Goal: Information Seeking & Learning: Find specific fact

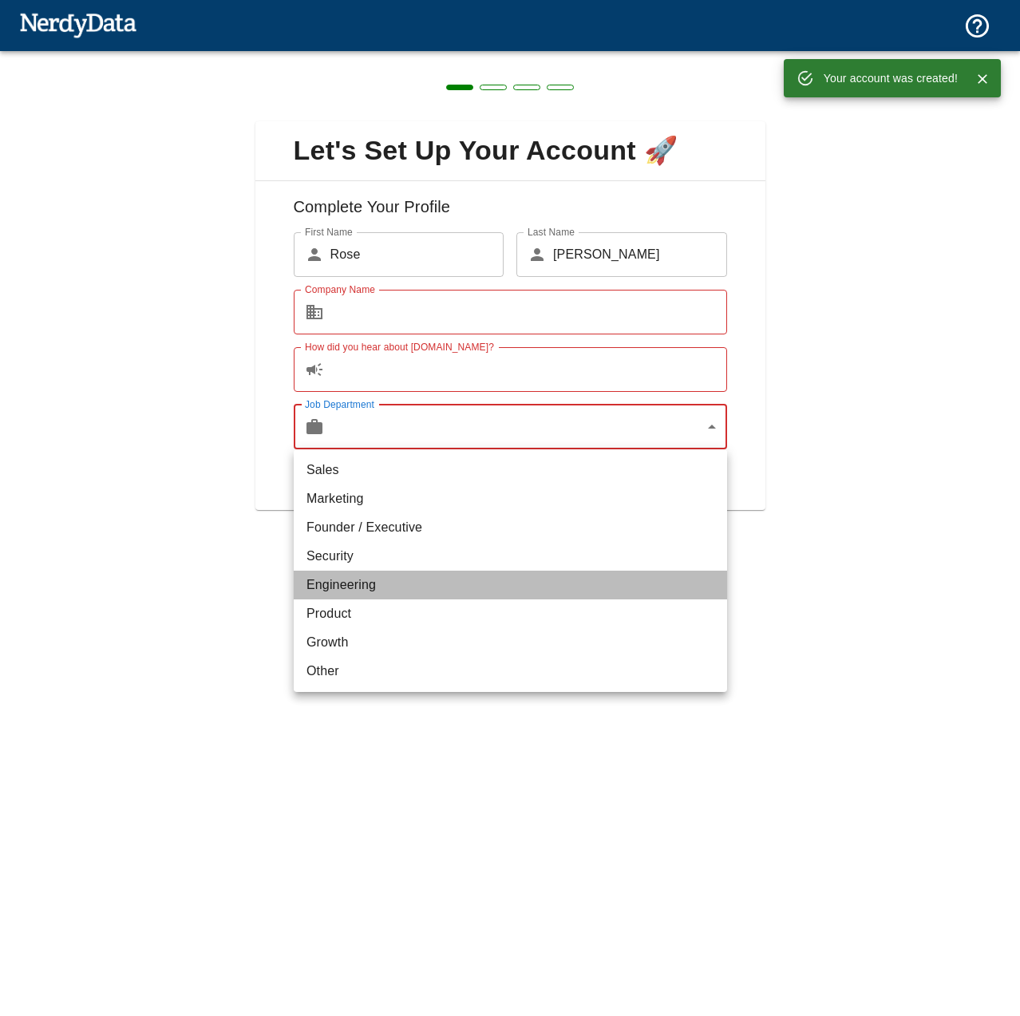
click at [408, 592] on li "Engineering" at bounding box center [510, 584] width 433 height 29
type input "engineering"
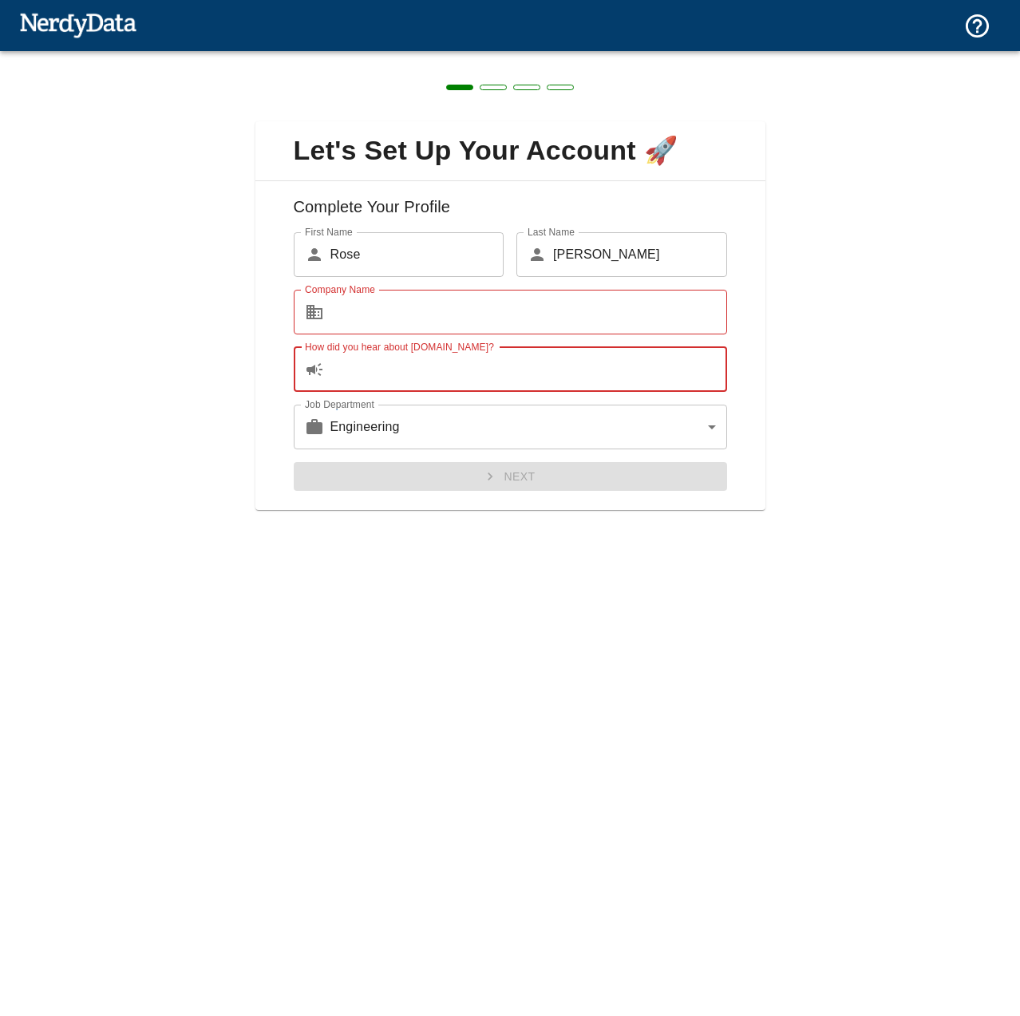
click at [371, 364] on input "How did you hear about [DOMAIN_NAME]?" at bounding box center [528, 369] width 396 height 45
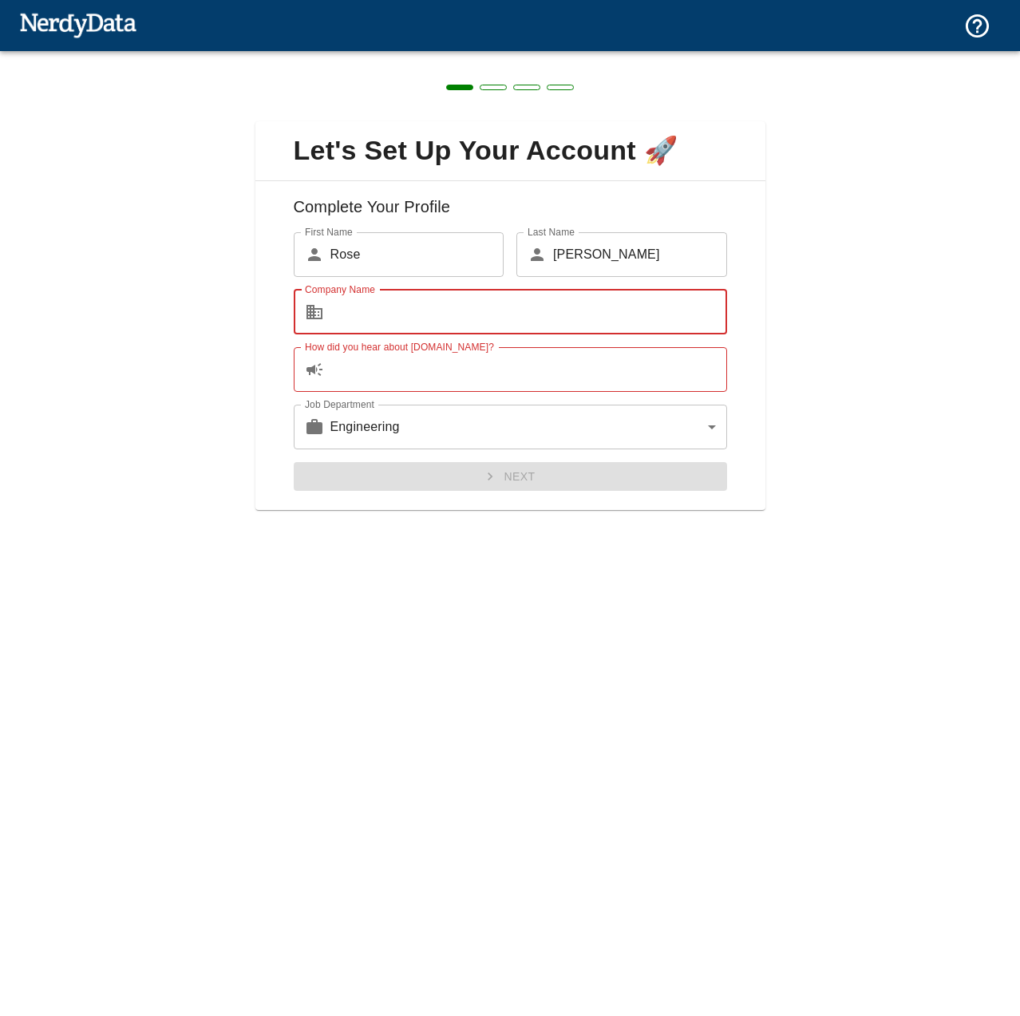
click at [403, 307] on input "Company Name" at bounding box center [528, 312] width 396 height 45
click at [382, 310] on input "Company Name" at bounding box center [528, 312] width 396 height 45
paste input "Persiana blindata"
type input "Persiana blindata"
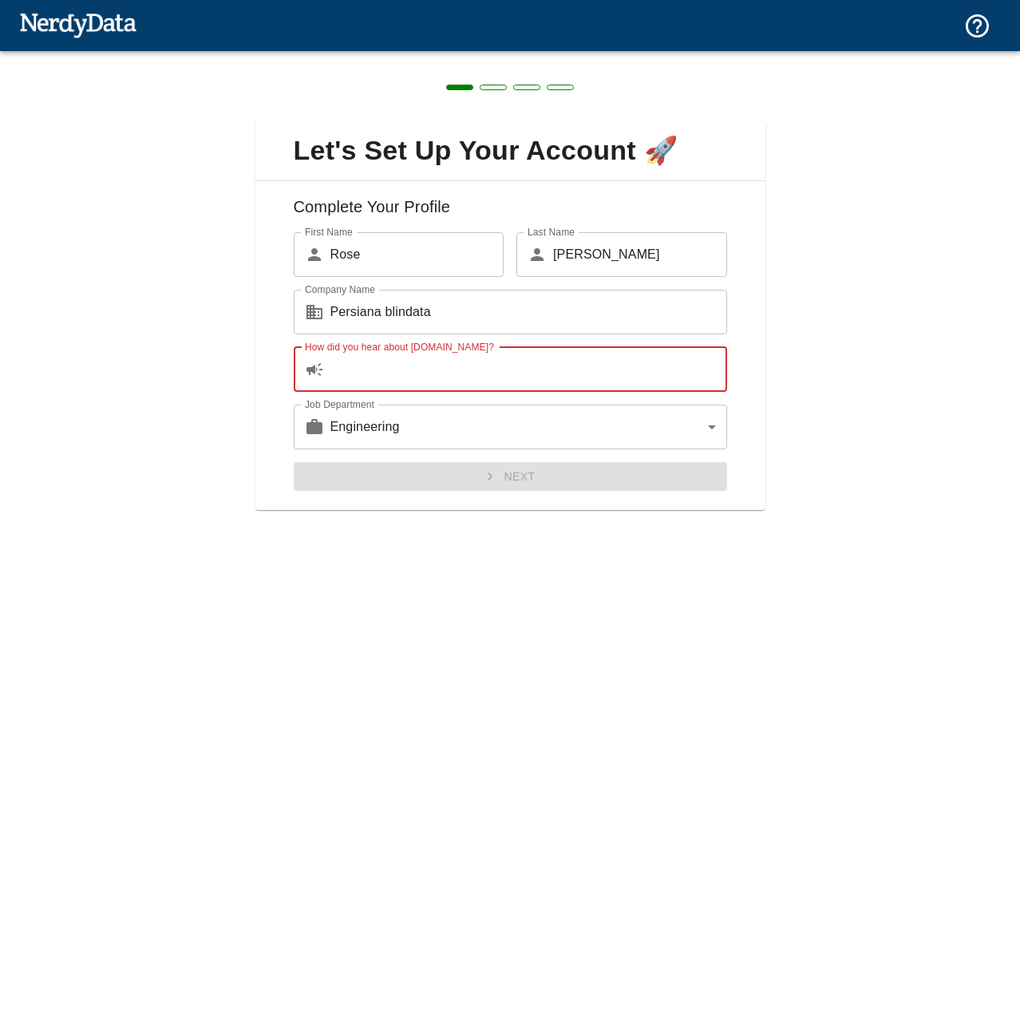
click at [385, 362] on input "How did you hear about [DOMAIN_NAME]?" at bounding box center [528, 369] width 396 height 45
paste input "Persiana blindata"
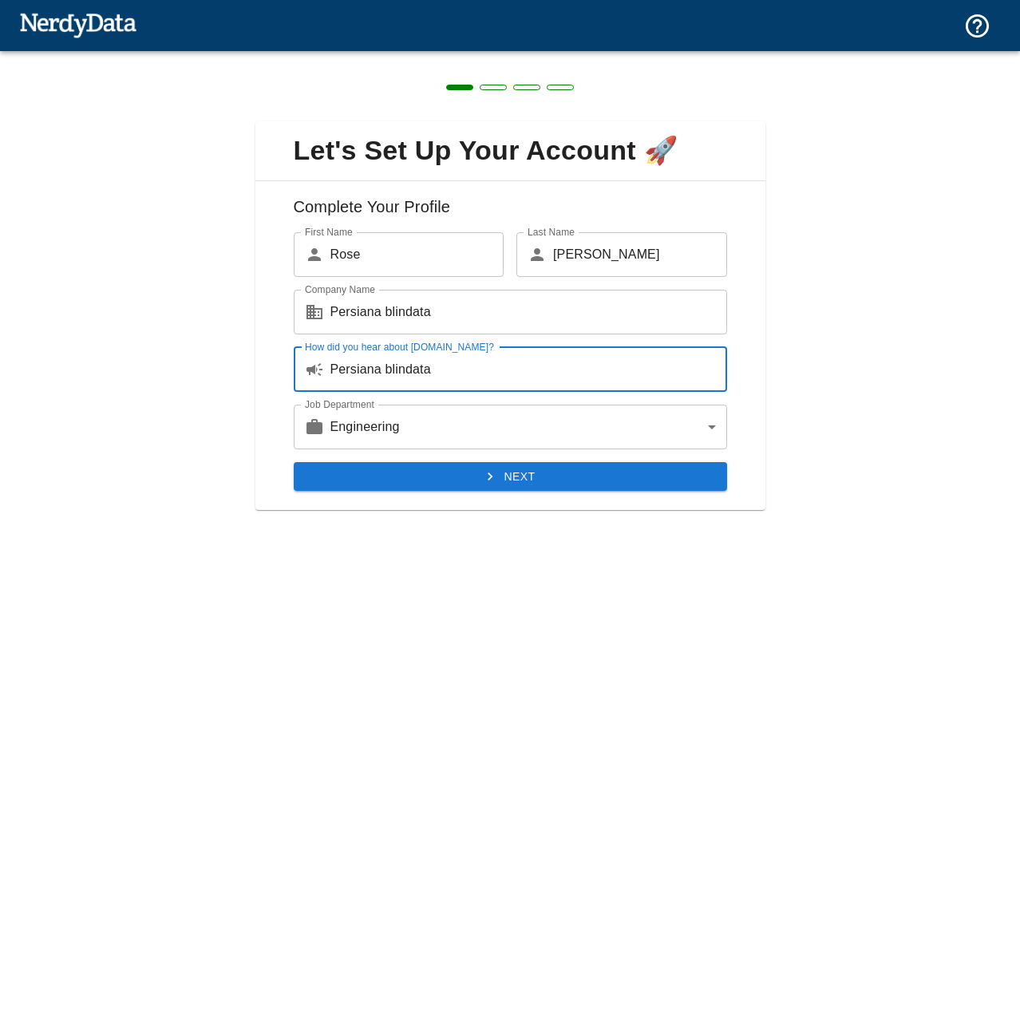
type input "Persiana blindata"
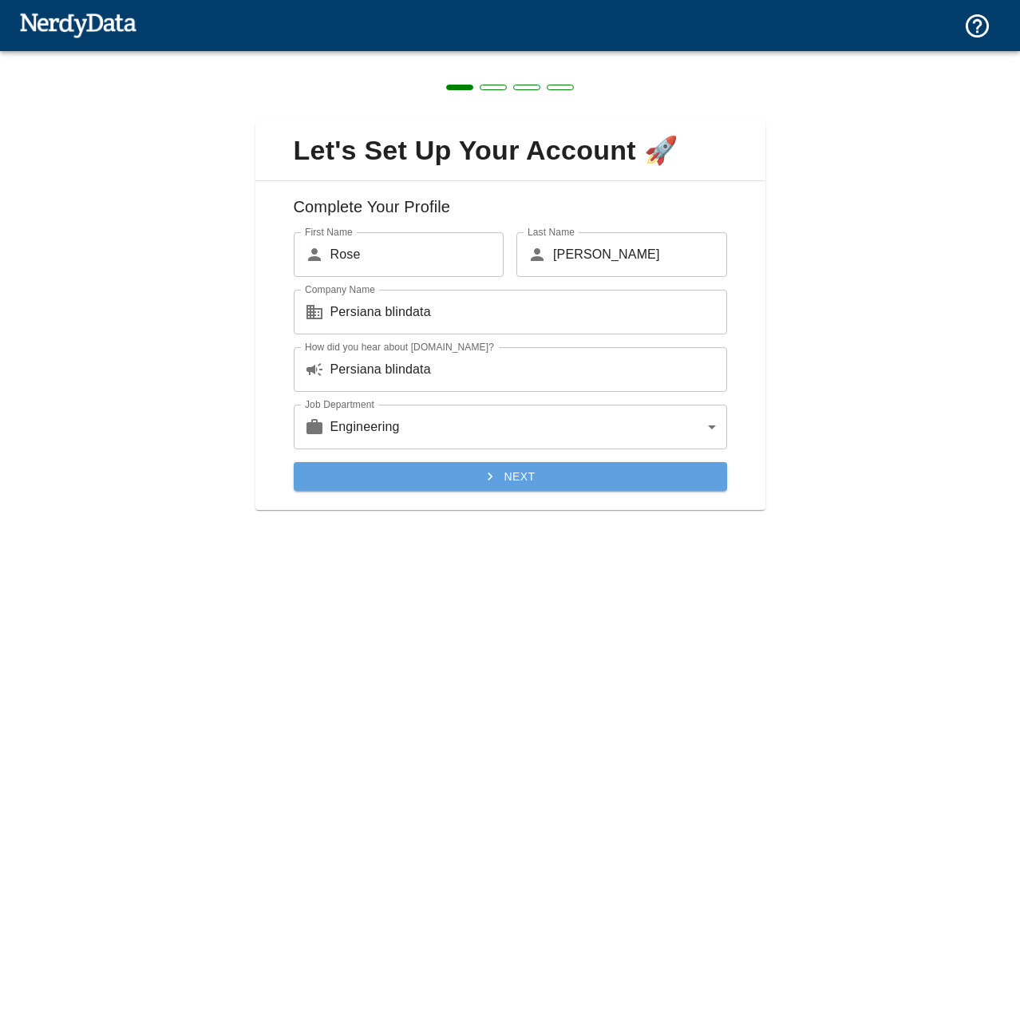
click at [489, 475] on icon "submit" at bounding box center [490, 476] width 16 height 16
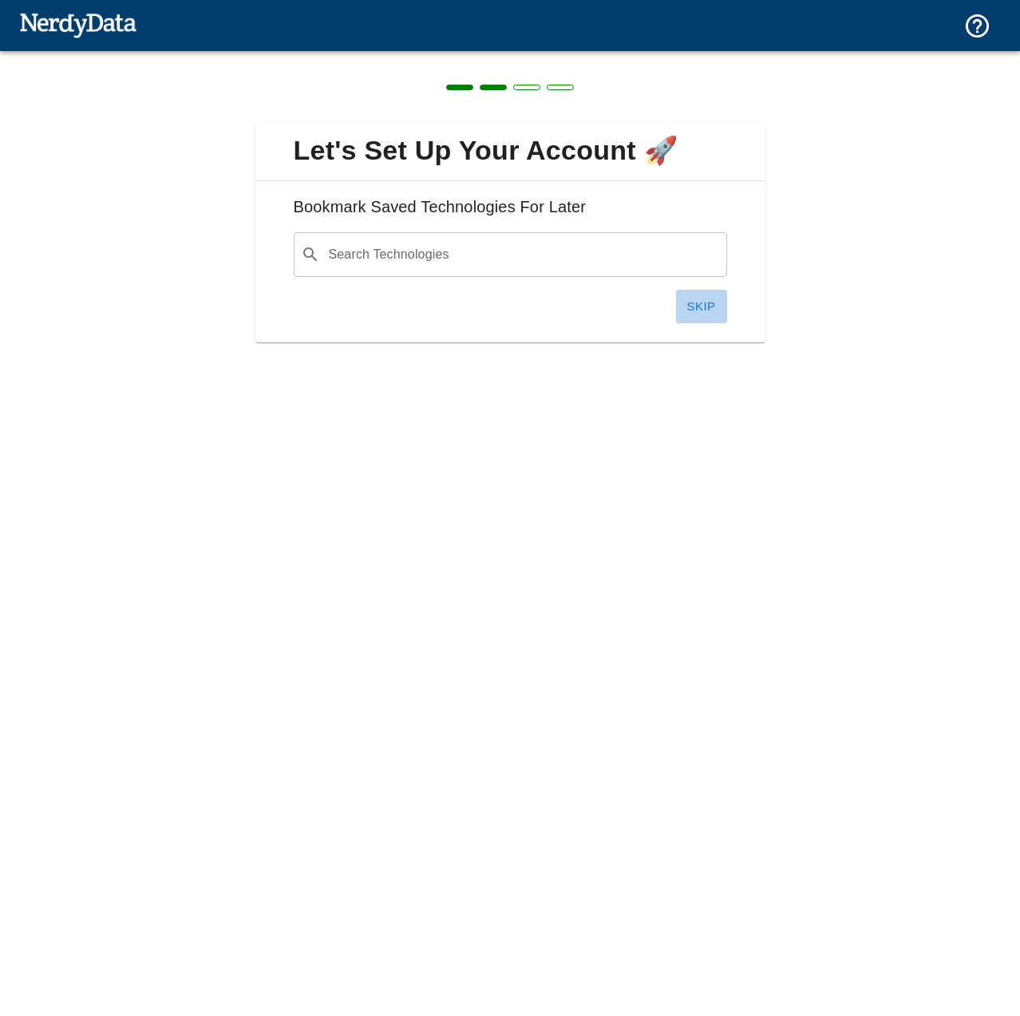
click at [709, 302] on button "Skip" at bounding box center [701, 307] width 51 height 34
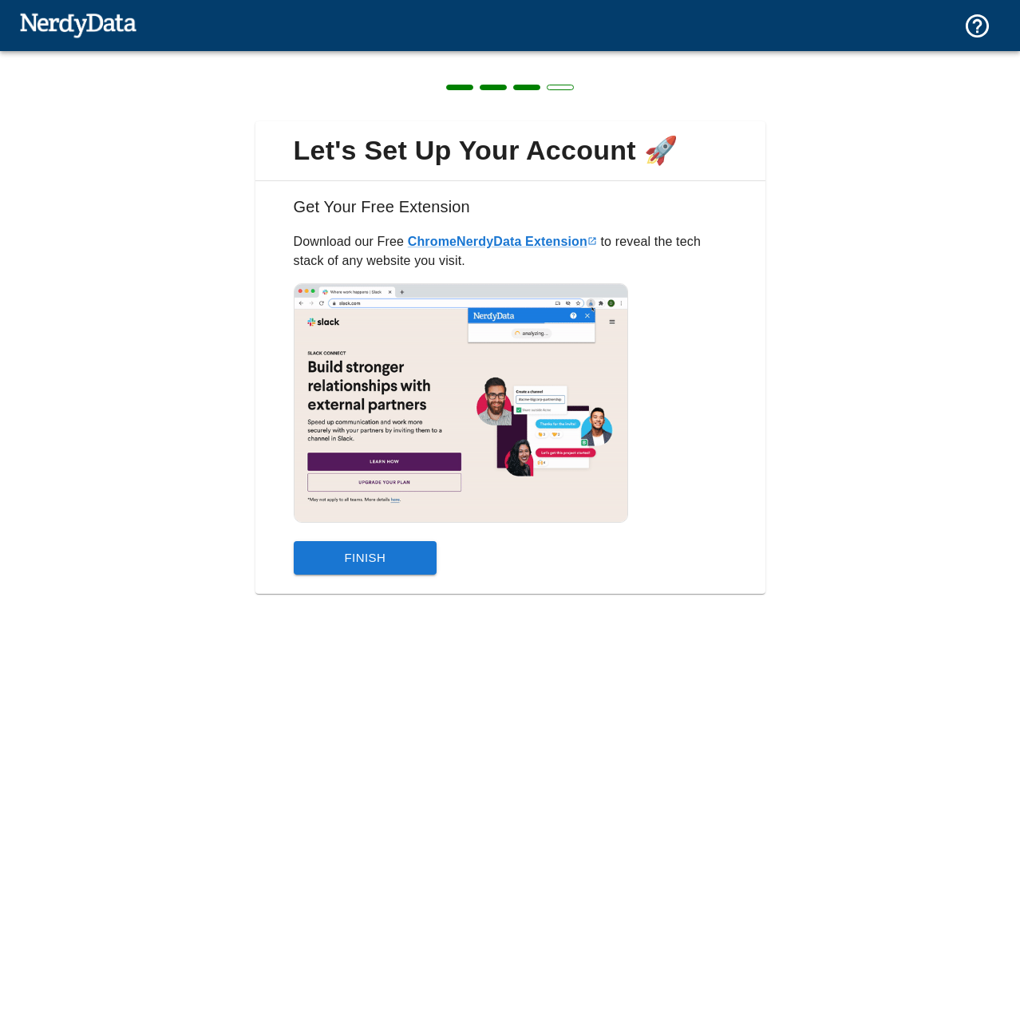
click at [374, 549] on button "Finish" at bounding box center [366, 558] width 144 height 34
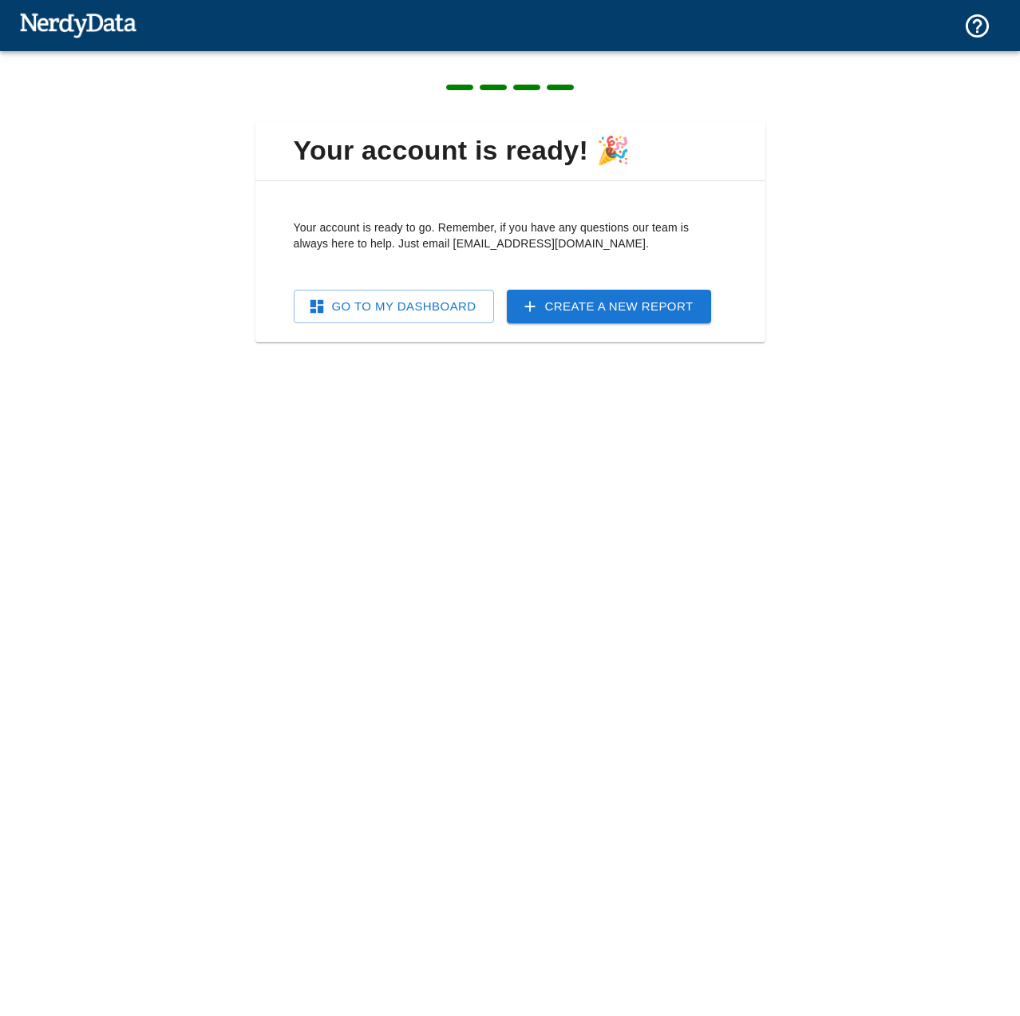
click at [374, 549] on div "Your account is ready! 🎉 Your account is ready to go. Remember, if you have any…" at bounding box center [510, 508] width 1020 height 1016
click at [427, 299] on link "Go To My Dashboard" at bounding box center [394, 307] width 200 height 34
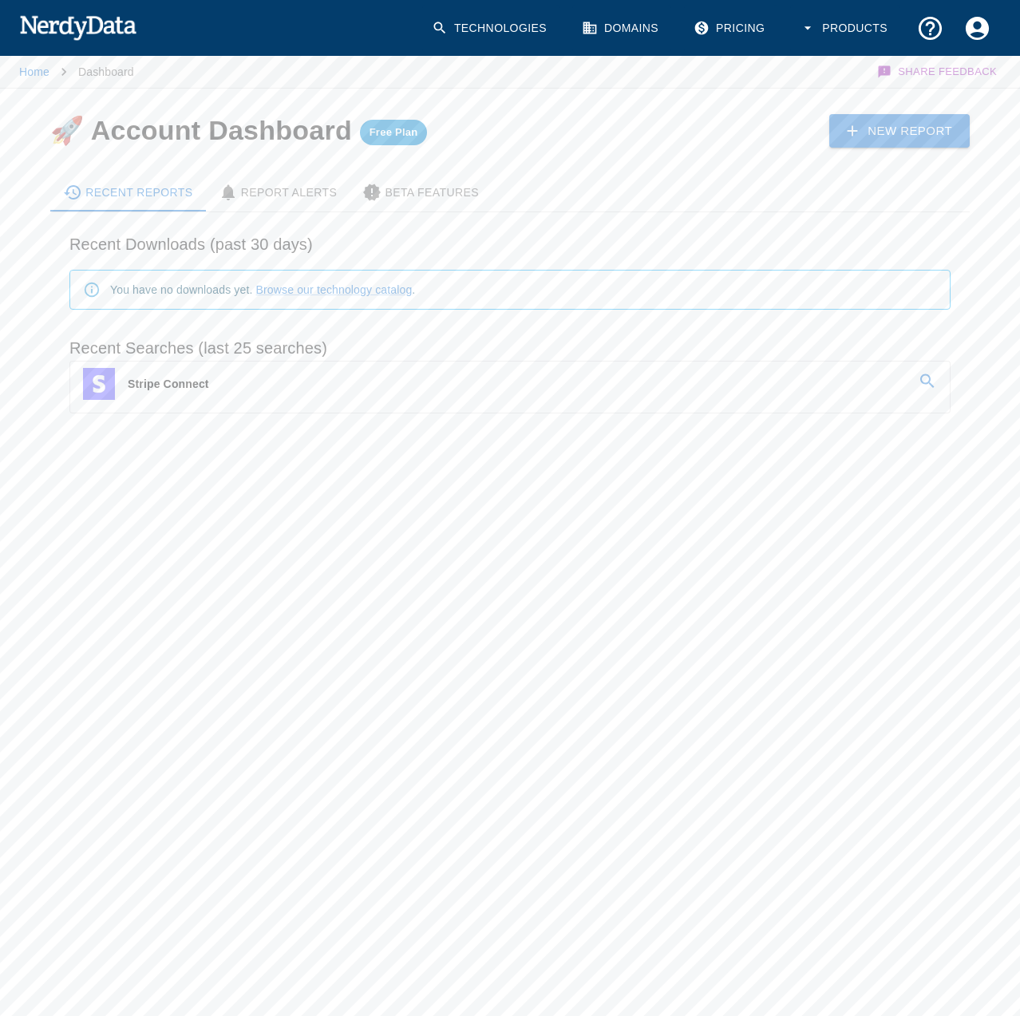
click at [917, 380] on link "Stripe Connect" at bounding box center [509, 383] width 879 height 45
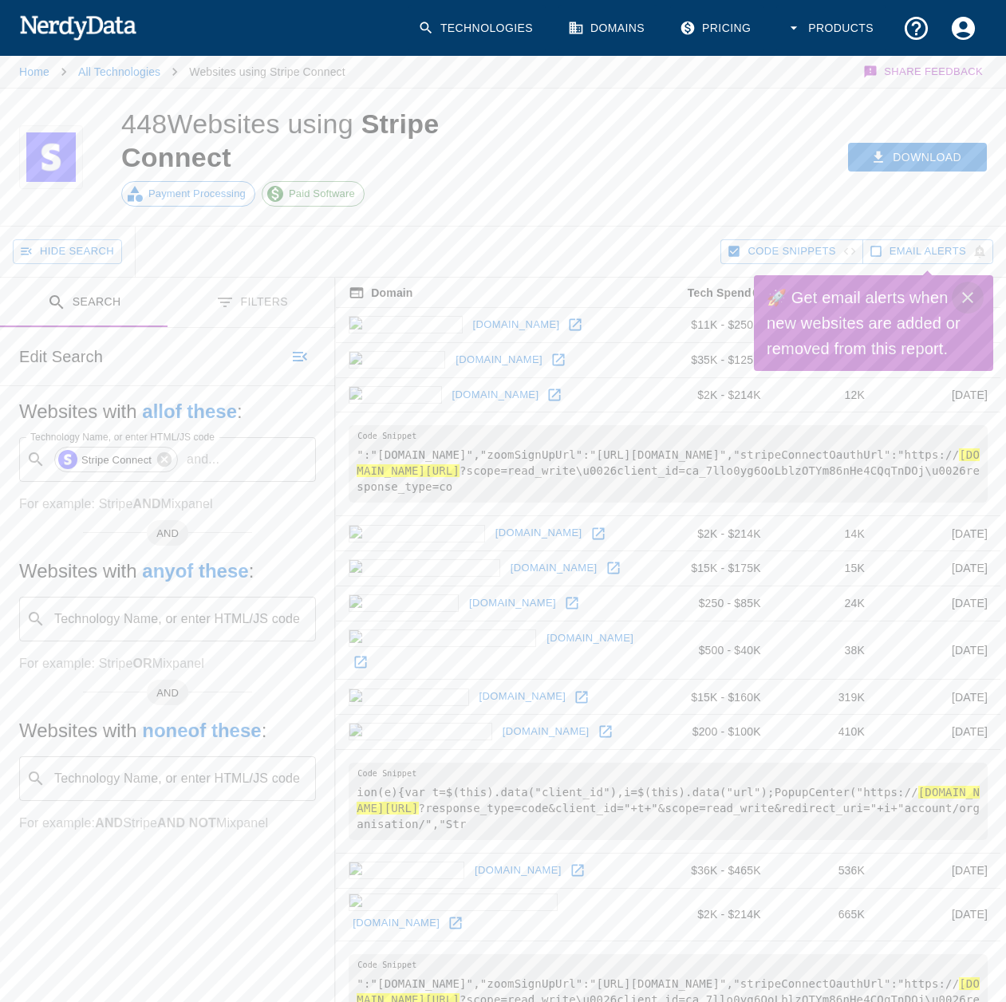
click at [967, 286] on button "Close" at bounding box center [968, 298] width 32 height 32
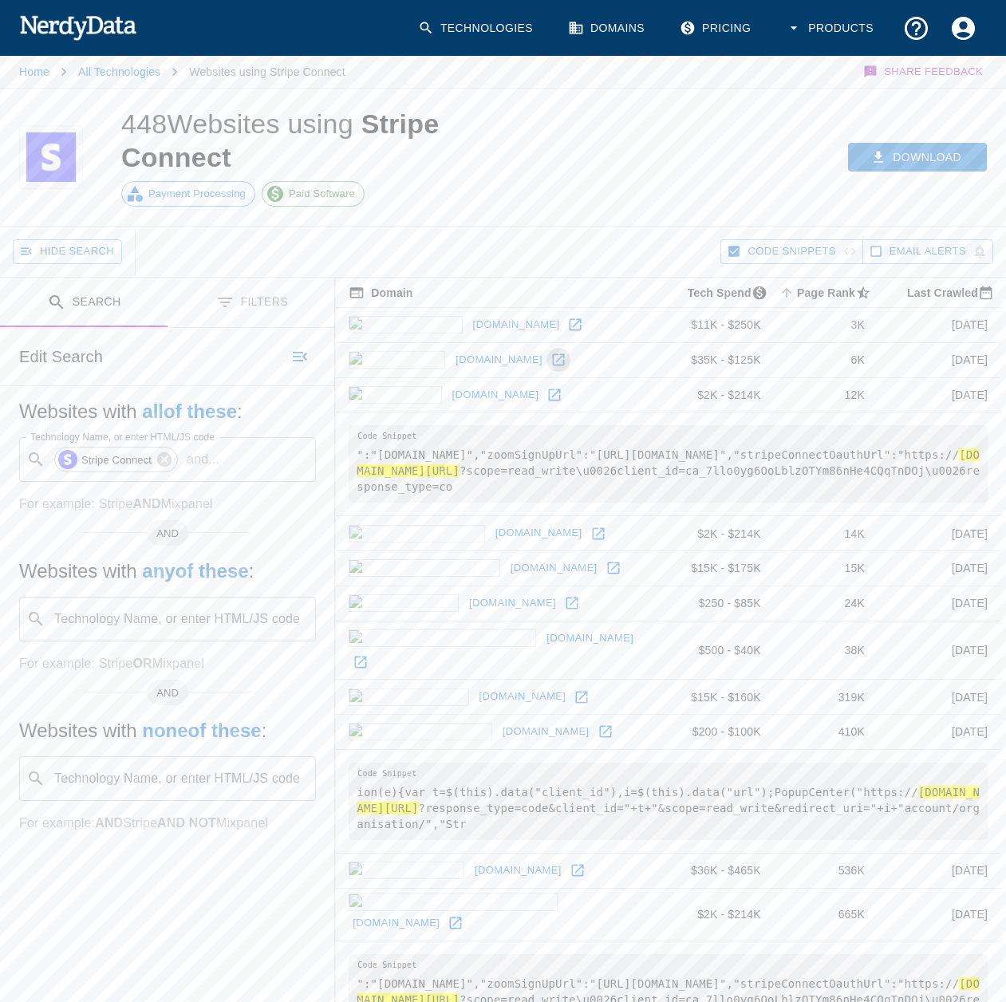
click at [553, 358] on icon at bounding box center [559, 360] width 12 height 12
click at [546, 396] on icon at bounding box center [554, 395] width 16 height 16
click at [592, 534] on icon at bounding box center [598, 533] width 12 height 12
click at [183, 606] on div "Technology Name, or enter HTML/JS code ​ Technology Name, or enter HTML/JS code" at bounding box center [167, 619] width 297 height 45
type input "cry"
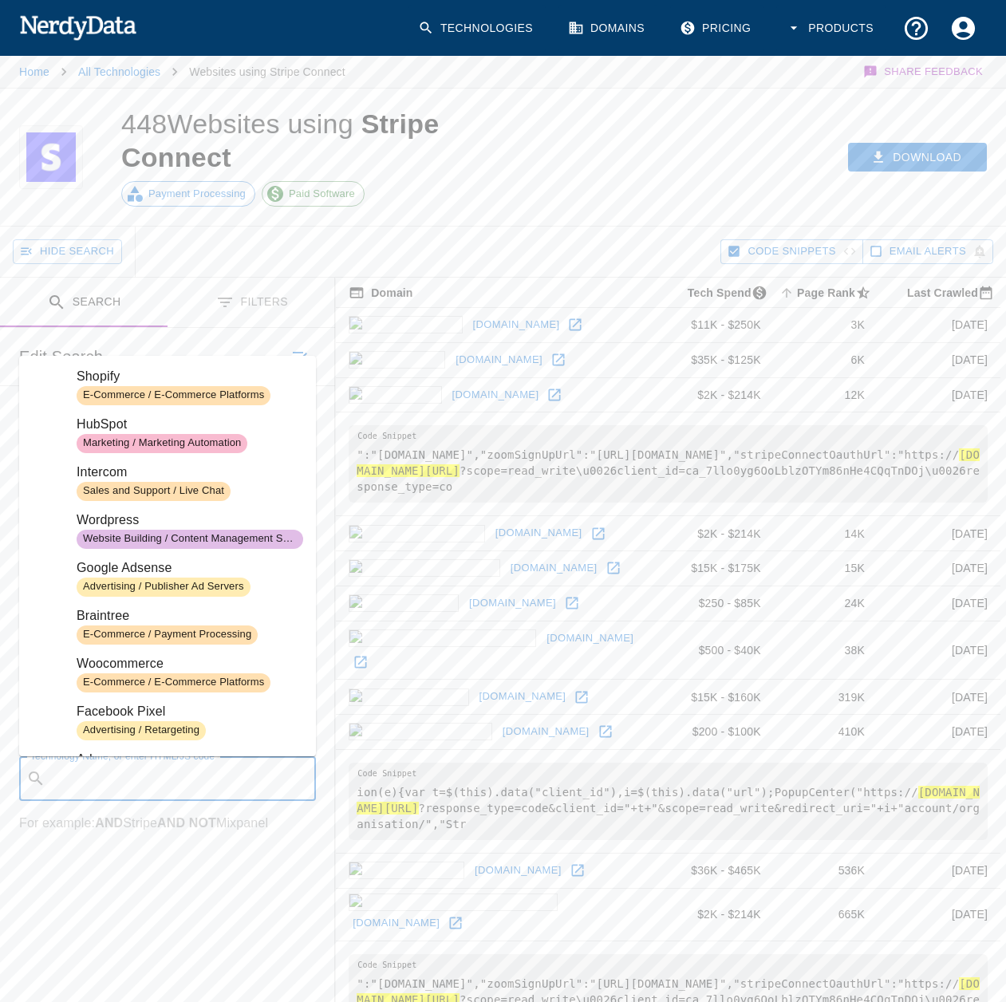
click at [201, 777] on input "Technology Name, or enter HTML/JS code" at bounding box center [180, 778] width 257 height 30
type input "cr"
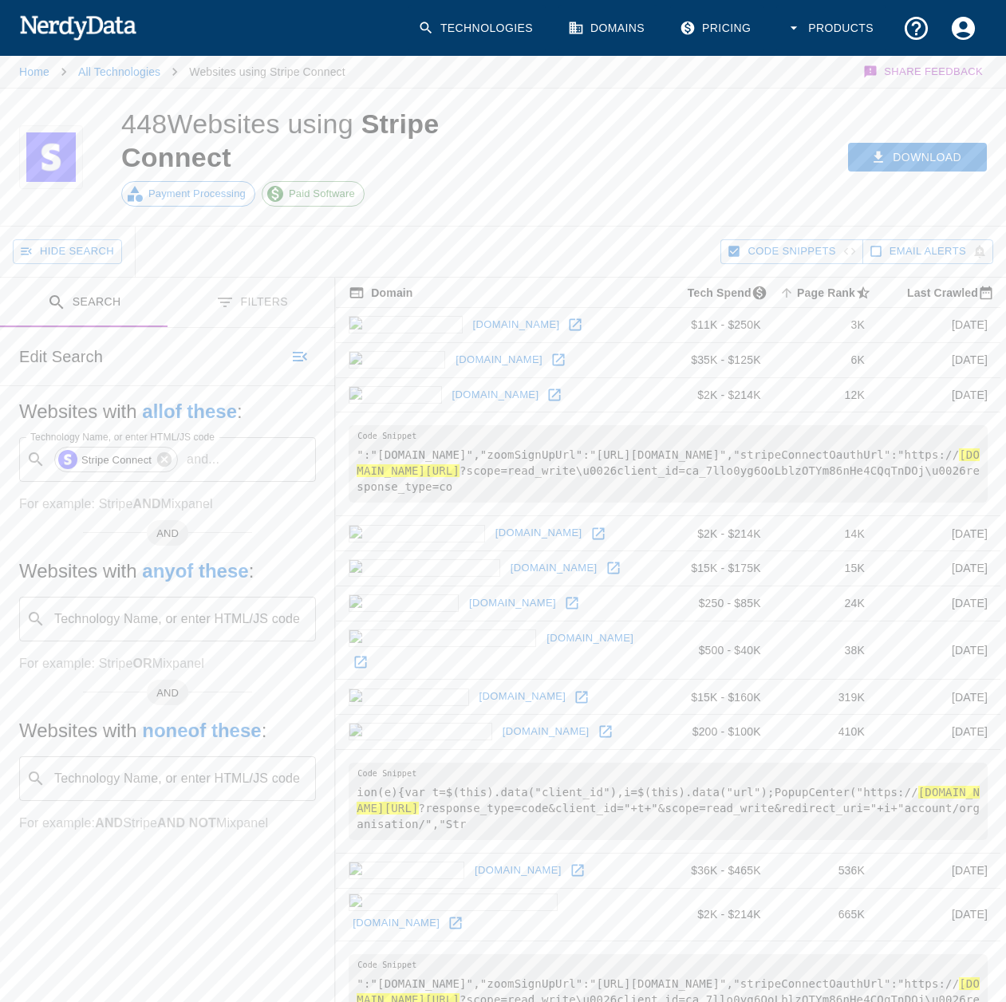
click at [185, 869] on div "Websites with all of these : Technology Name, or enter HTML/JS code ​ Stripe Co…" at bounding box center [167, 628] width 335 height 485
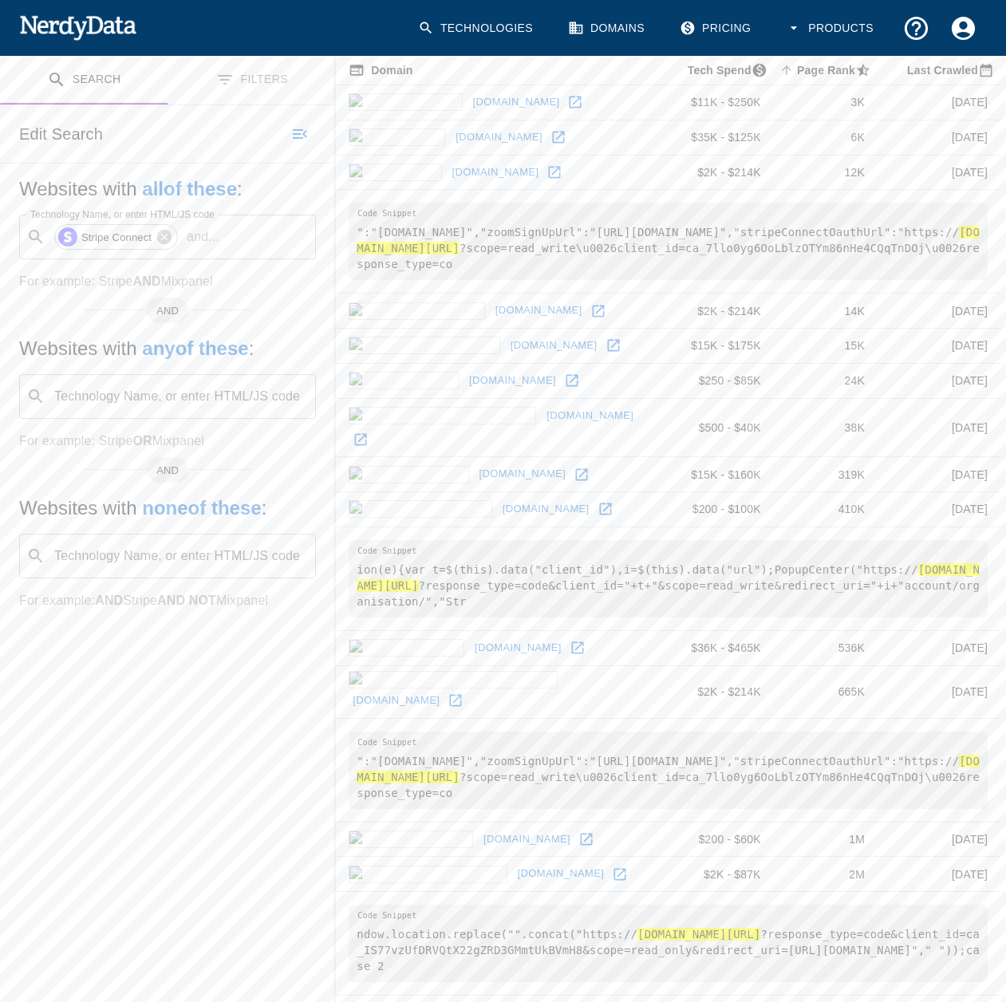
scroll to position [239, 0]
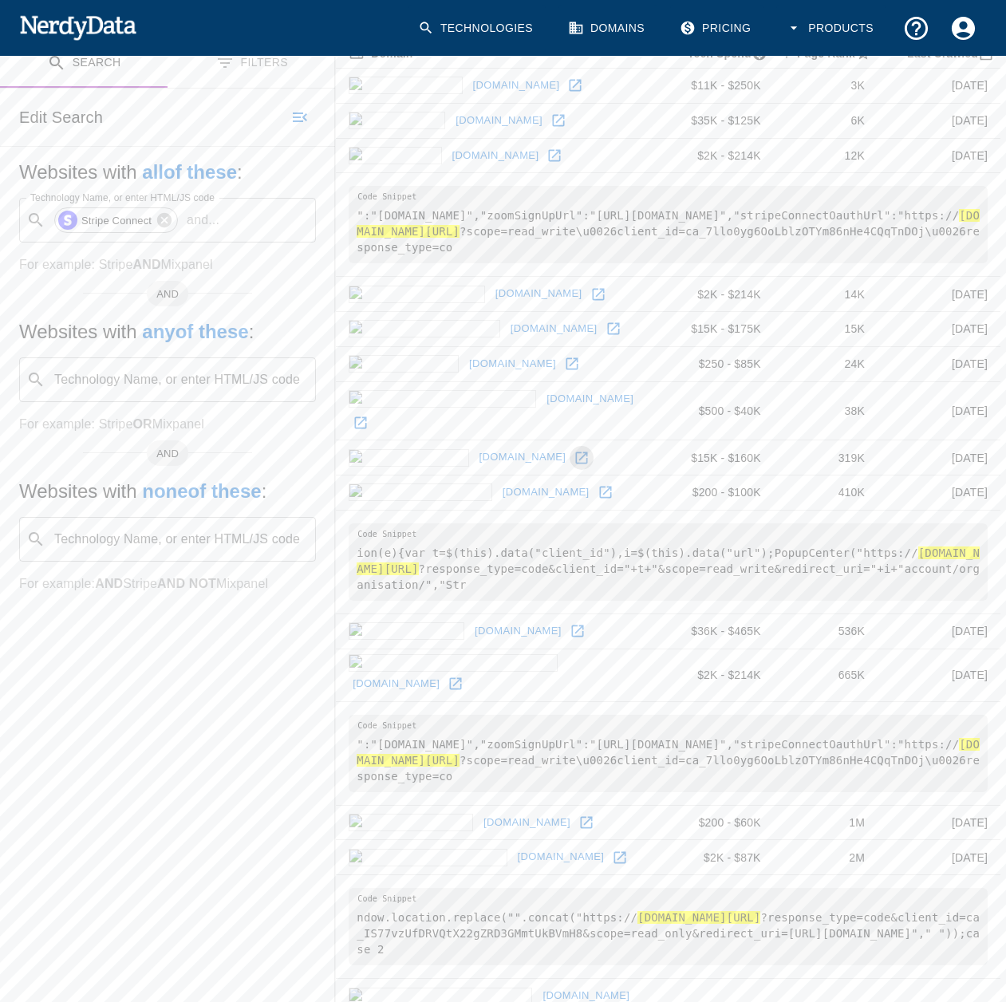
click at [574, 450] on icon at bounding box center [582, 458] width 16 height 16
click at [578, 815] on icon at bounding box center [586, 823] width 16 height 16
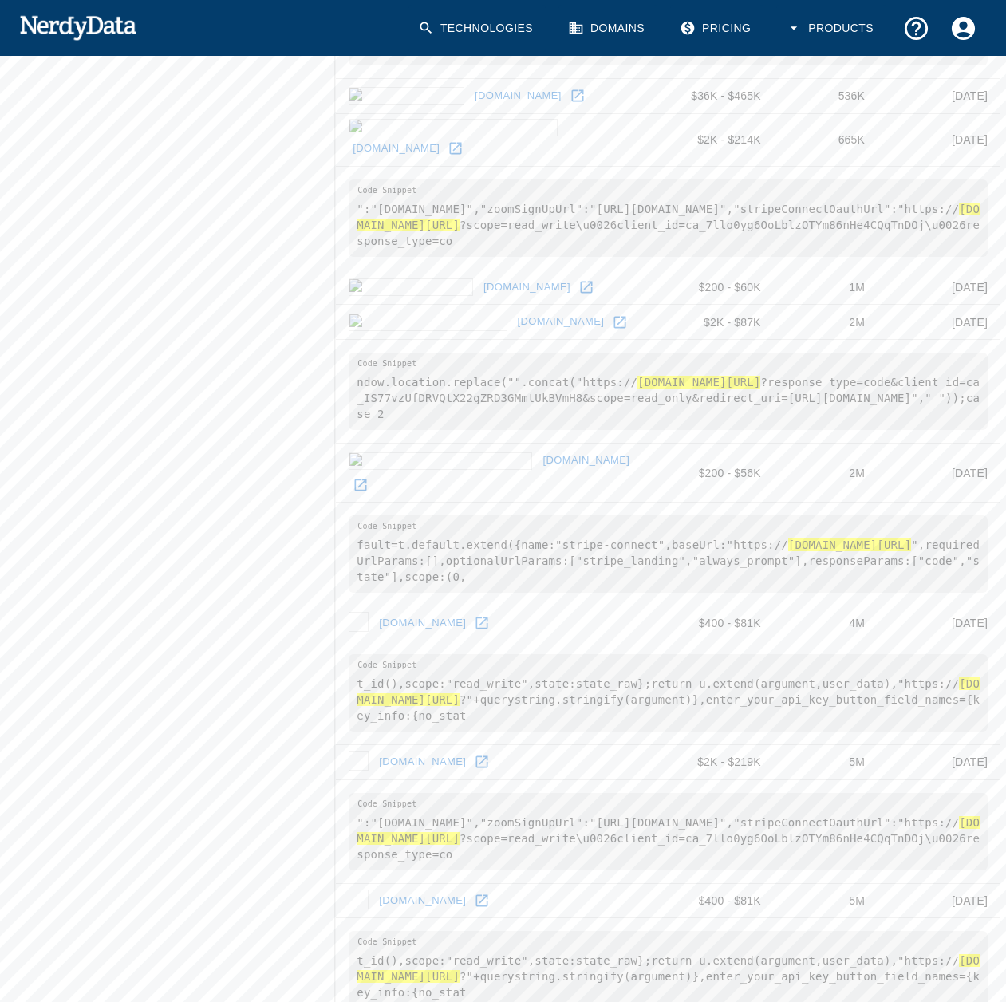
scroll to position [878, 0]
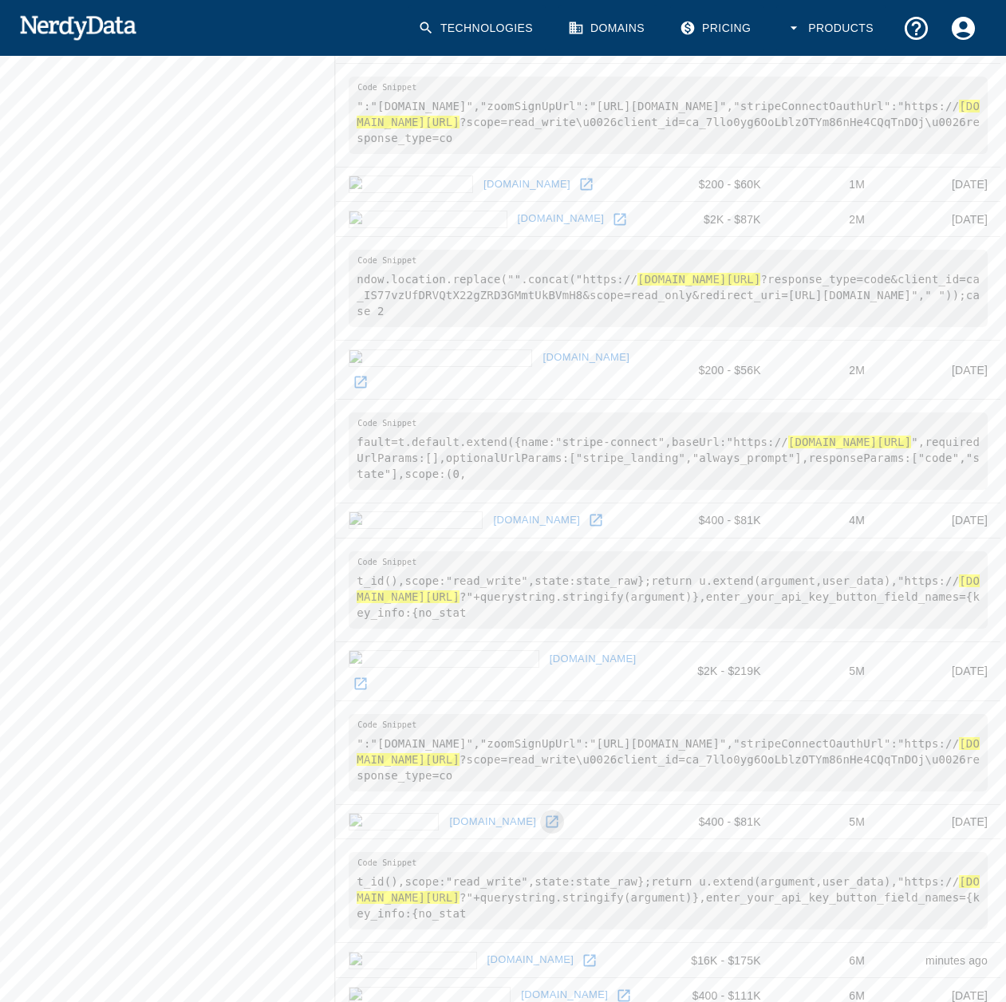
click at [546, 816] on icon at bounding box center [552, 822] width 12 height 12
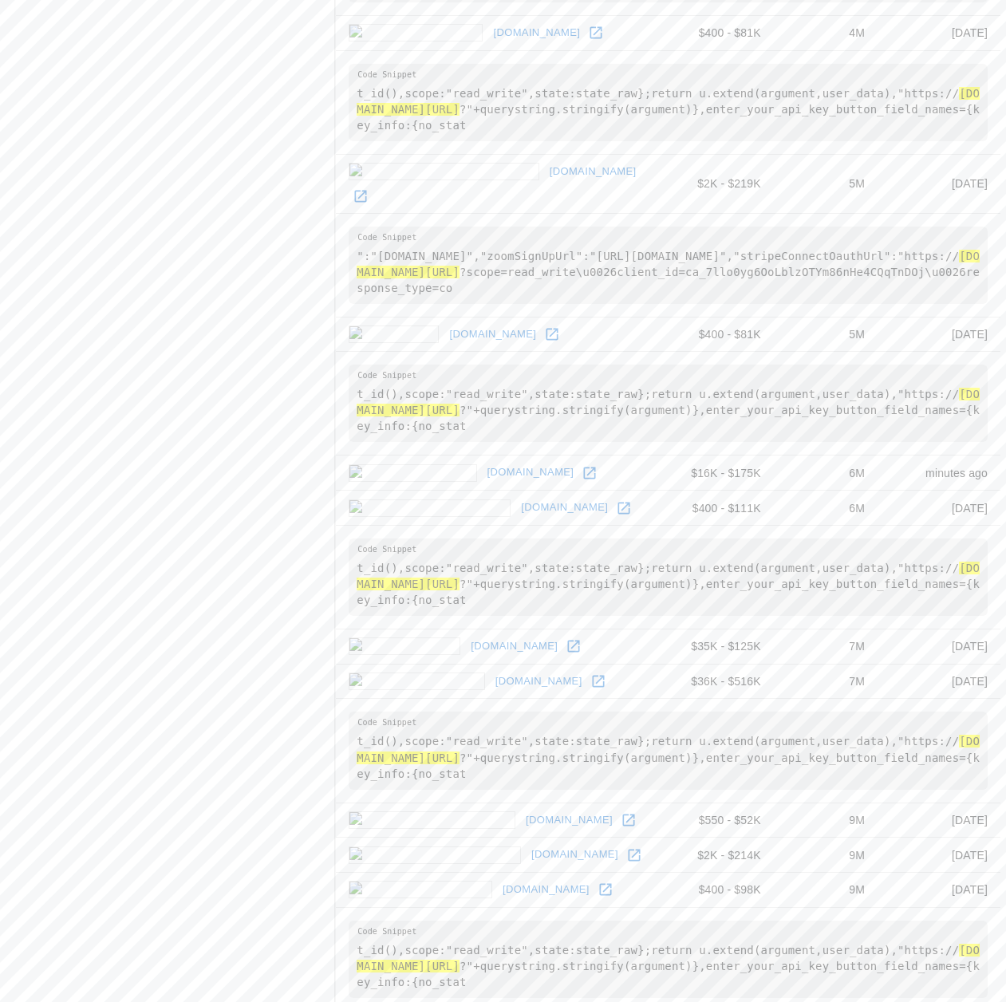
scroll to position [1374, 0]
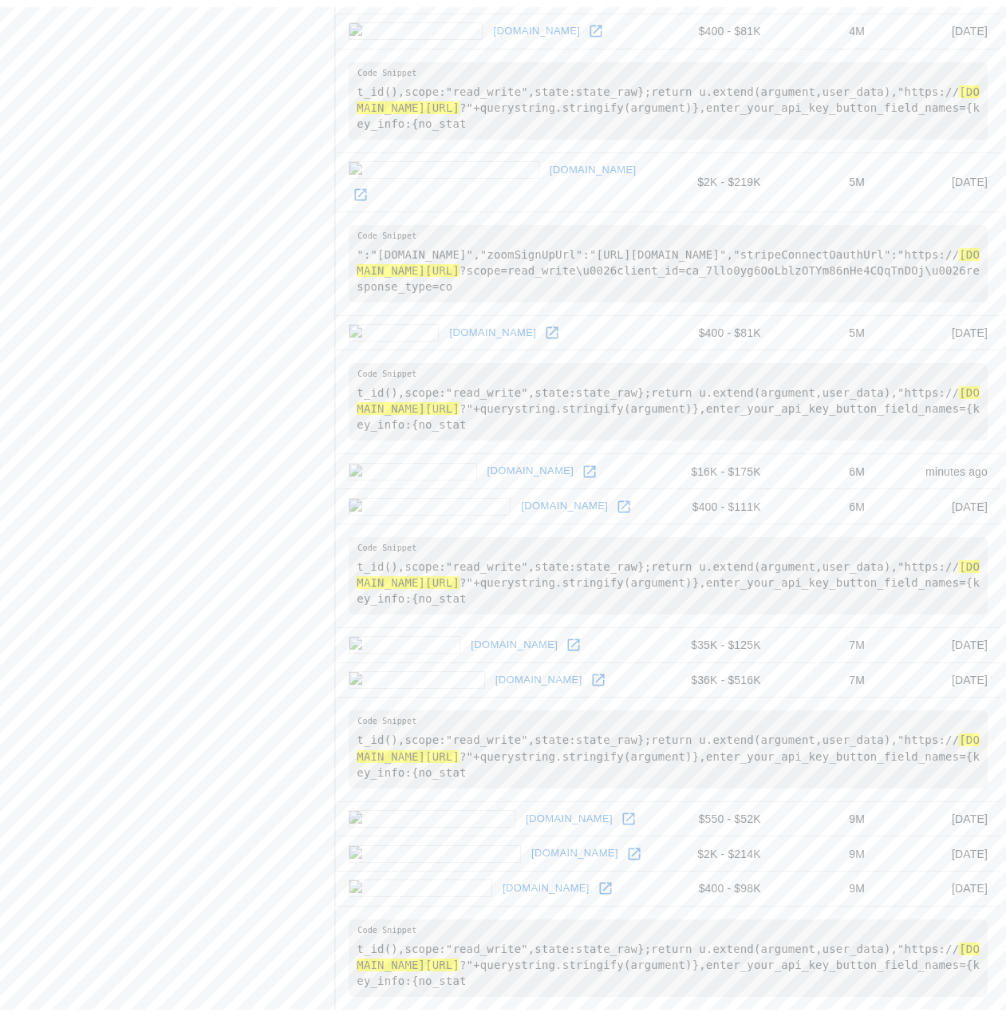
scroll to position [0, 0]
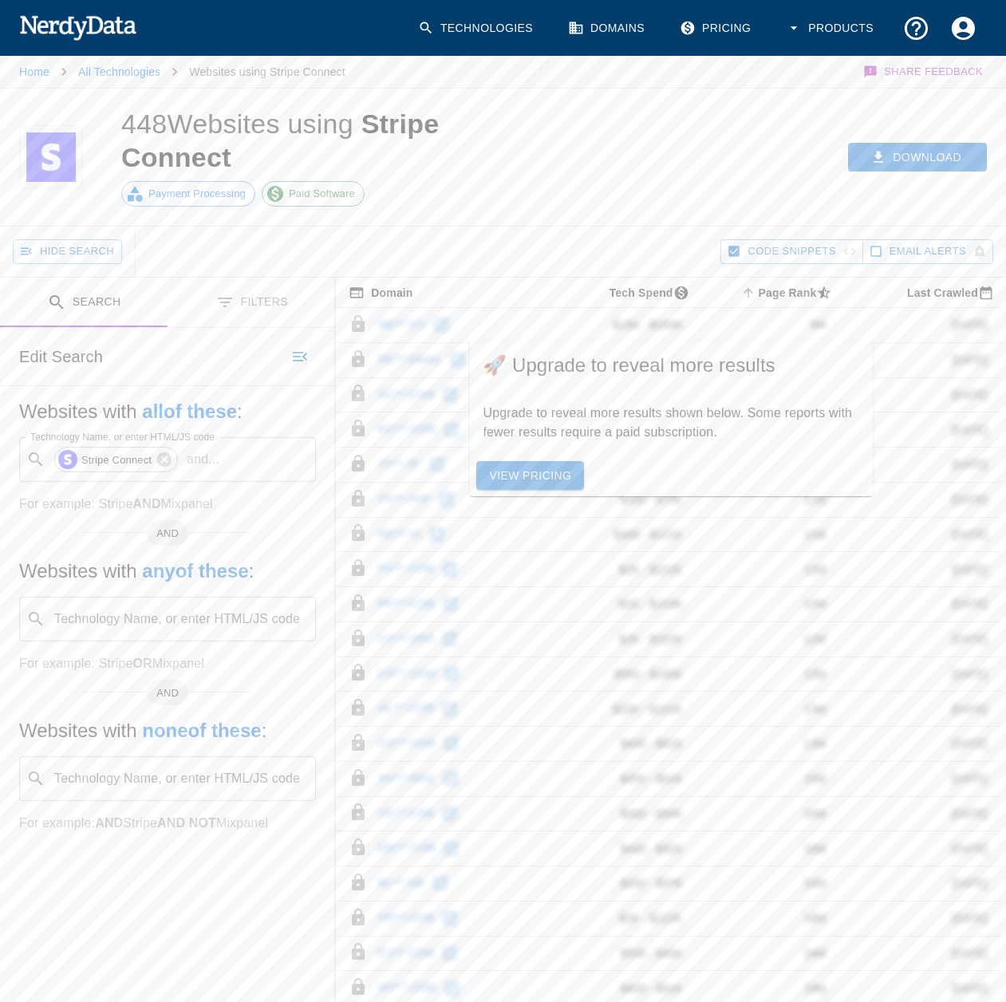
click at [549, 464] on link "View Pricing" at bounding box center [530, 476] width 108 height 30
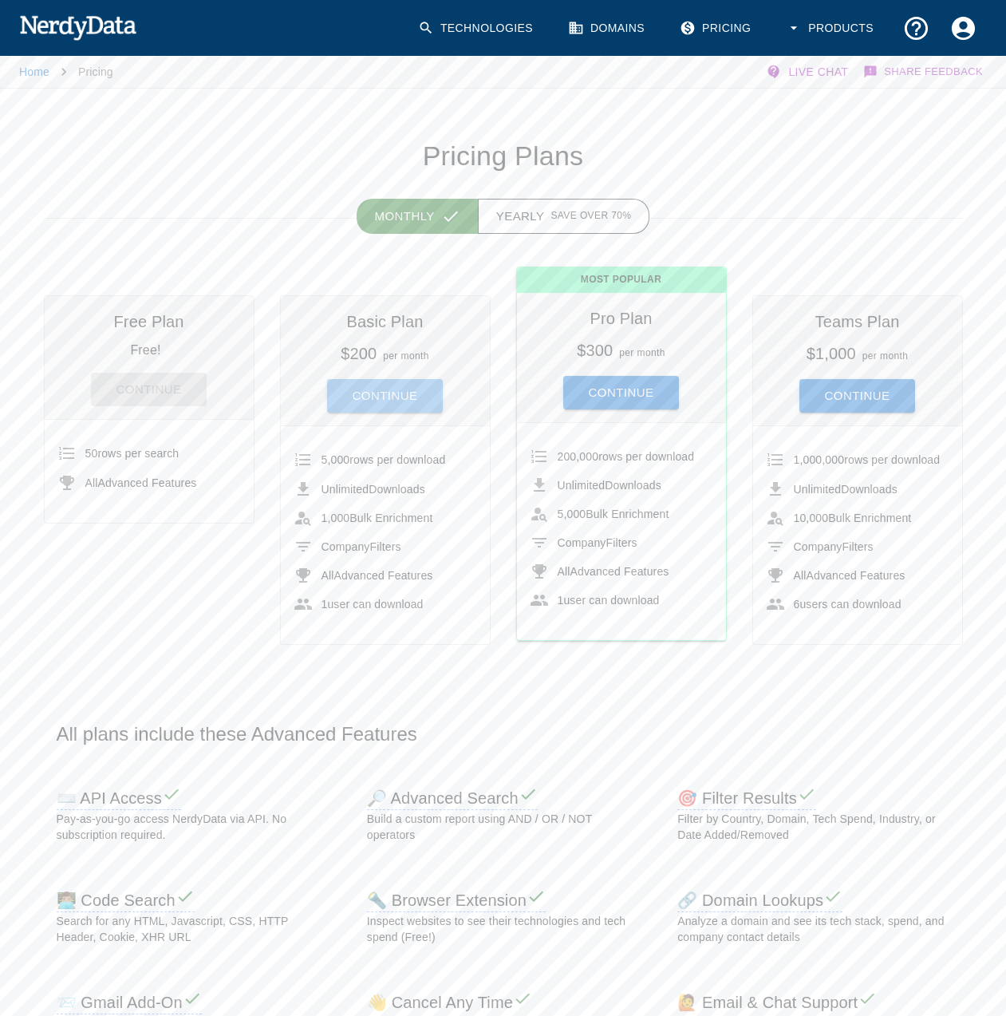
click at [388, 396] on button "Continue" at bounding box center [385, 396] width 116 height 34
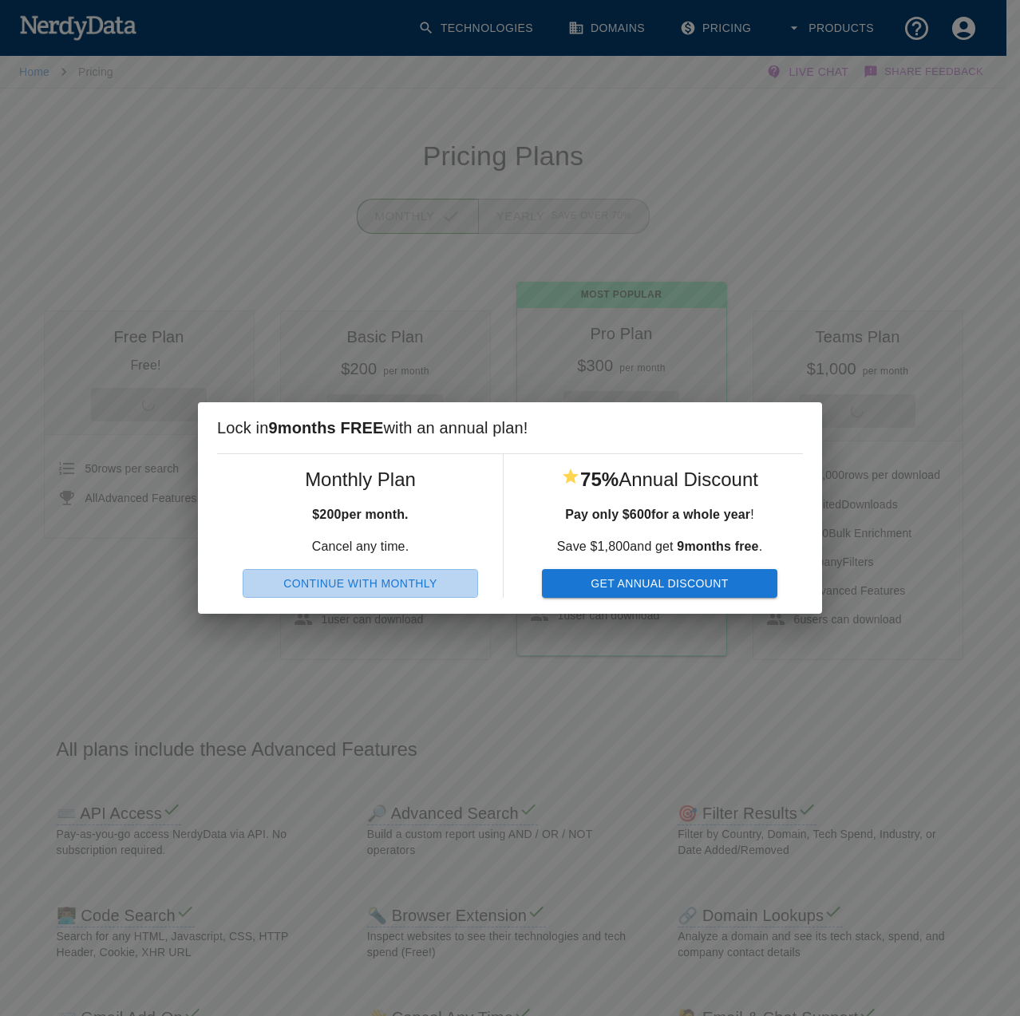
click at [408, 590] on button "Continue With Monthly" at bounding box center [360, 584] width 235 height 30
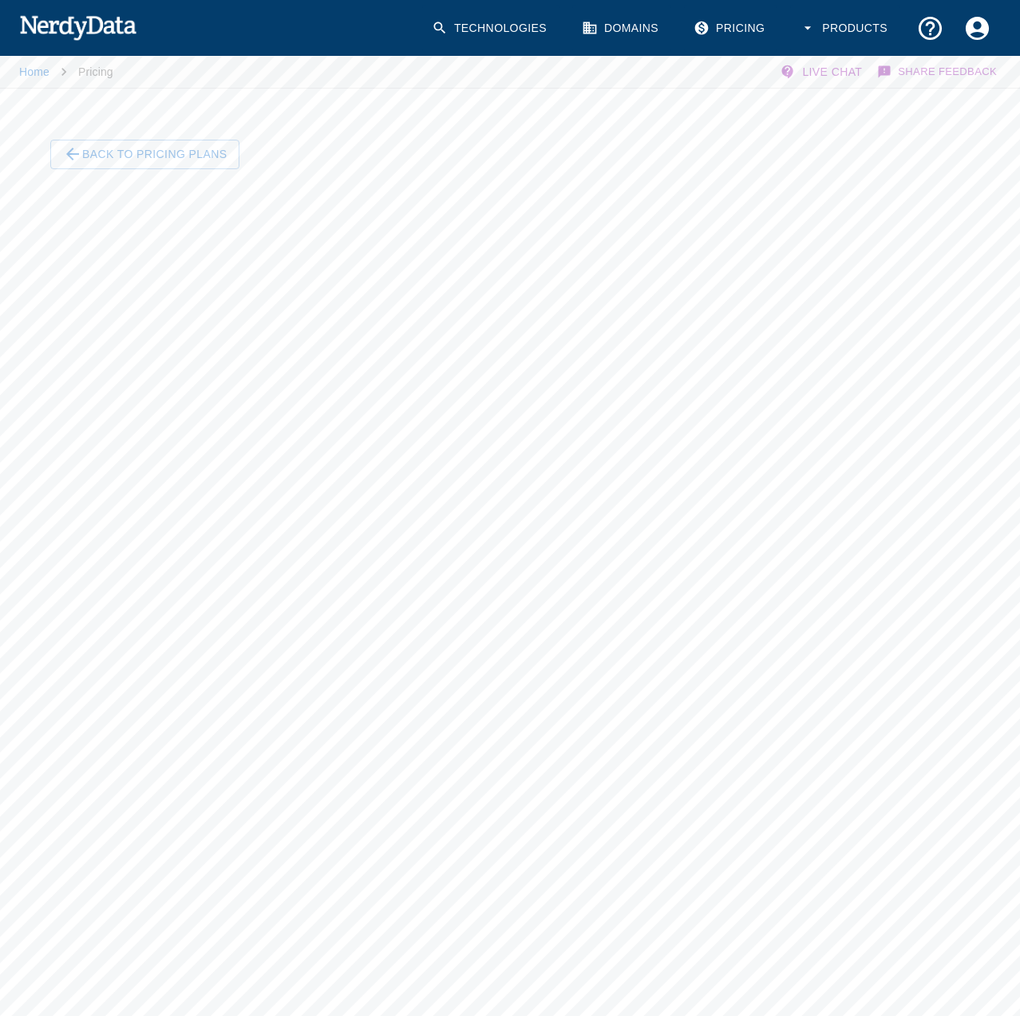
click at [49, 19] on img at bounding box center [77, 27] width 117 height 32
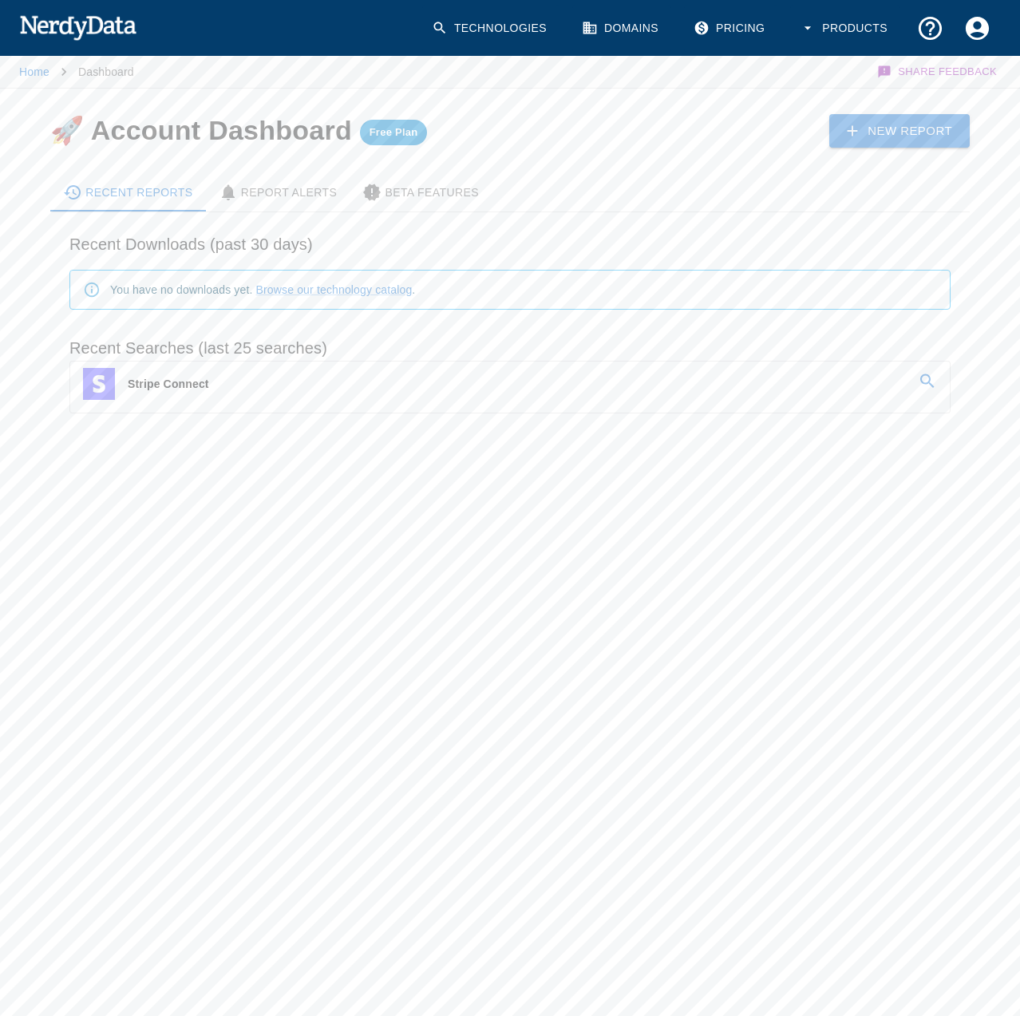
click at [97, 28] on img at bounding box center [77, 27] width 117 height 32
click at [481, 28] on link "Technologies" at bounding box center [490, 28] width 137 height 47
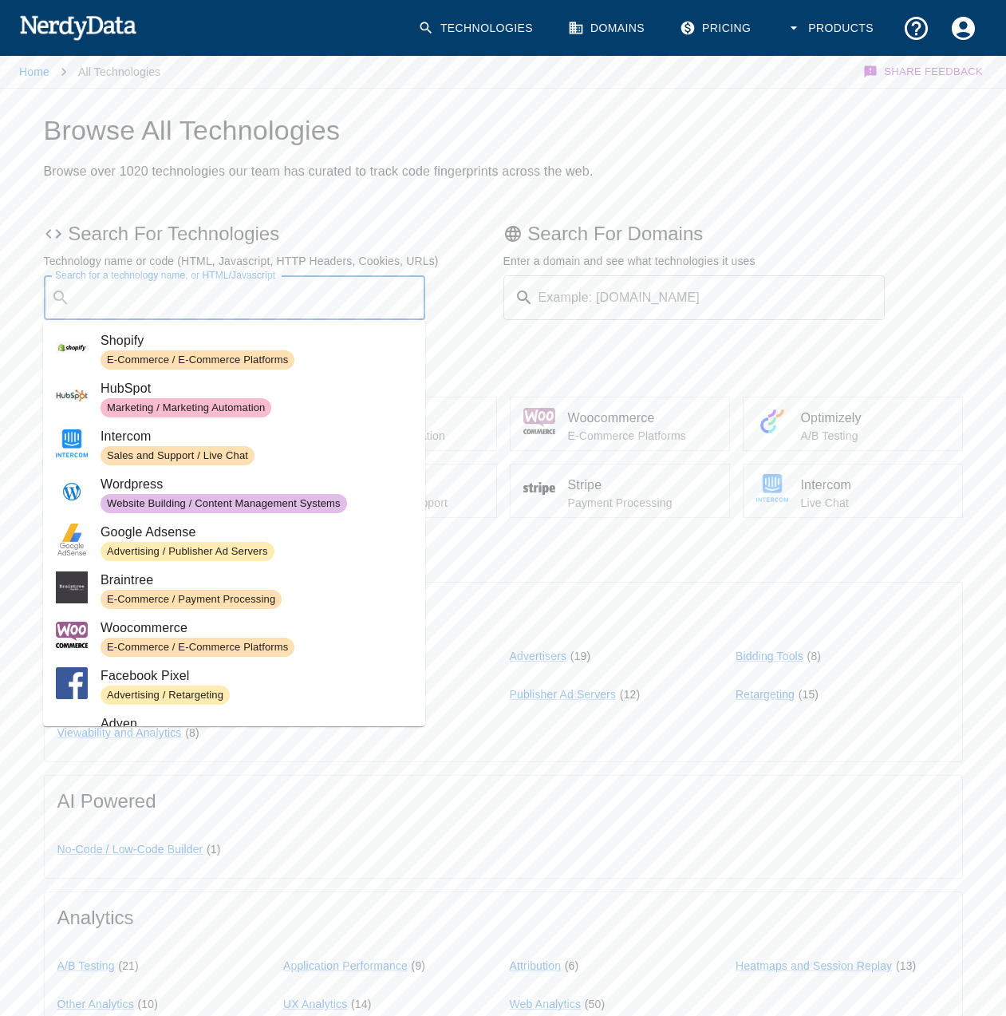
click at [289, 302] on input "Search for a technology name, or HTML/Javascript" at bounding box center [248, 297] width 342 height 30
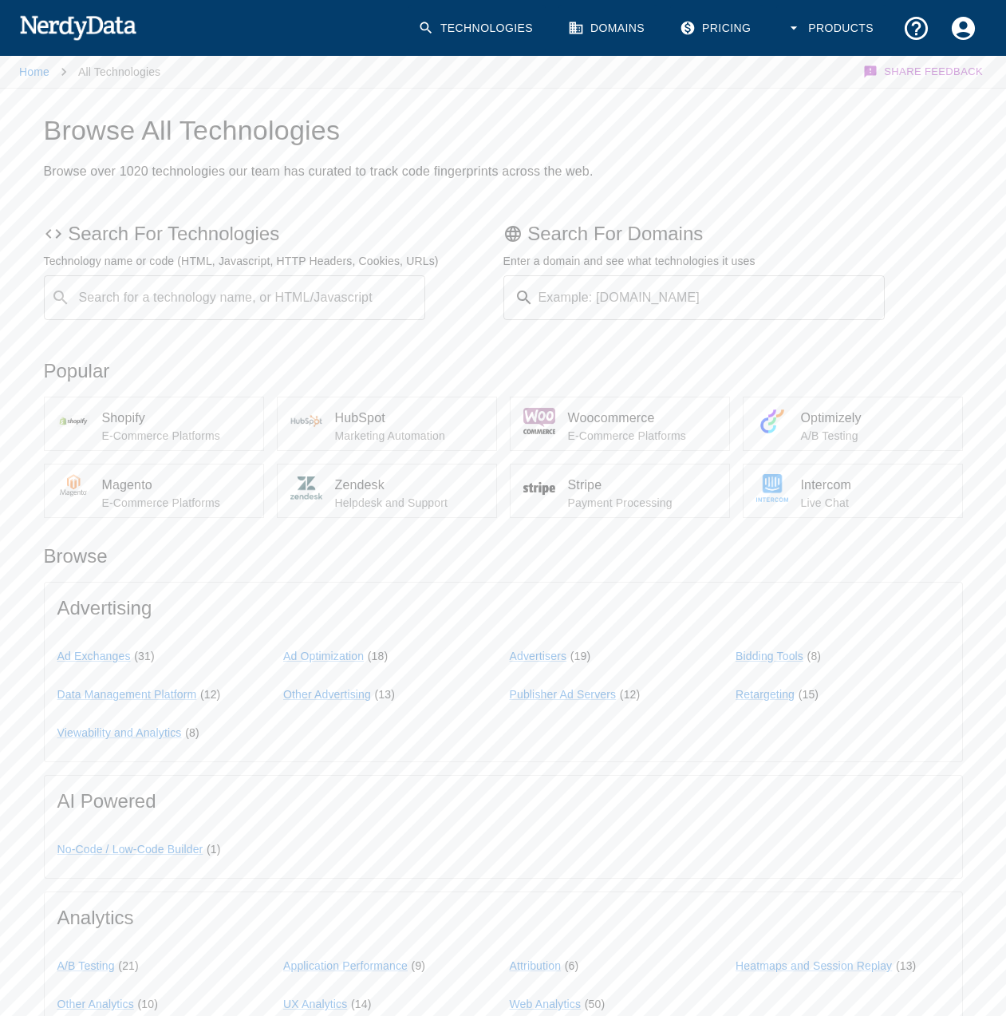
click at [669, 732] on div "Ad Exchanges ( 31 ) Ad Optimization ( 18 ) Advertisers ( 19 ) Bidding Tools ( 8…" at bounding box center [497, 684] width 905 height 115
click at [615, 301] on input "Example: [DOMAIN_NAME]" at bounding box center [712, 297] width 345 height 45
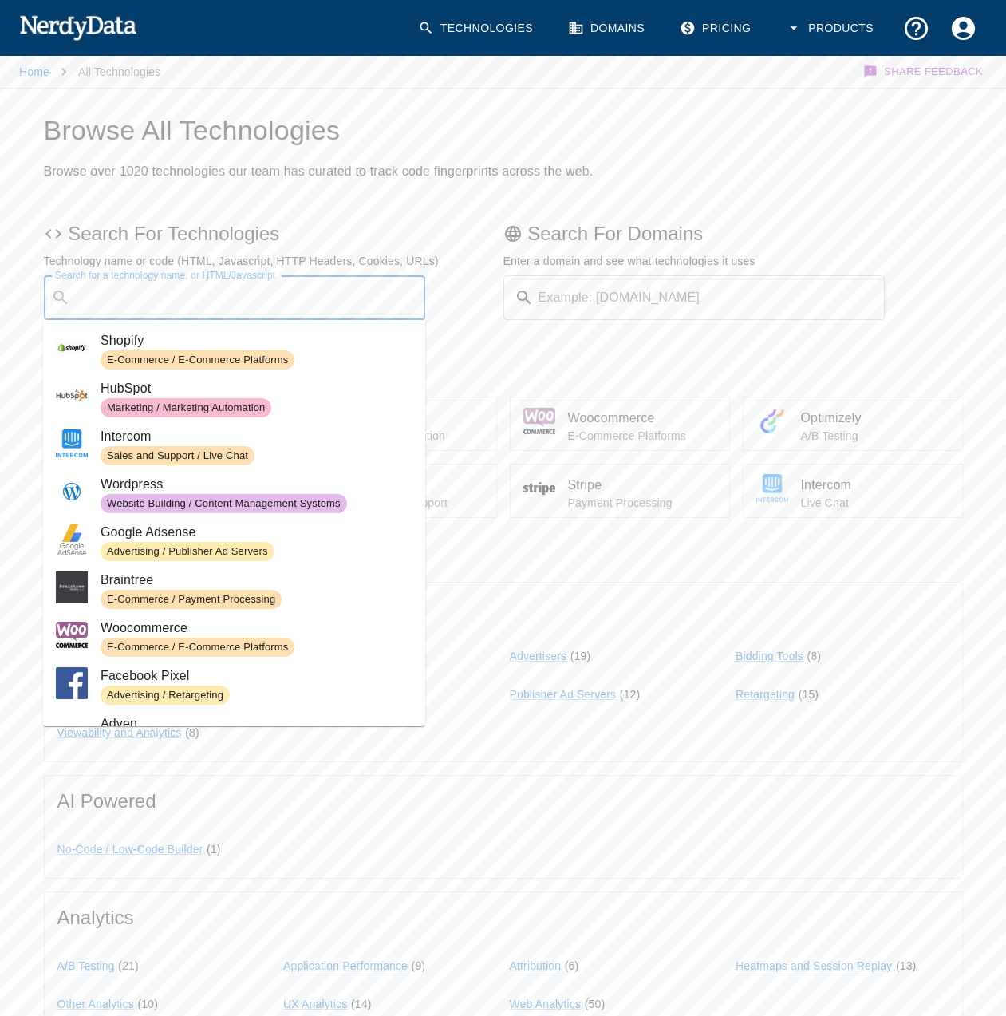
click at [344, 295] on input "Search for a technology name, or HTML/Javascript" at bounding box center [248, 297] width 342 height 30
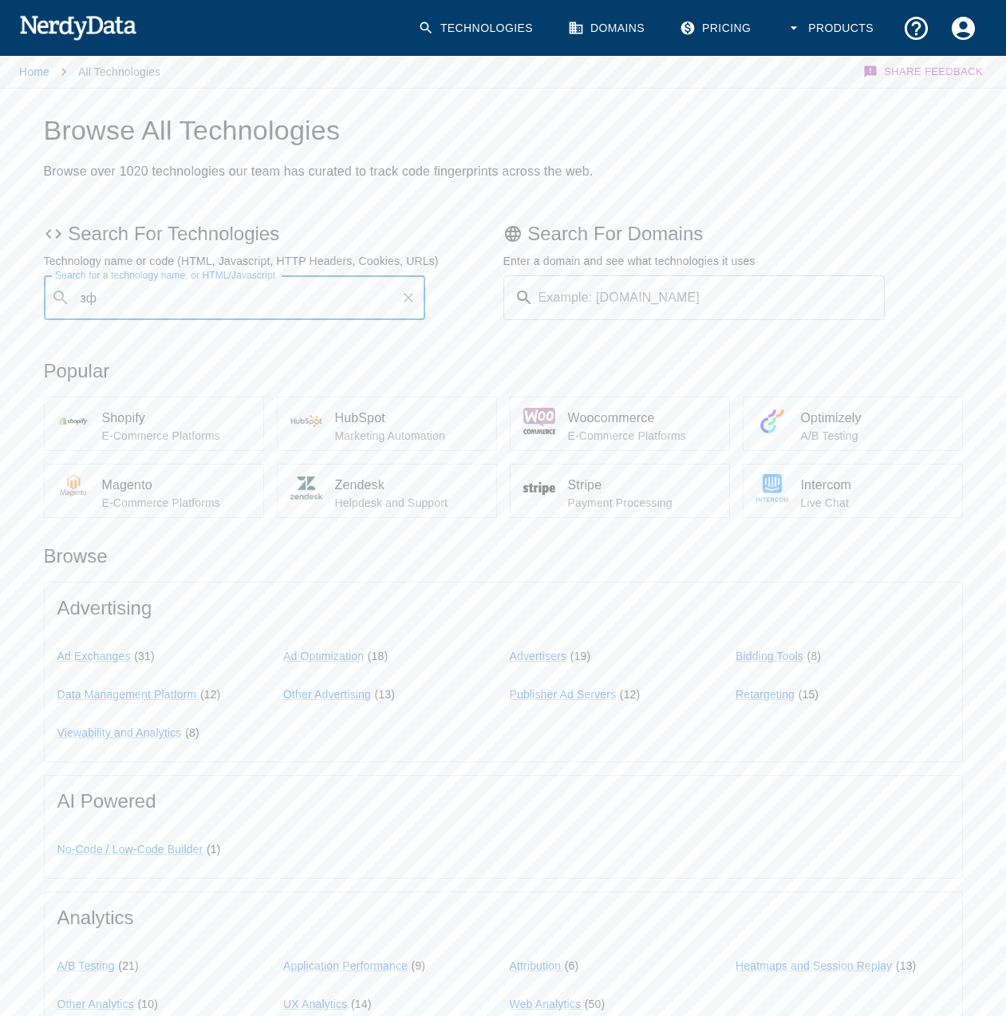
type input "з"
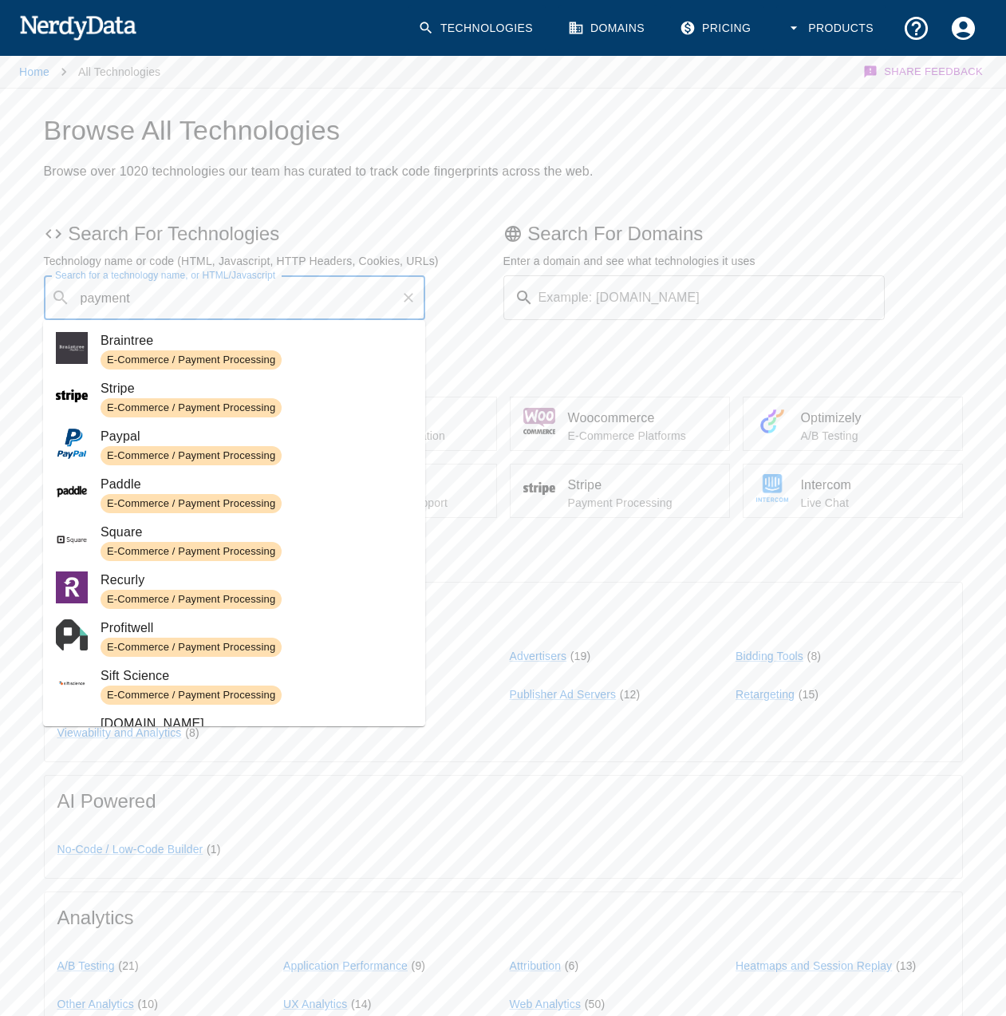
type input "payment"
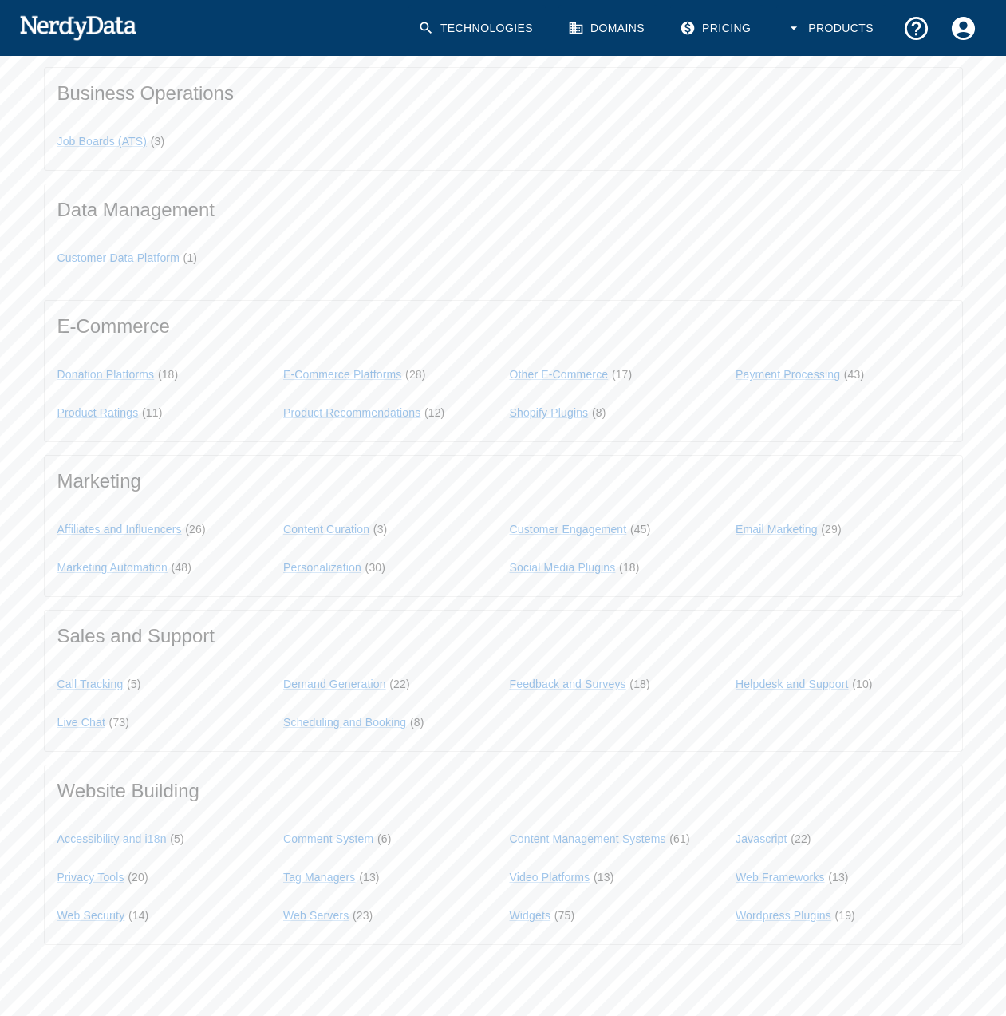
scroll to position [997, 0]
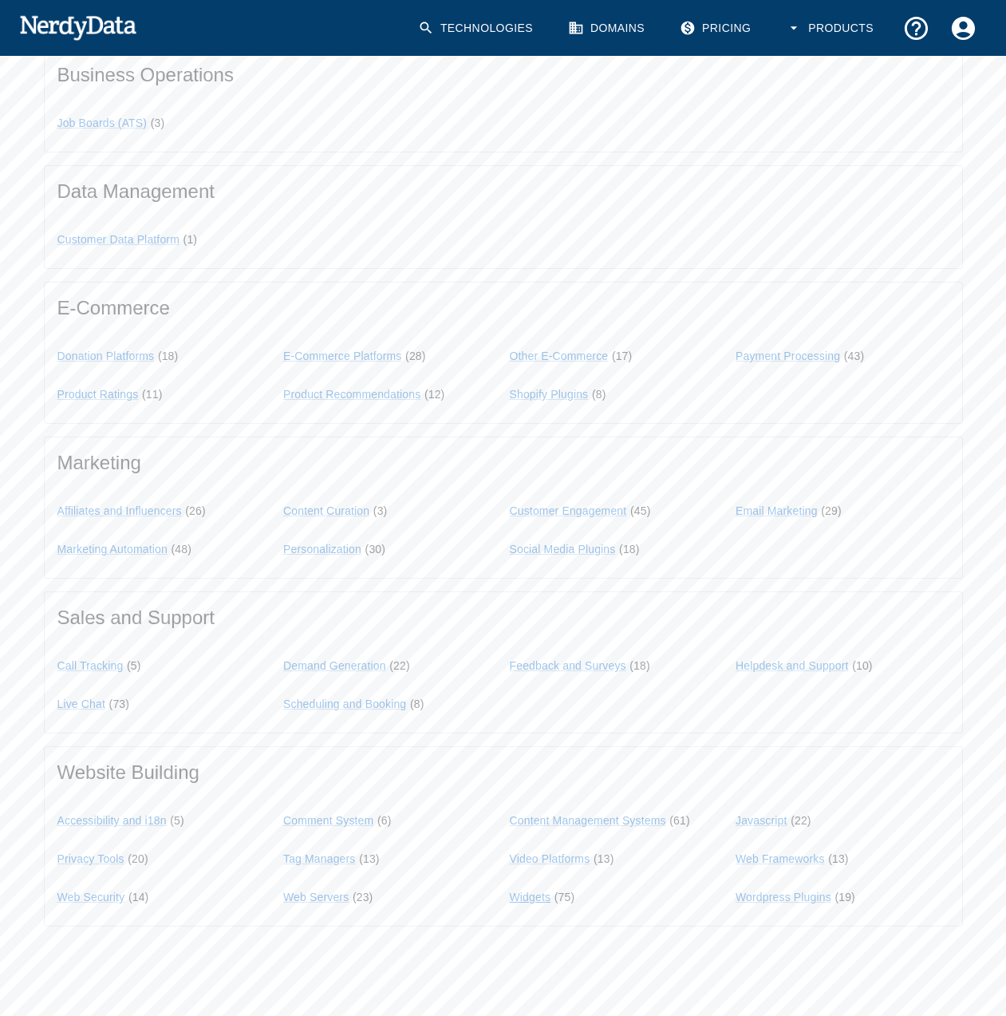
click at [535, 894] on link "Widgets" at bounding box center [530, 896] width 41 height 13
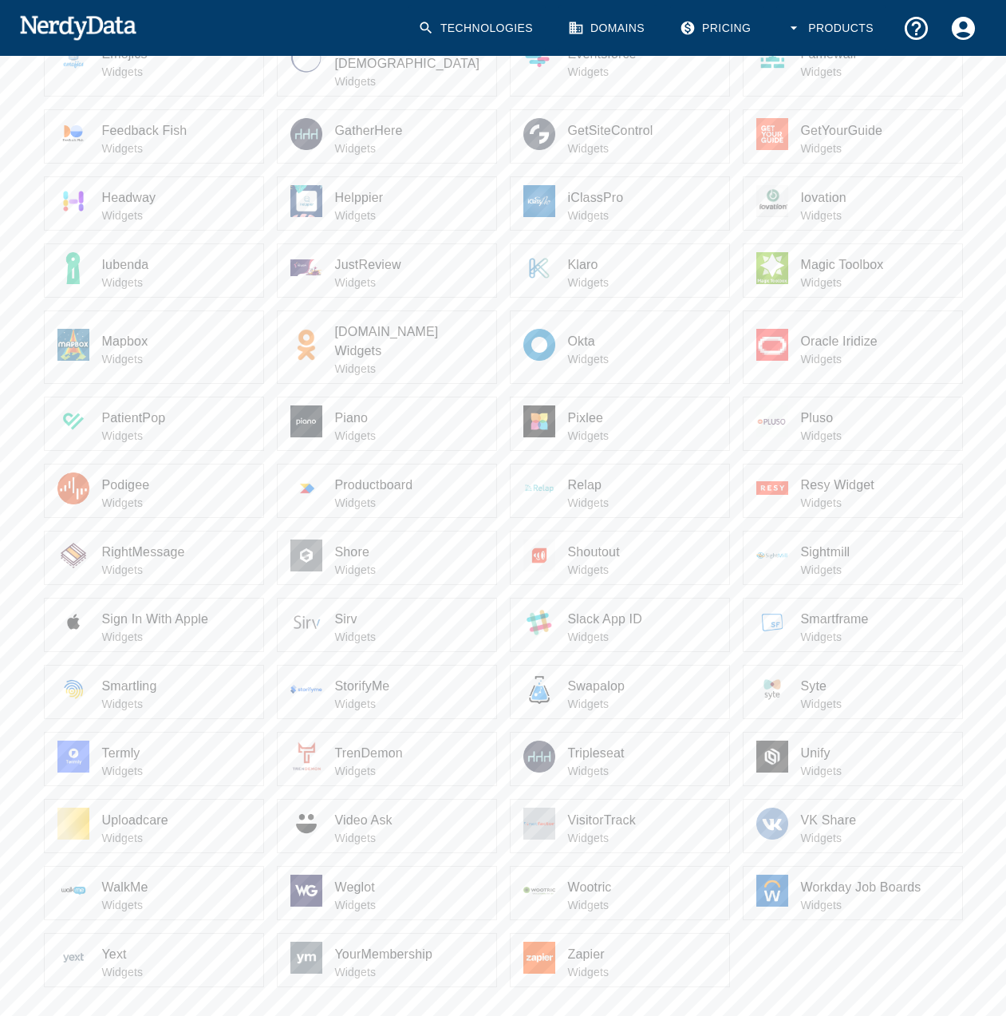
scroll to position [737, 0]
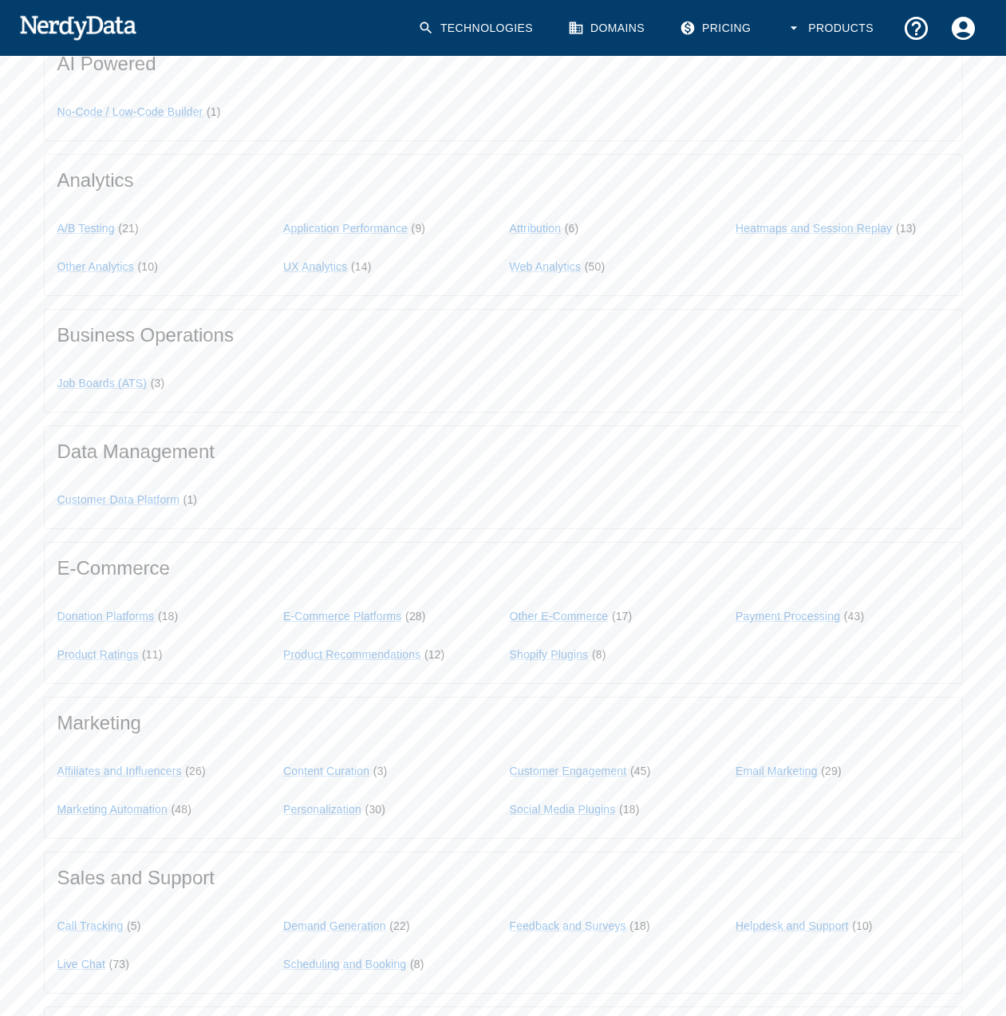
scroll to position [997, 0]
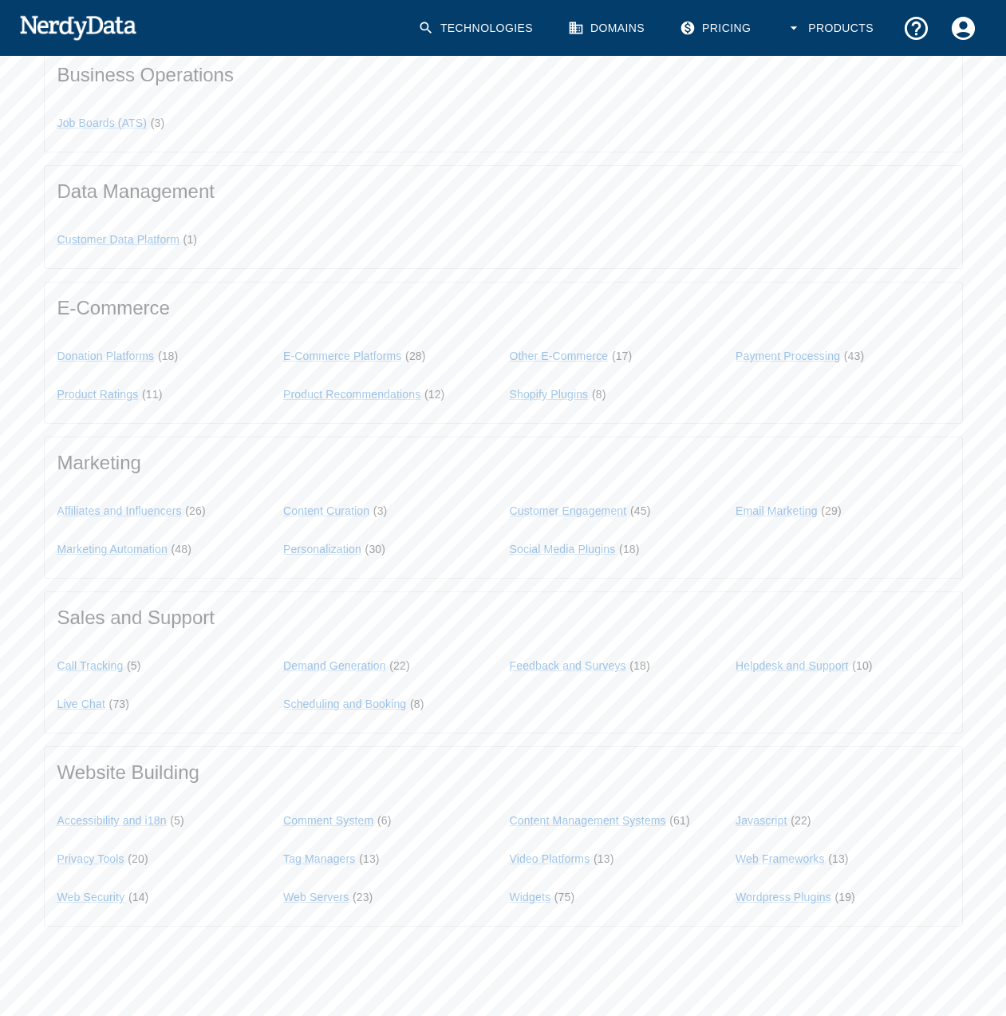
click at [518, 26] on link "Technologies" at bounding box center [476, 28] width 137 height 47
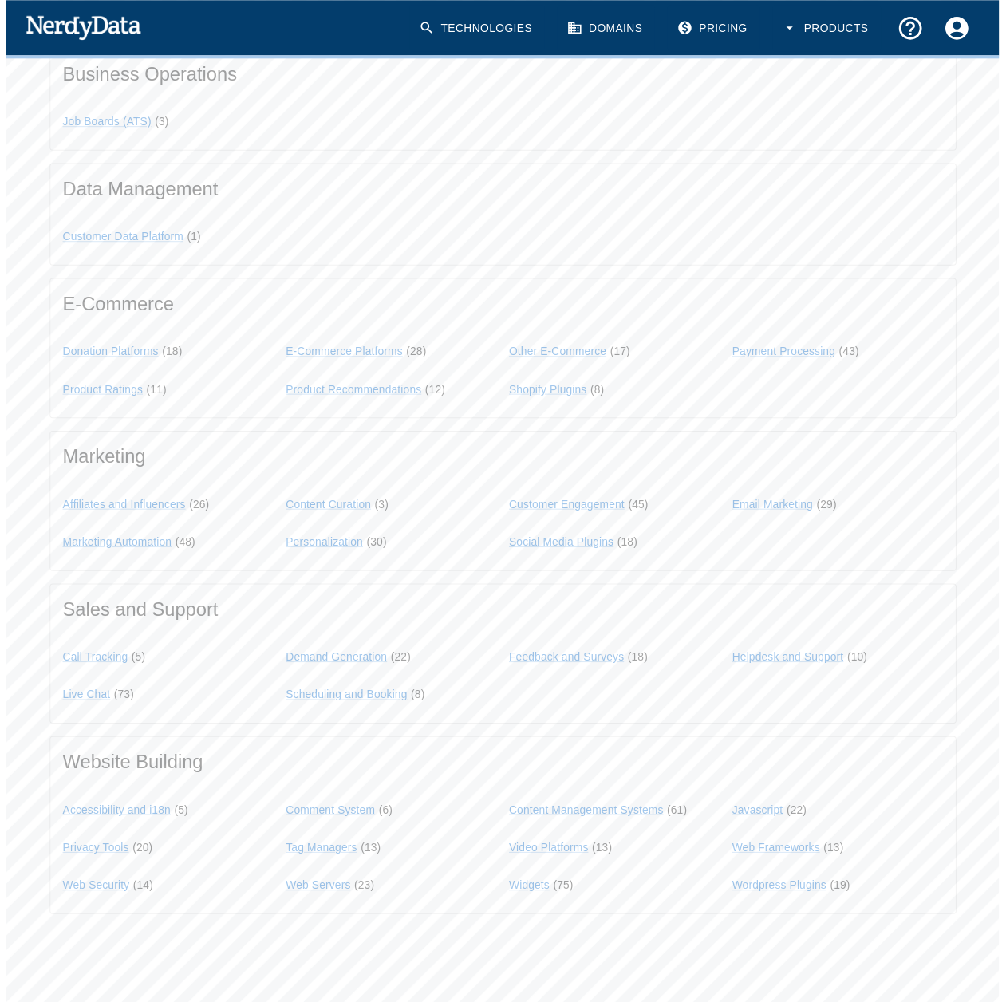
scroll to position [0, 0]
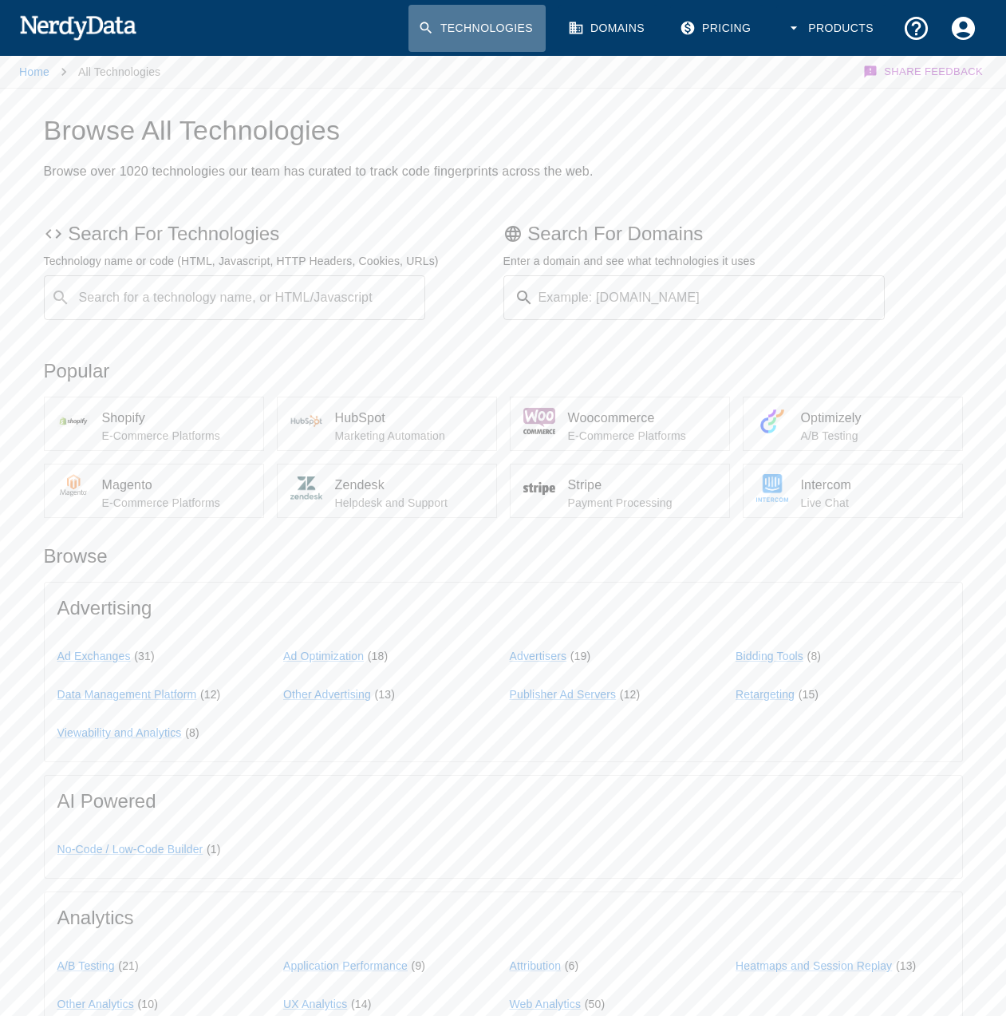
click at [487, 26] on link "Technologies" at bounding box center [476, 28] width 137 height 47
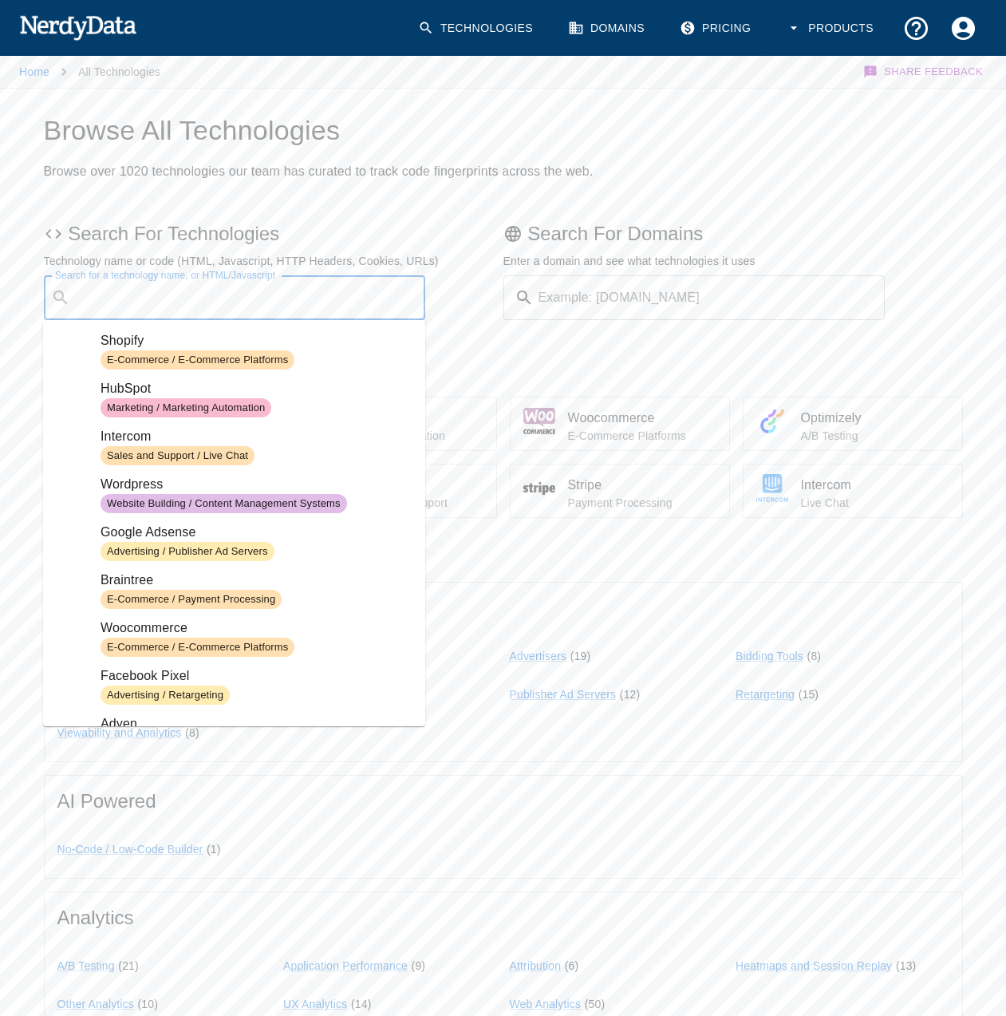
click at [187, 290] on input "Search for a technology name, or HTML/Javascript" at bounding box center [248, 297] width 342 height 30
paste input "[DOMAIN_NAME]"
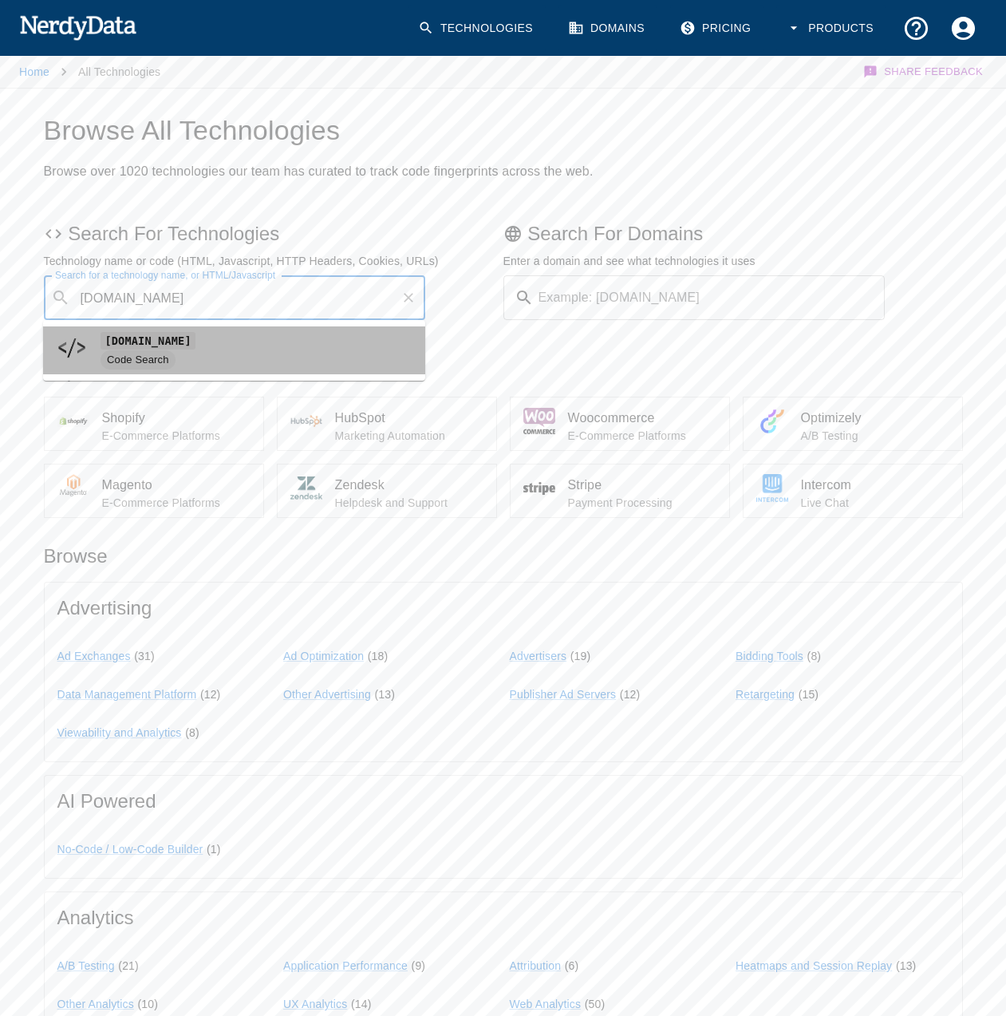
click at [195, 346] on code "[DOMAIN_NAME]" at bounding box center [148, 340] width 95 height 17
type input "[DOMAIN_NAME]"
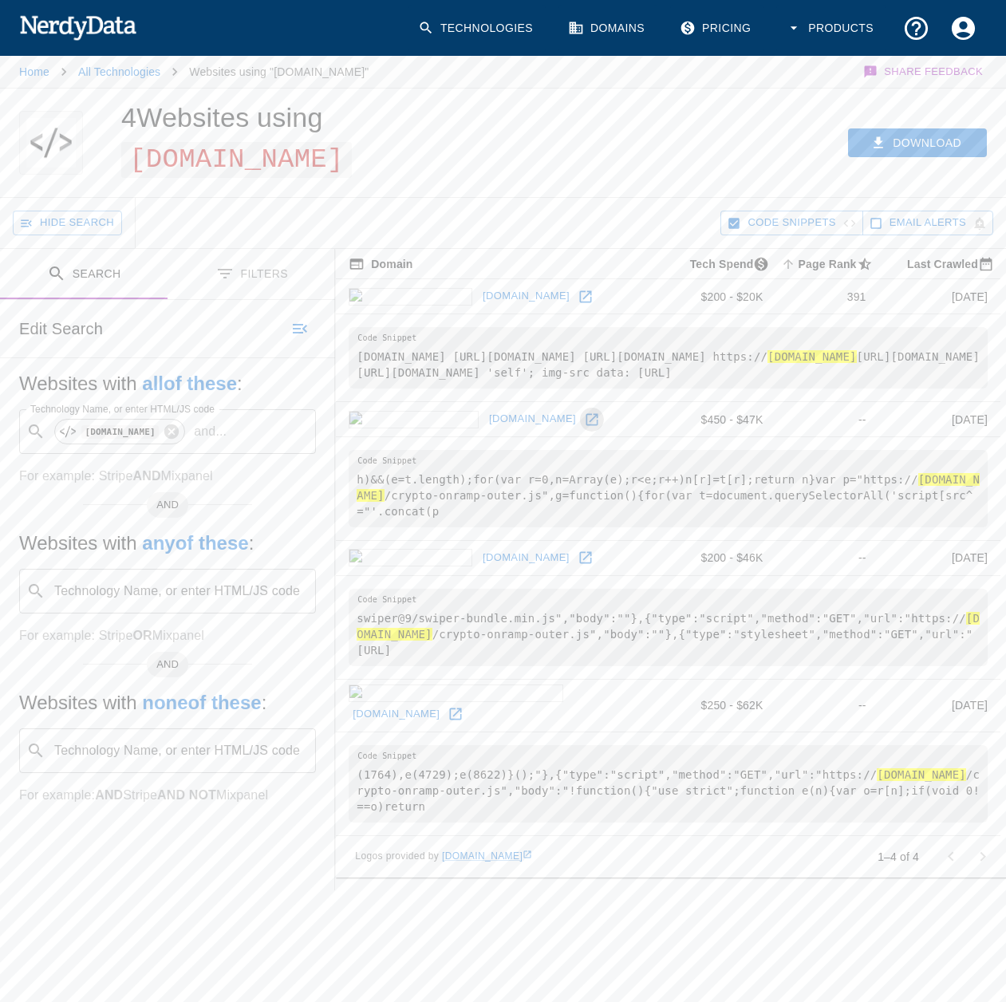
click at [584, 428] on icon at bounding box center [592, 420] width 16 height 16
click at [578, 566] on icon at bounding box center [586, 558] width 16 height 16
click at [464, 715] on icon at bounding box center [456, 714] width 16 height 16
click at [992, 868] on div at bounding box center [967, 857] width 64 height 32
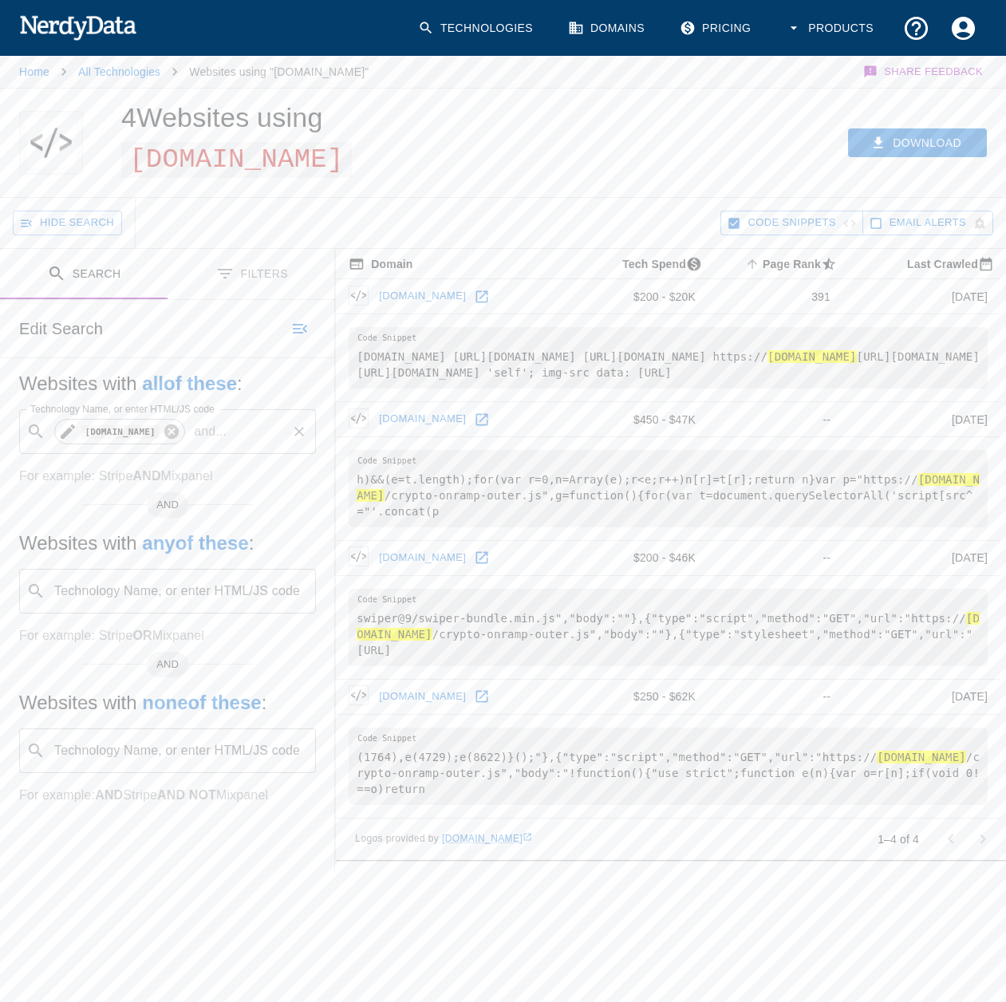
click at [179, 427] on icon at bounding box center [171, 431] width 14 height 14
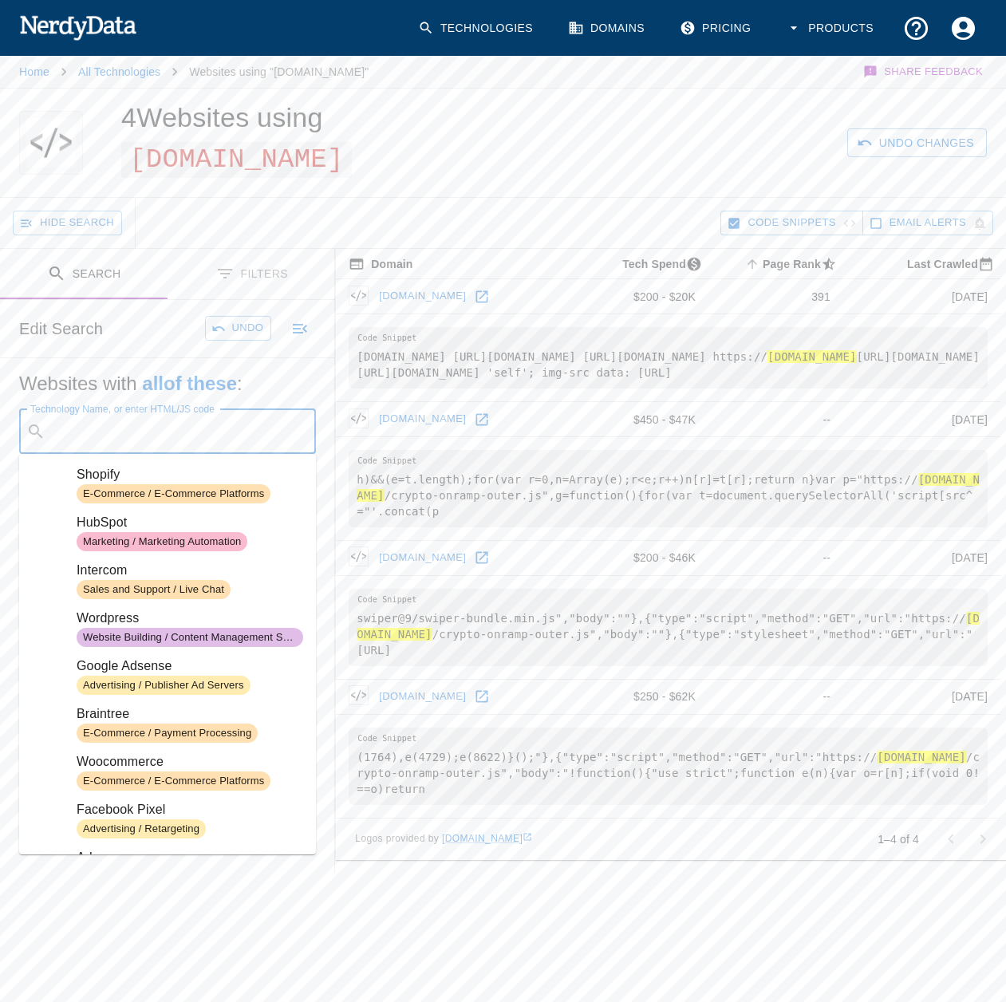
click at [187, 438] on input "Technology Name, or enter HTML/JS code" at bounding box center [180, 431] width 257 height 30
paste input "[DOMAIN_NAME]"
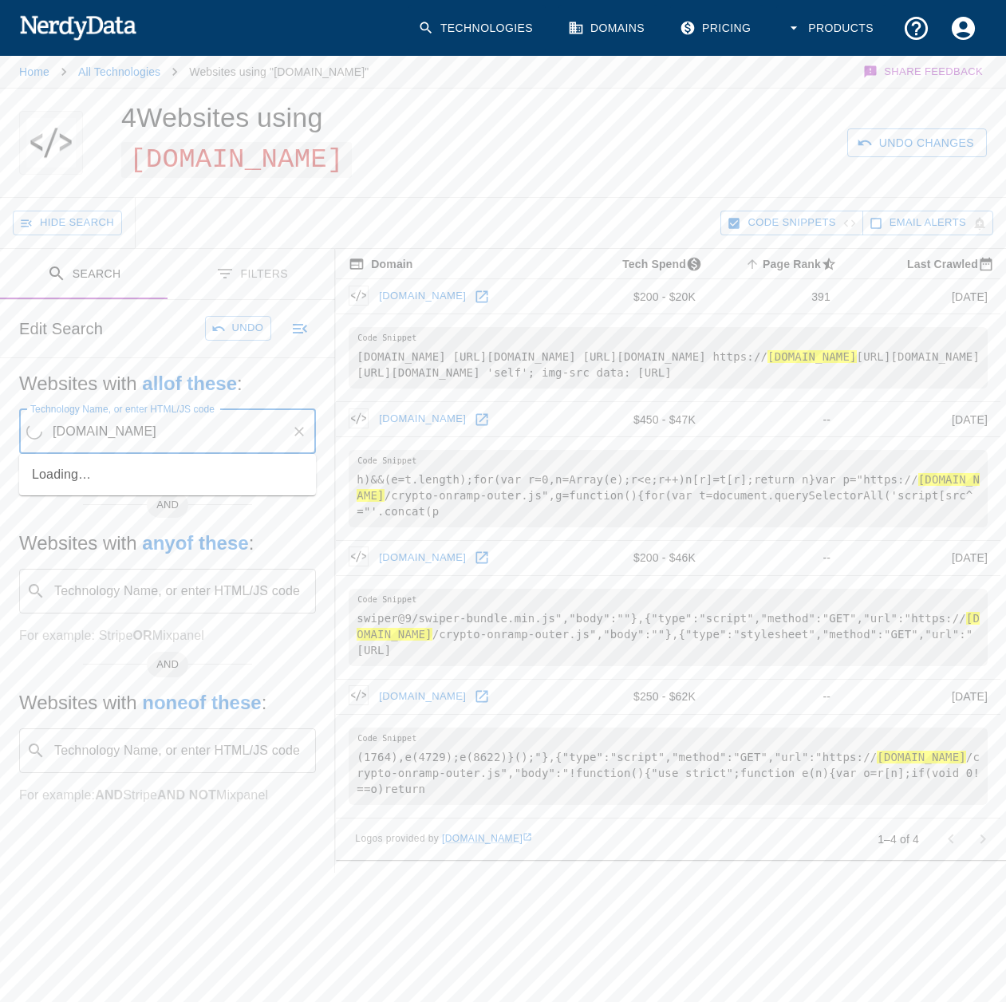
type input "[DOMAIN_NAME]"
click at [224, 424] on p "and ..." at bounding box center [209, 431] width 45 height 19
click at [939, 128] on button "Search" at bounding box center [927, 143] width 119 height 30
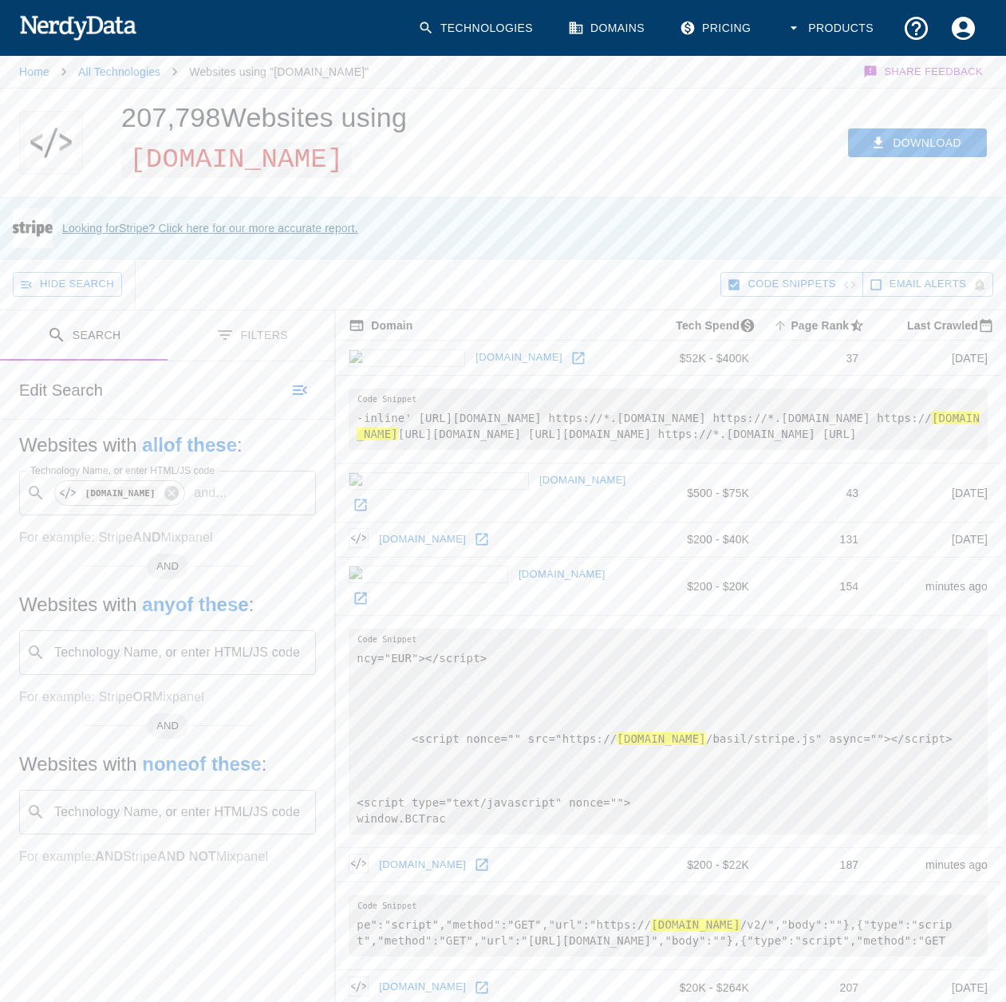
drag, startPoint x: 107, startPoint y: 680, endPoint x: 133, endPoint y: 238, distance: 443.5
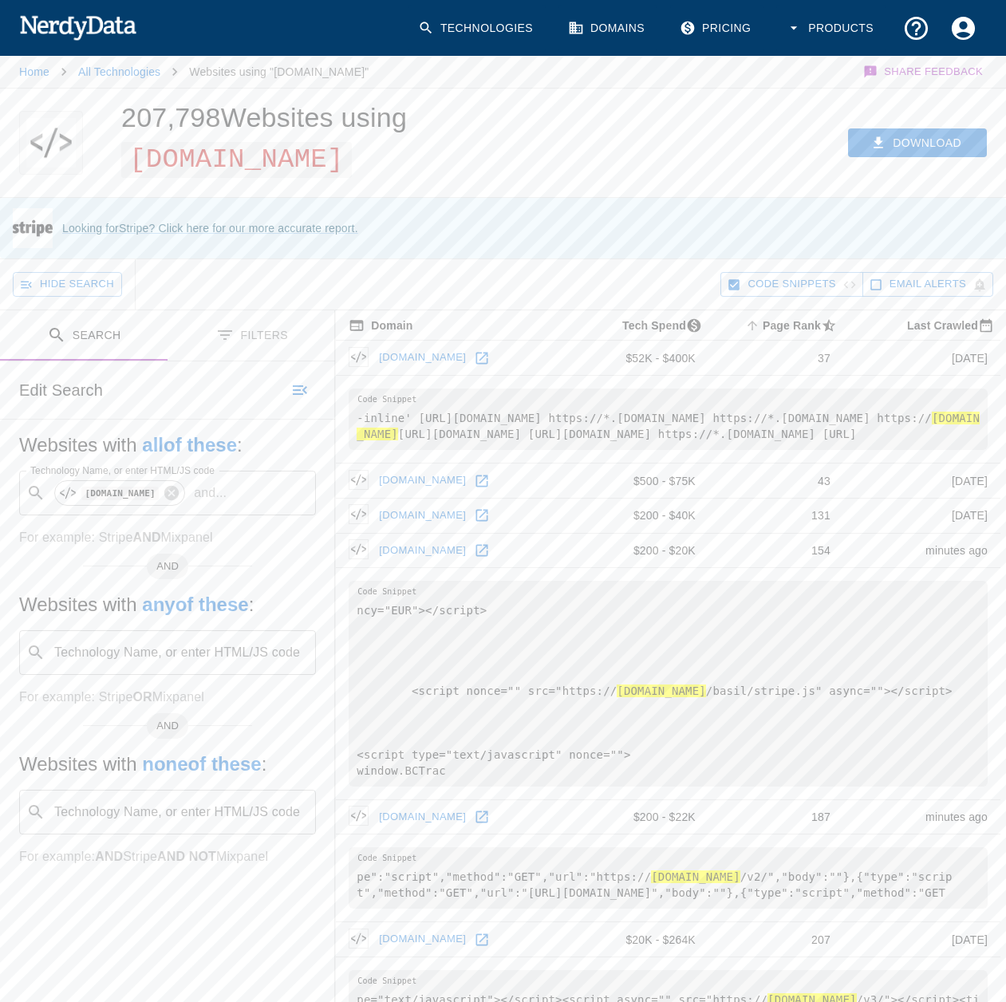
click at [166, 733] on span "AND" at bounding box center [167, 726] width 41 height 16
click at [220, 325] on button "Filters" at bounding box center [252, 335] width 168 height 50
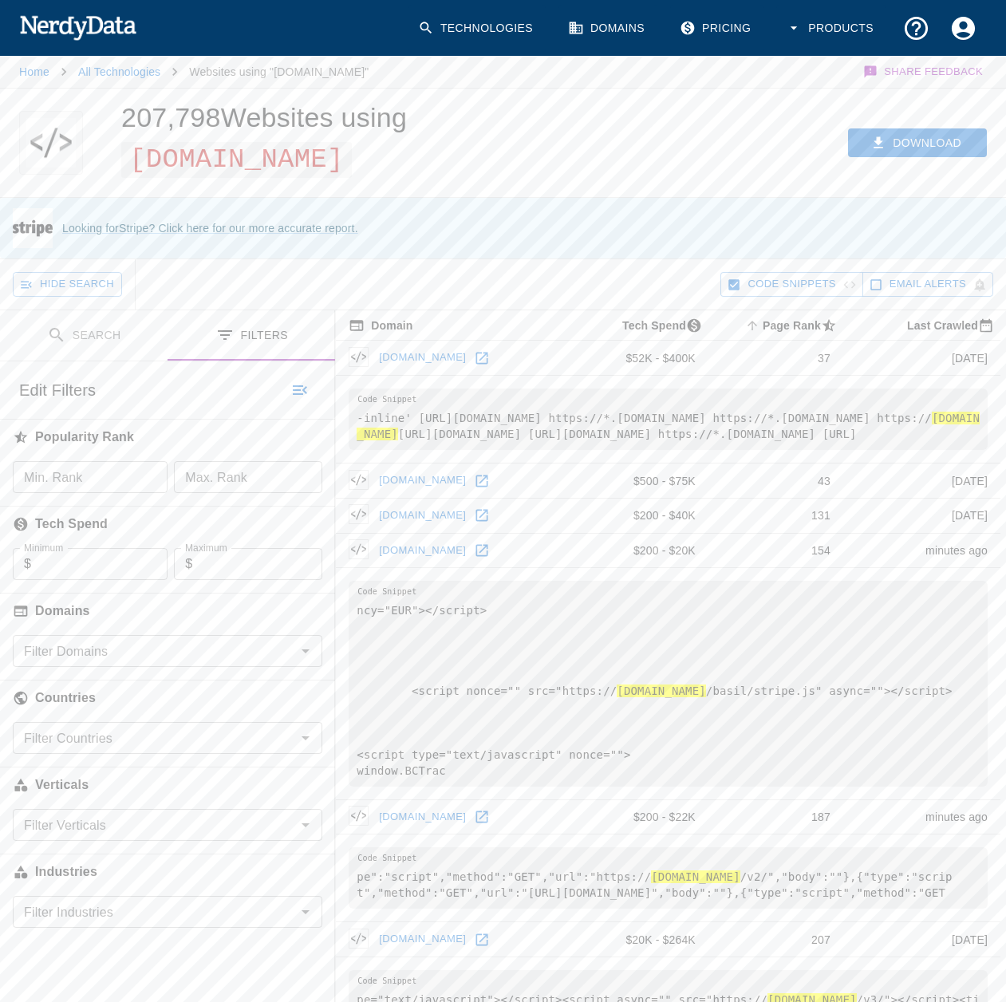
click at [164, 655] on input "Filter Domains" at bounding box center [155, 651] width 274 height 22
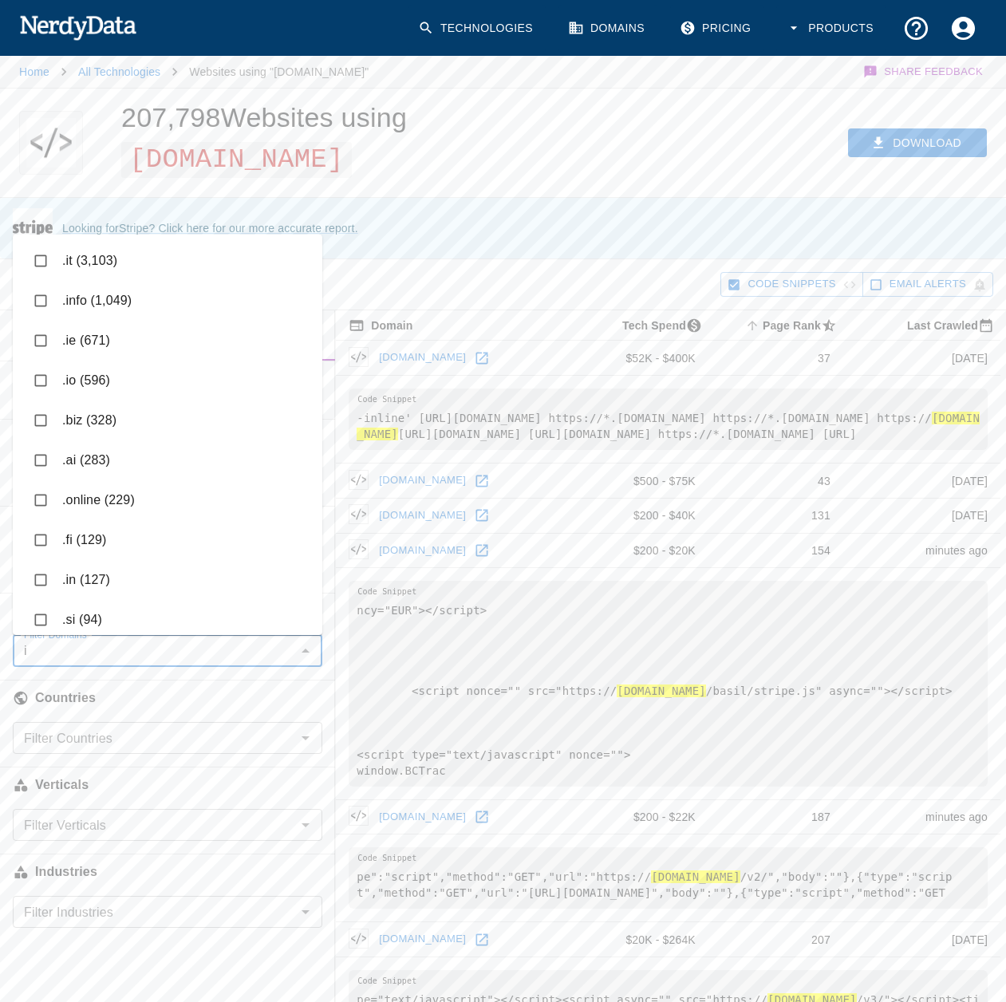
type input "io"
click at [41, 252] on input "checkbox" at bounding box center [41, 261] width 30 height 30
checkbox input "true"
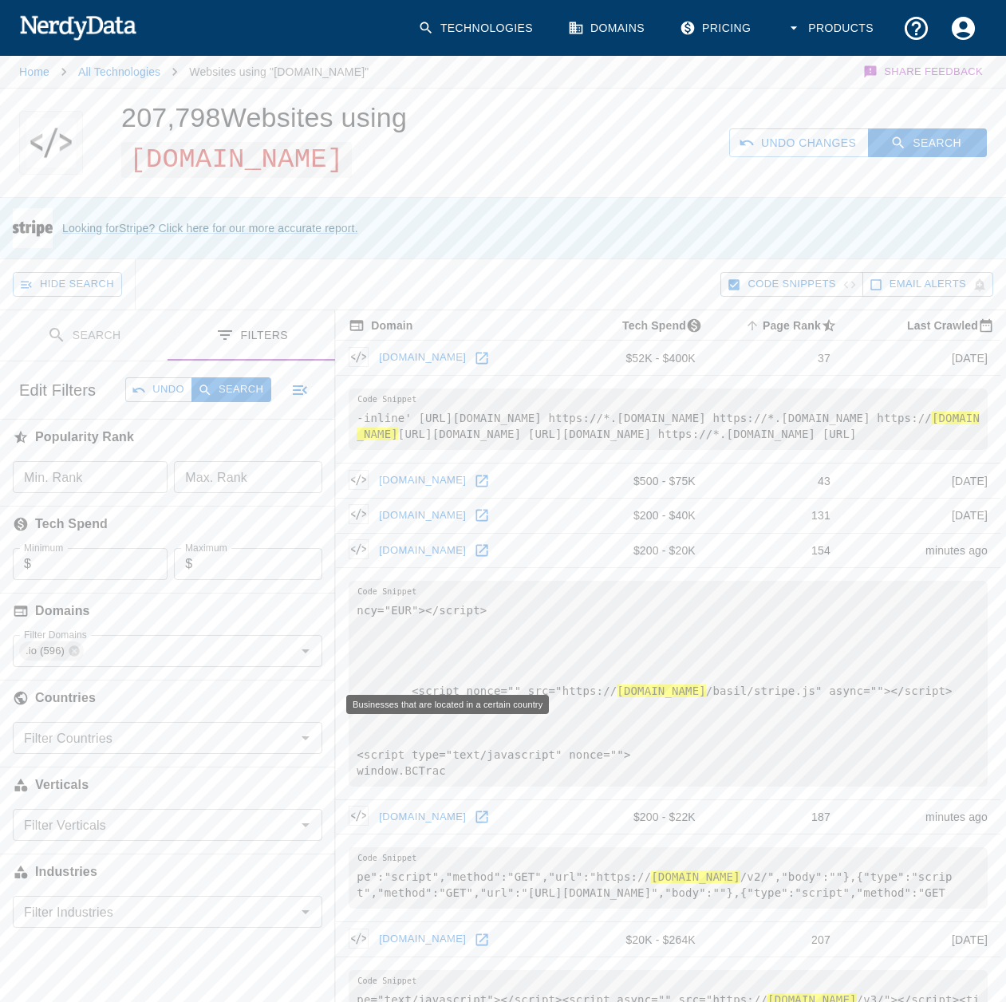
click at [148, 684] on h6 "Countries" at bounding box center [167, 697] width 335 height 35
click at [938, 128] on button "Search" at bounding box center [927, 143] width 119 height 30
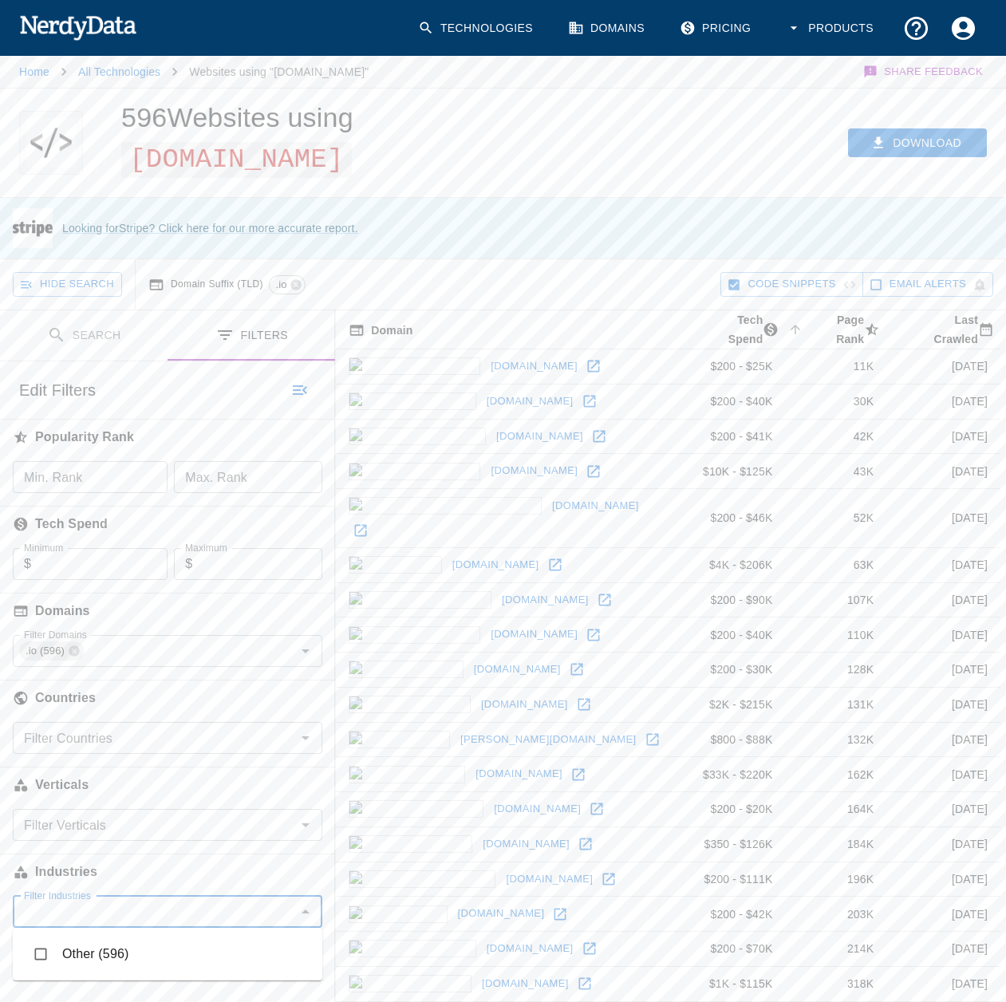
click at [247, 918] on input "Filter Industries" at bounding box center [155, 912] width 274 height 22
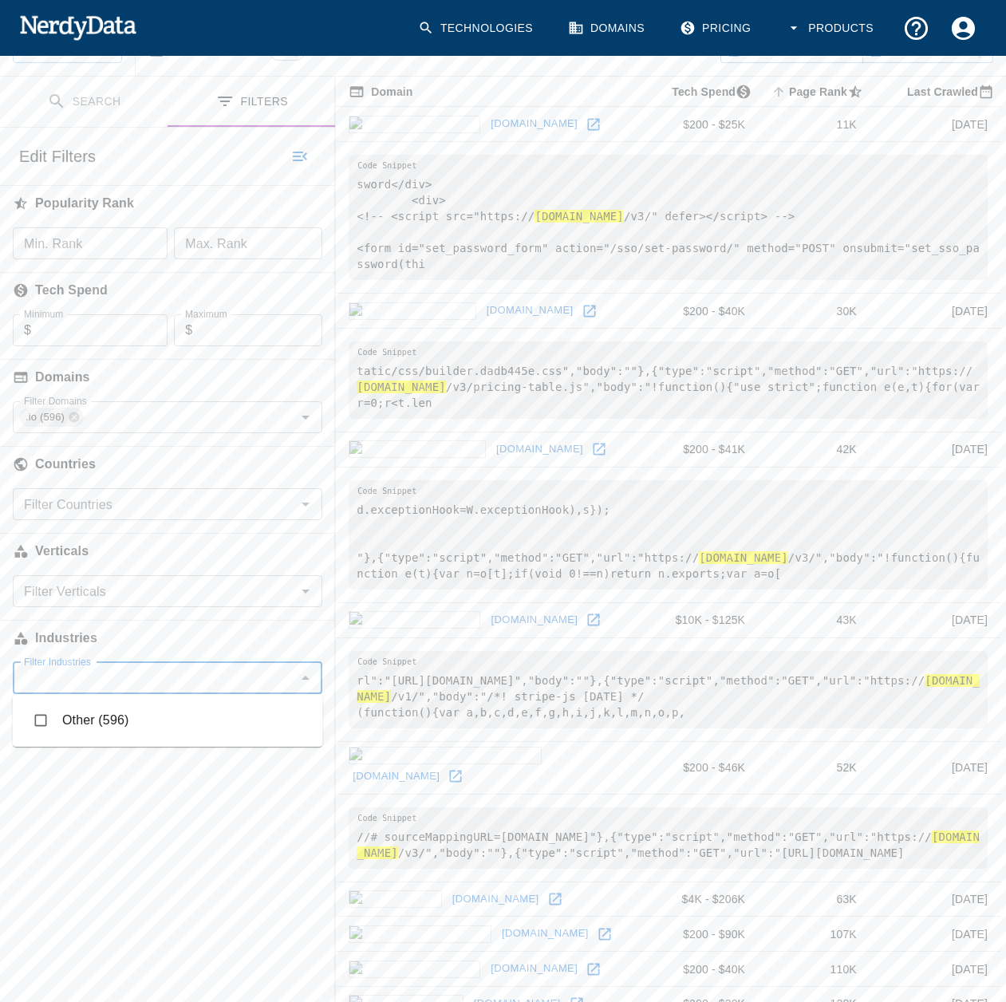
scroll to position [239, 0]
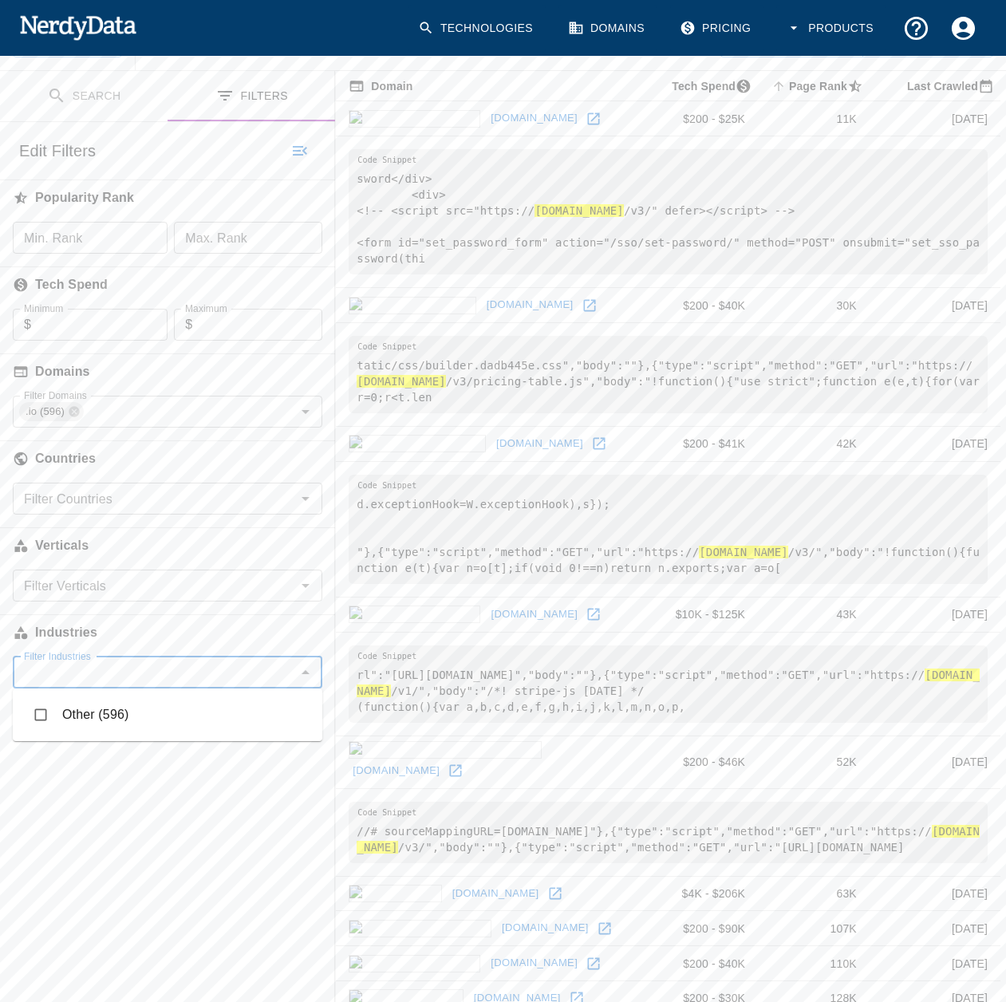
click at [247, 666] on input "Filter Industries" at bounding box center [155, 672] width 274 height 22
click at [248, 593] on input "Filter Verticals" at bounding box center [155, 585] width 274 height 22
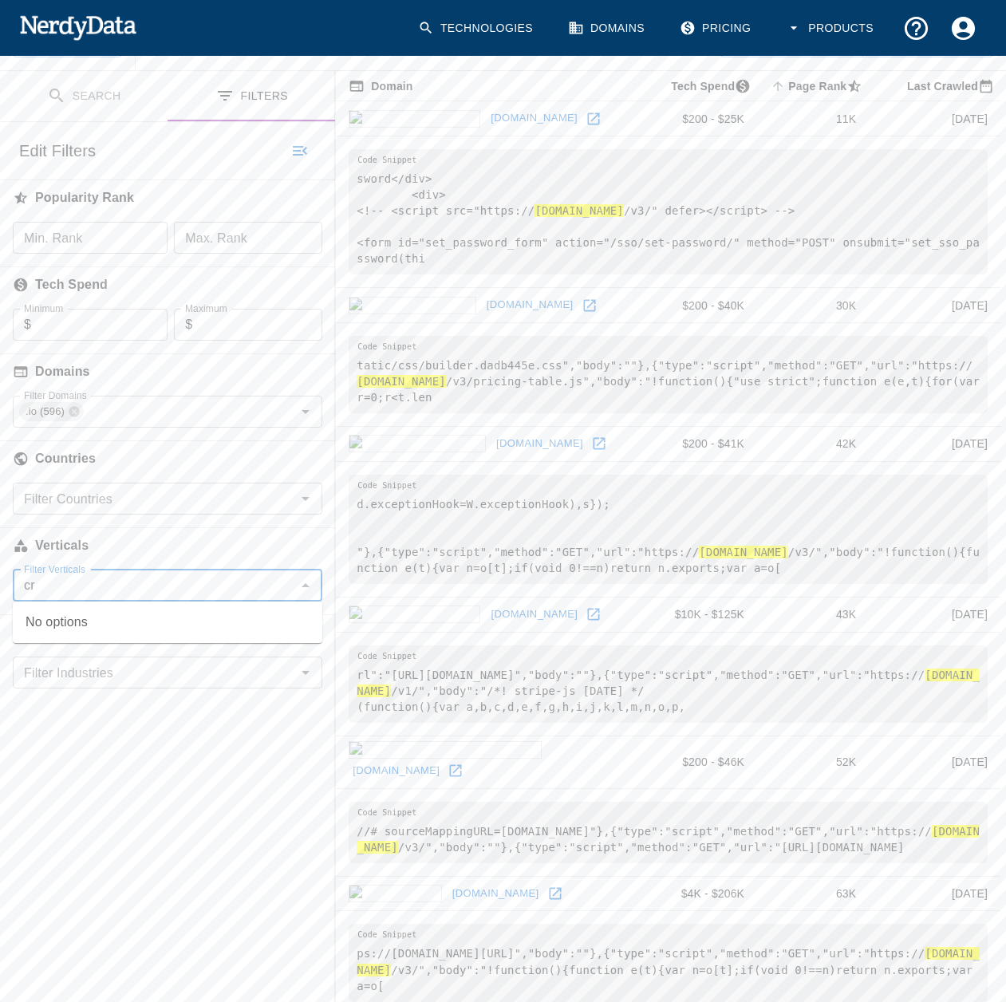
type input "c"
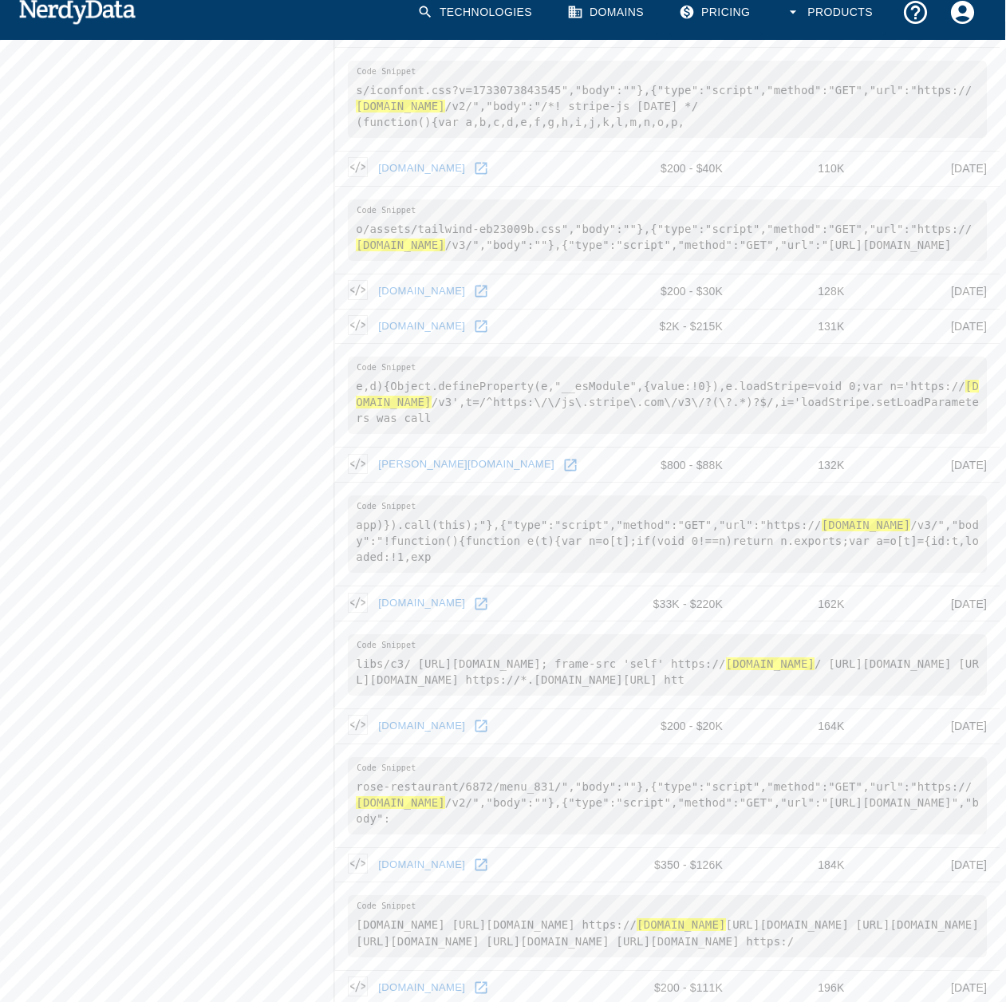
scroll to position [0, 1]
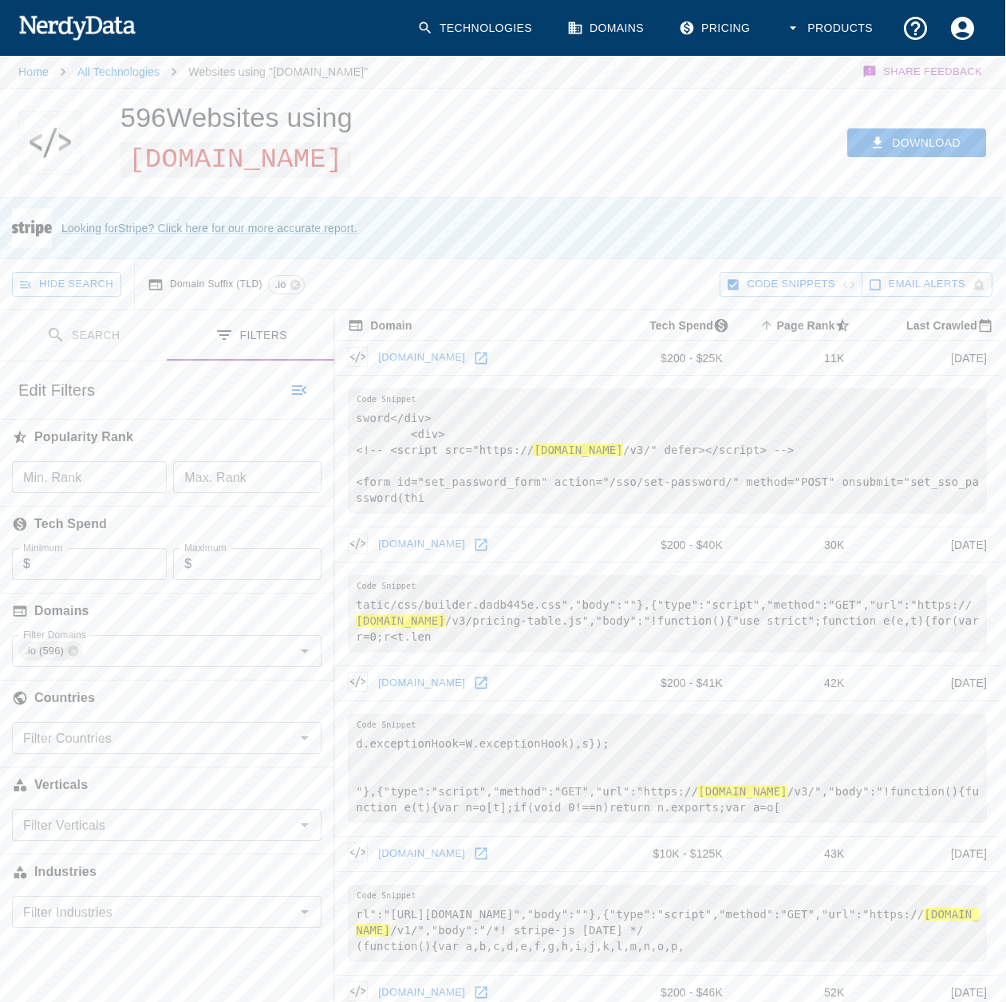
drag, startPoint x: 124, startPoint y: 619, endPoint x: 346, endPoint y: 143, distance: 525.7
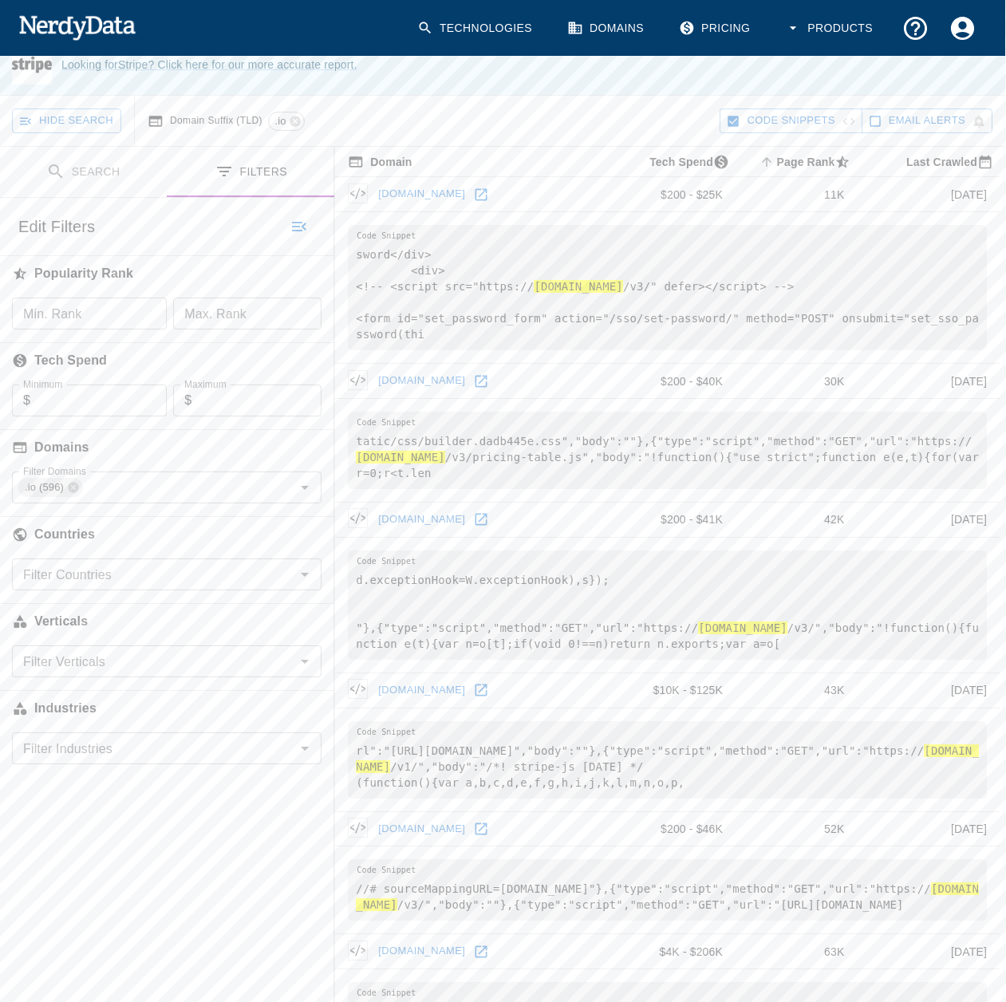
scroll to position [2301, 1]
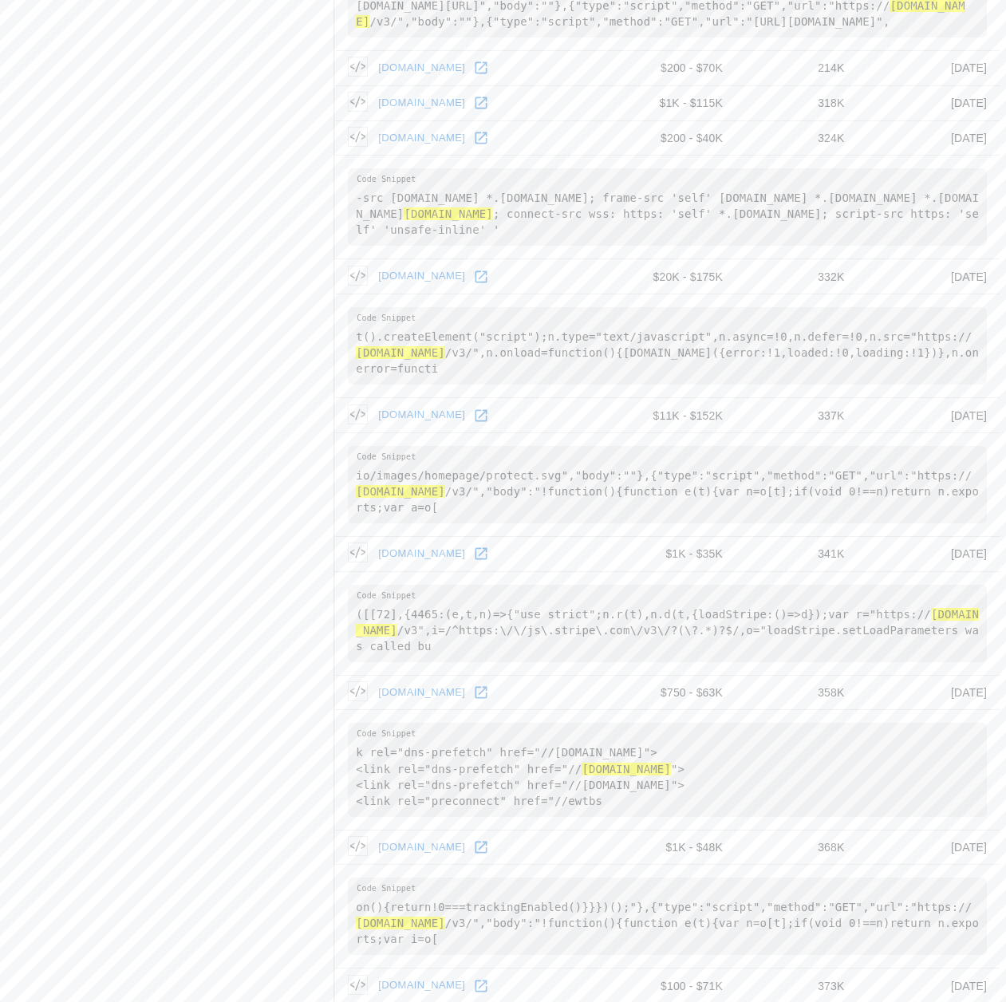
drag, startPoint x: 613, startPoint y: 285, endPoint x: 606, endPoint y: 708, distance: 422.9
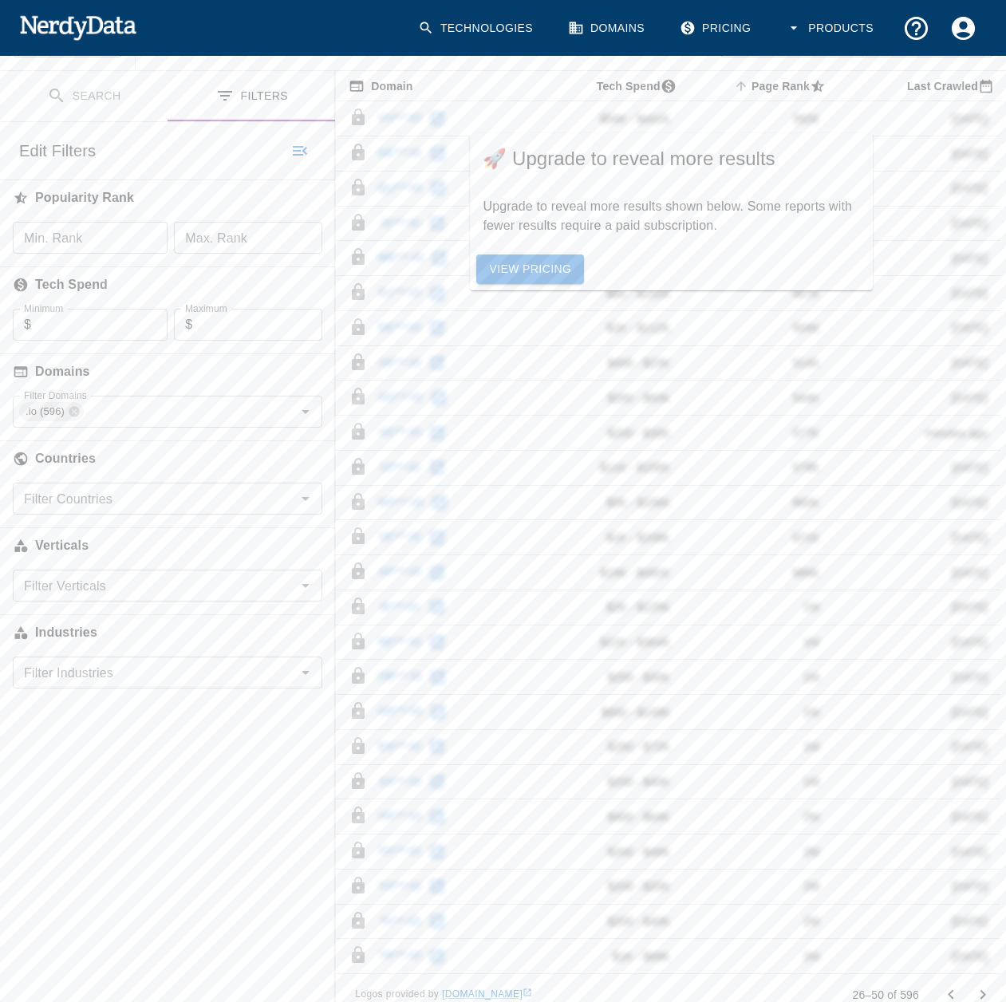
scroll to position [275, 0]
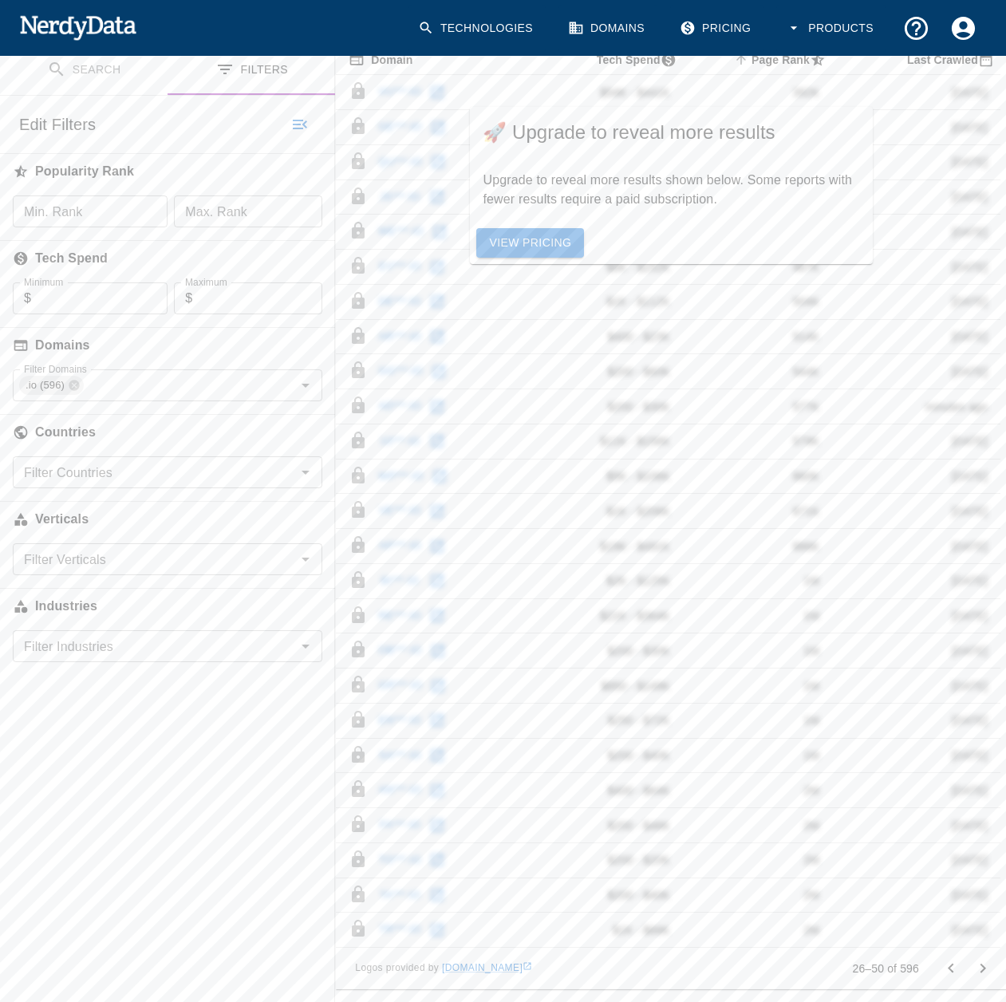
click at [950, 959] on icon "Go to previous page" at bounding box center [950, 968] width 19 height 19
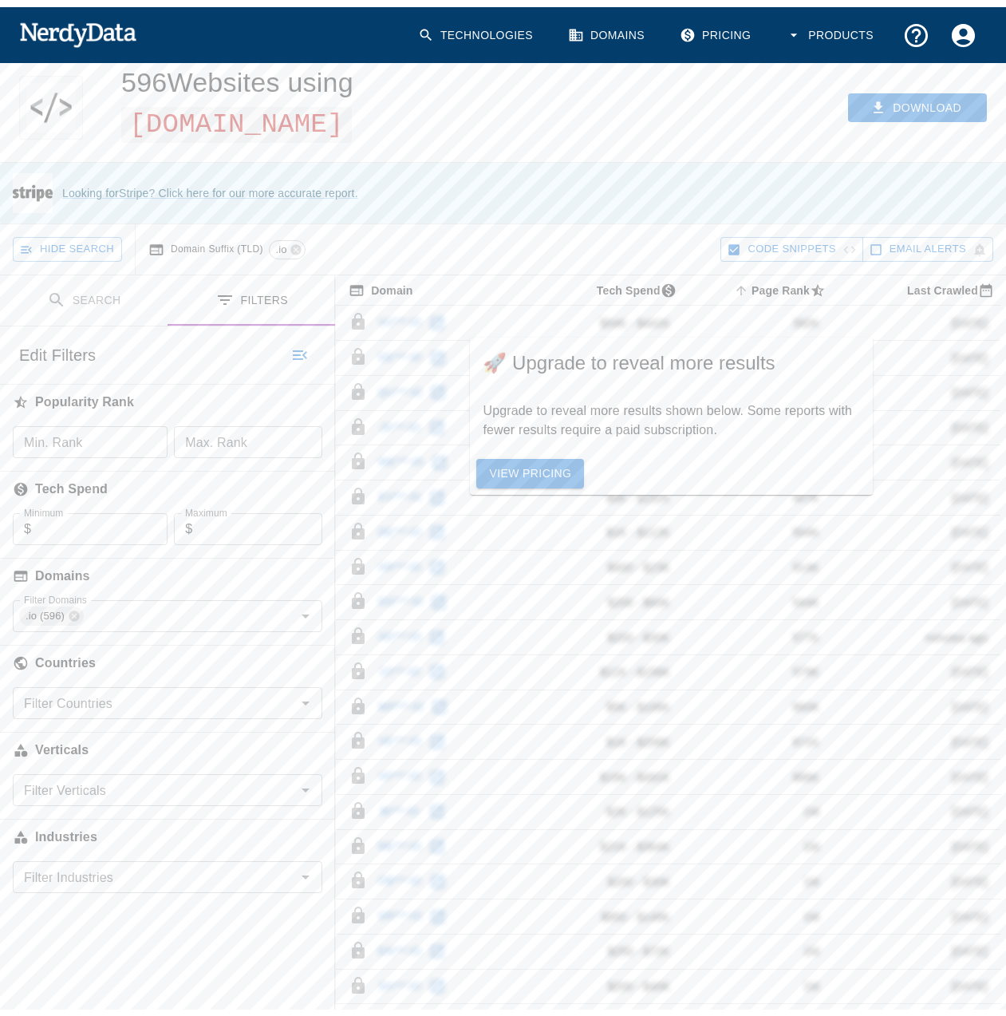
scroll to position [0, 0]
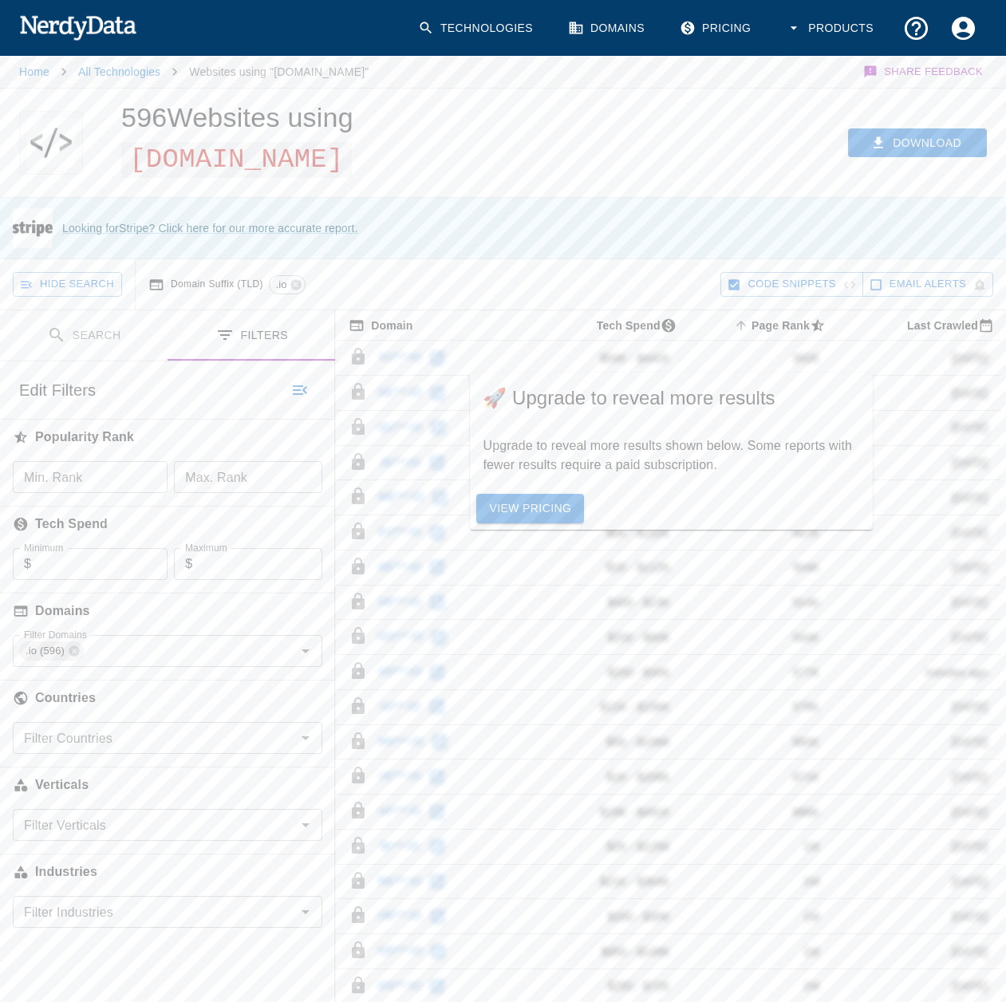
click at [471, 30] on link "Technologies" at bounding box center [476, 28] width 137 height 47
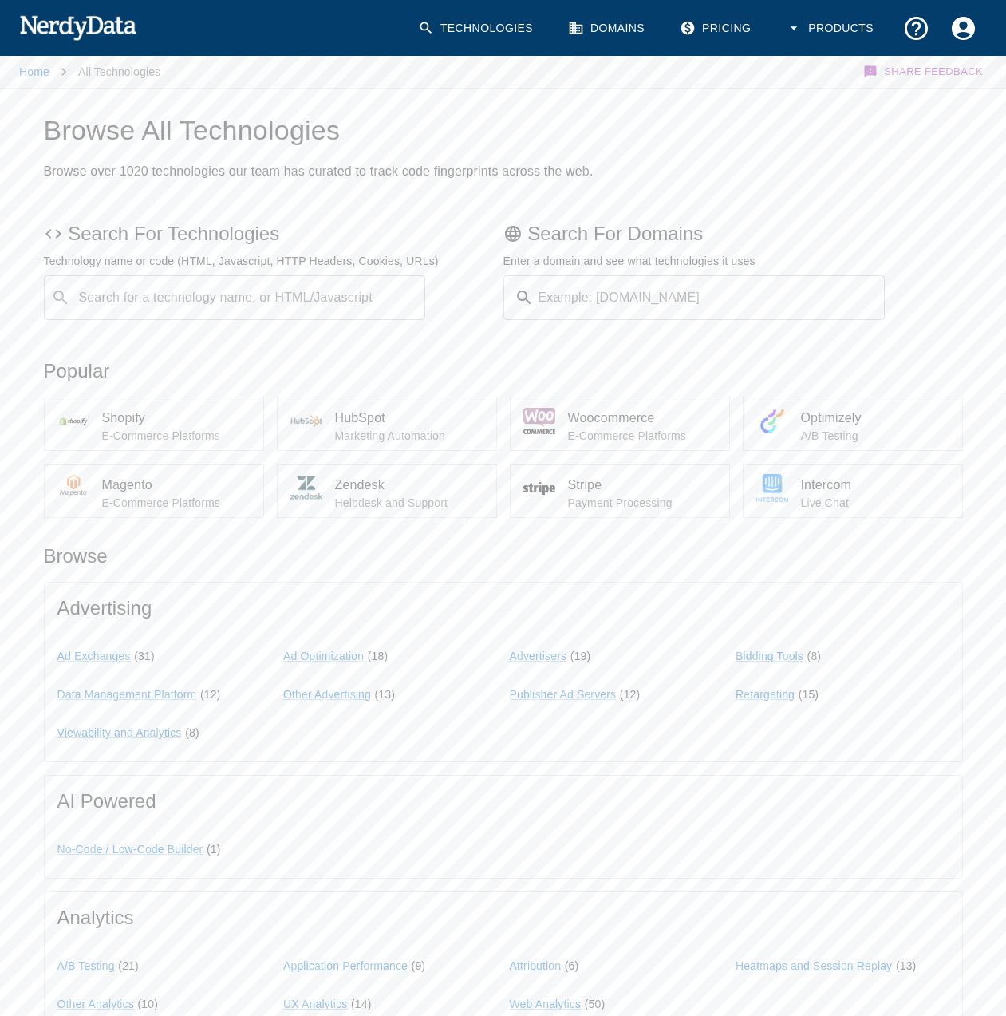
drag, startPoint x: 941, startPoint y: 165, endPoint x: 911, endPoint y: 179, distance: 32.5
click at [940, 166] on h2 "Browse over 1020 technologies our team has curated to track code fingerprints a…" at bounding box center [503, 171] width 919 height 22
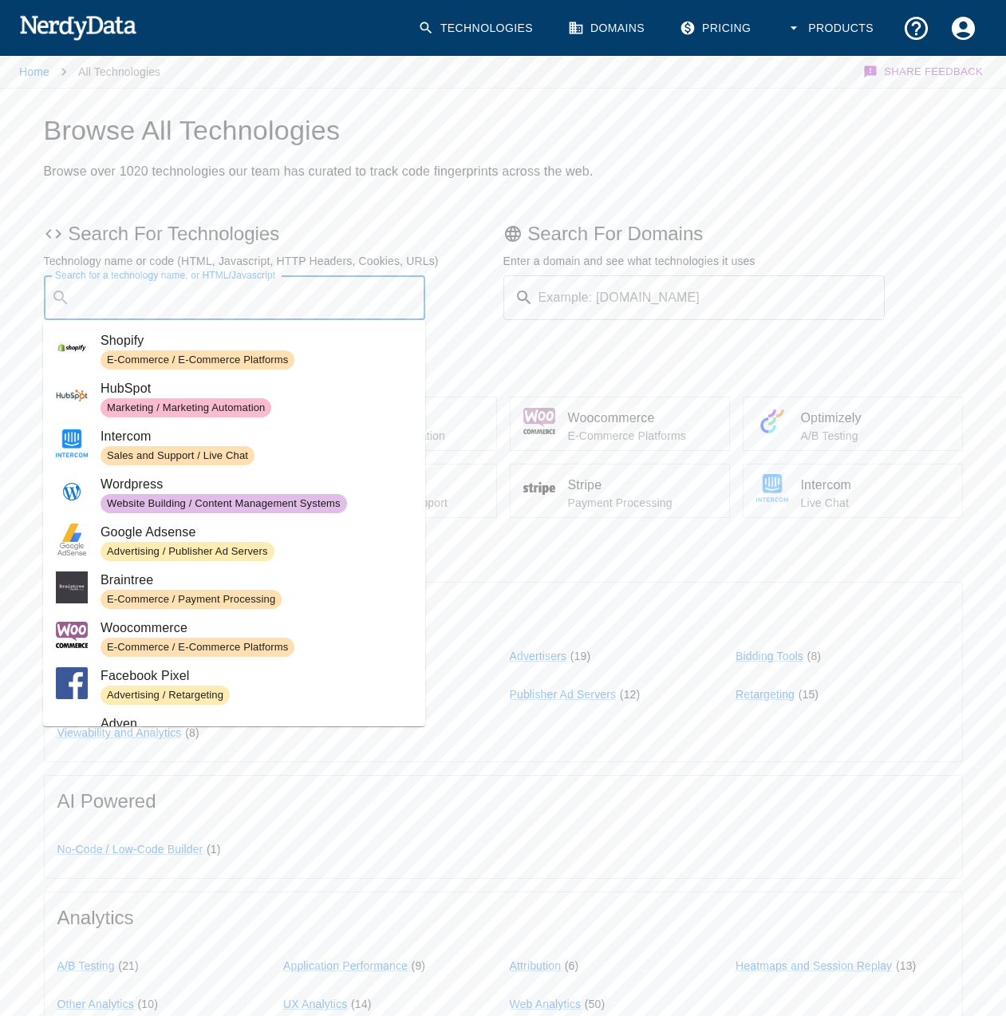
click at [155, 301] on input "Search for a technology name, or HTML/Javascript" at bounding box center [248, 297] width 342 height 30
paste input "site:.it "ricarica saldo""
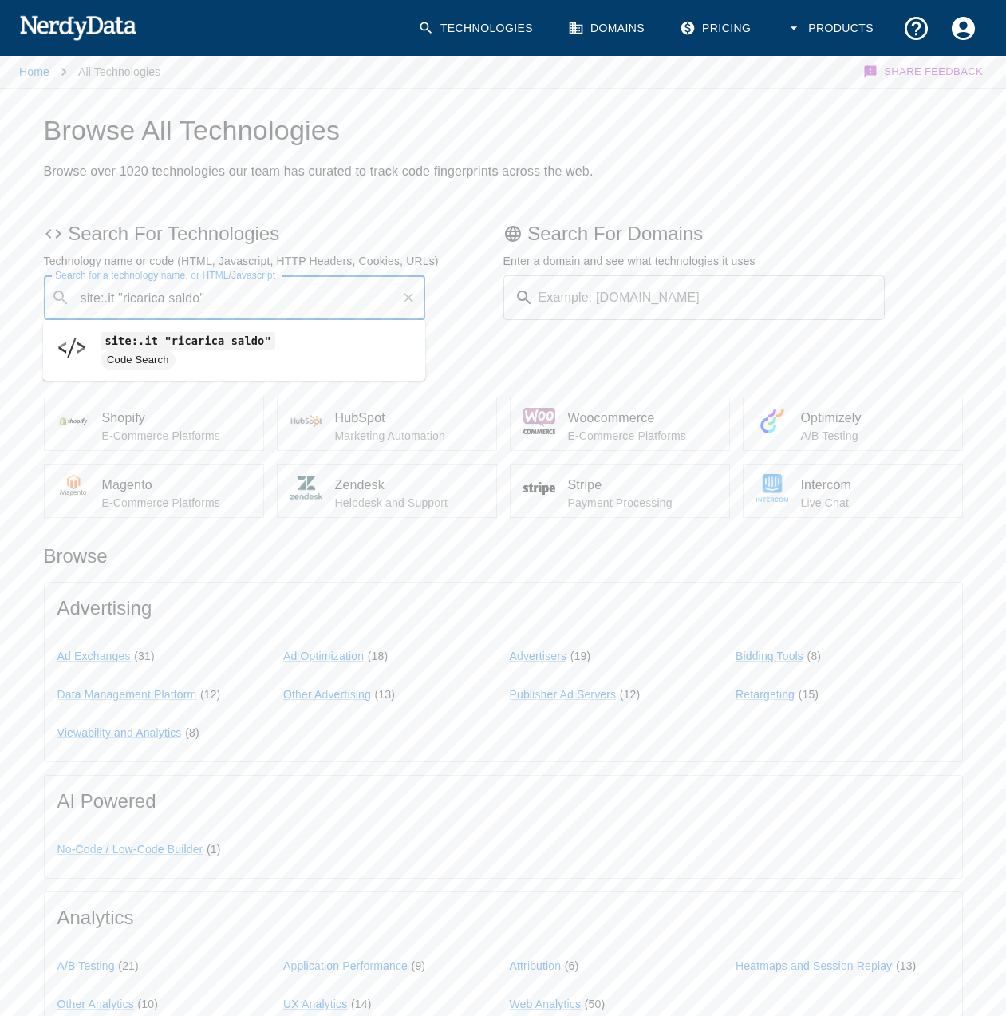
type input "site:.it "ricarica saldo""
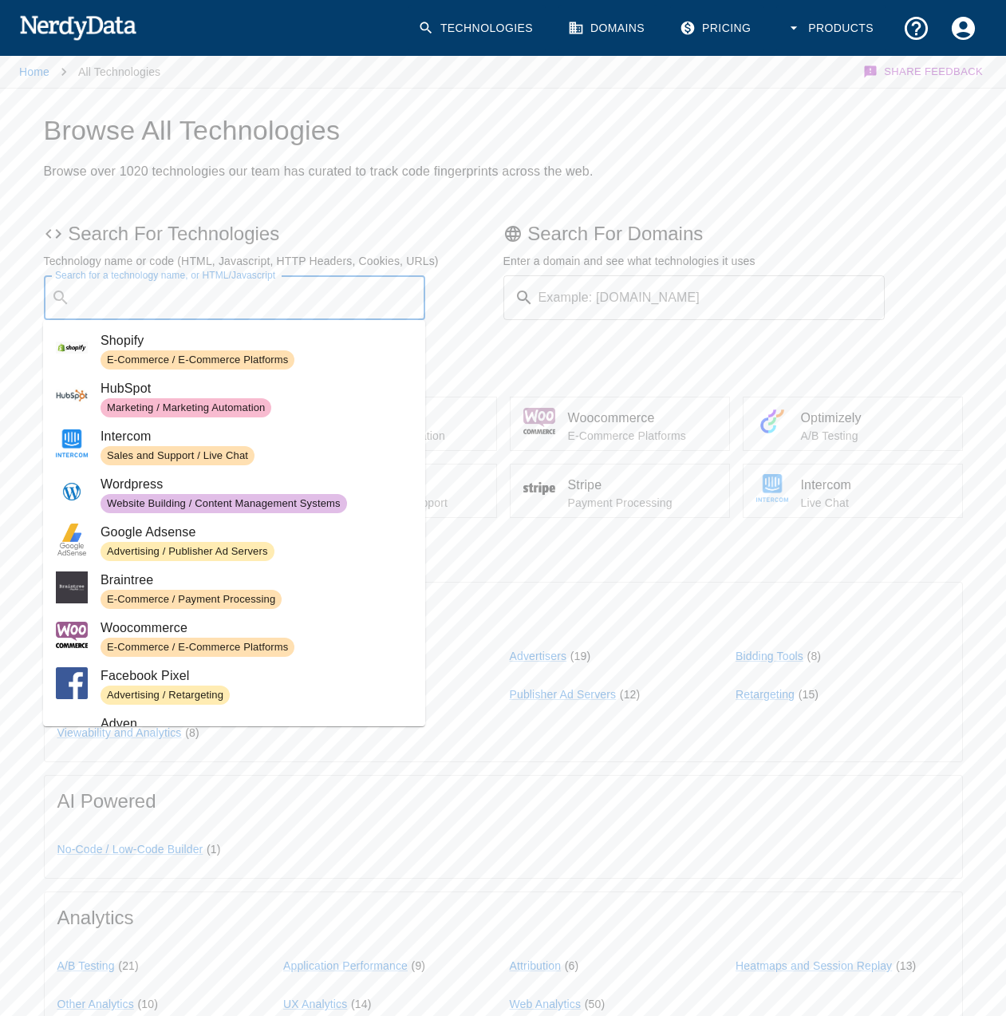
click at [349, 302] on input "Search for a technology name, or HTML/Javascript" at bounding box center [248, 297] width 342 height 30
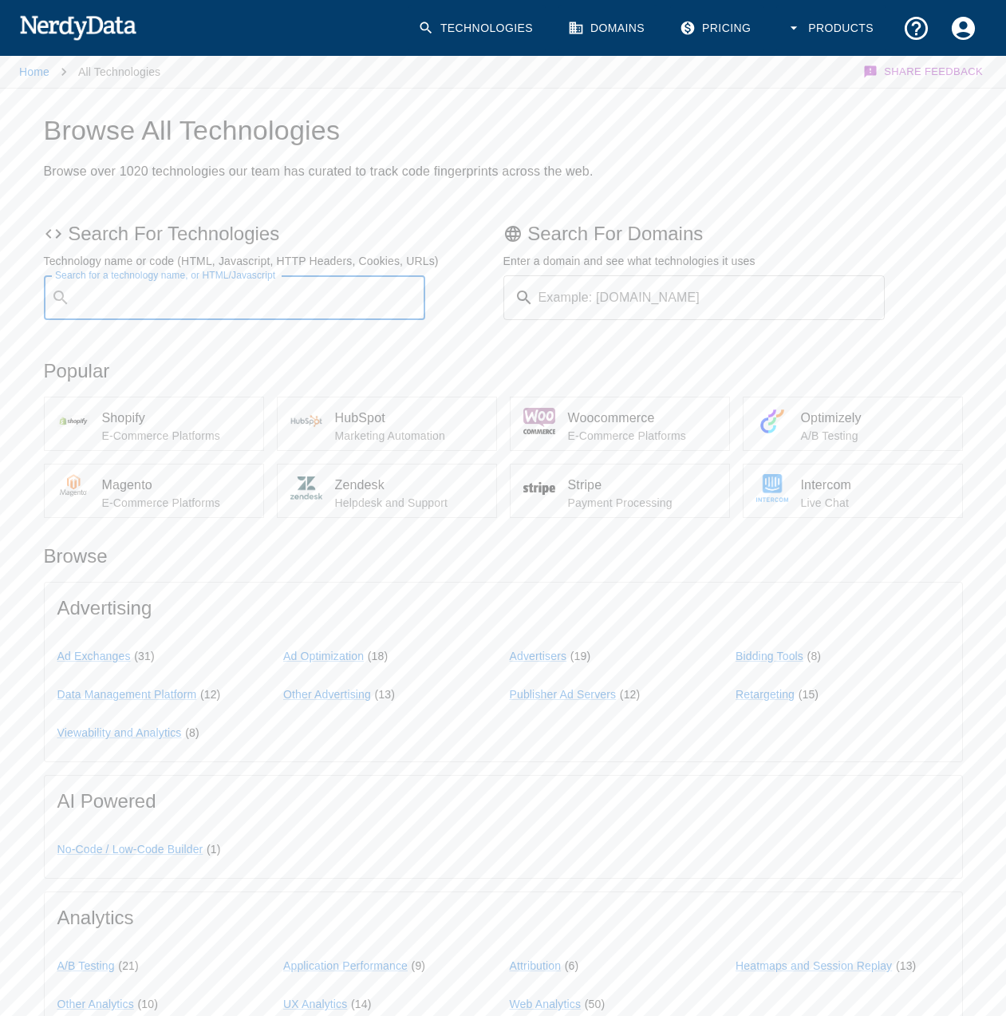
paste input "site:.it "deposit" "criptovaluta" -site:[DOMAIN_NAME] -site:[DOMAIN_NAME] -site…"
type input "site:.it "deposit" "criptovaluta" -site:[DOMAIN_NAME] -site:[DOMAIN_NAME] -site…"
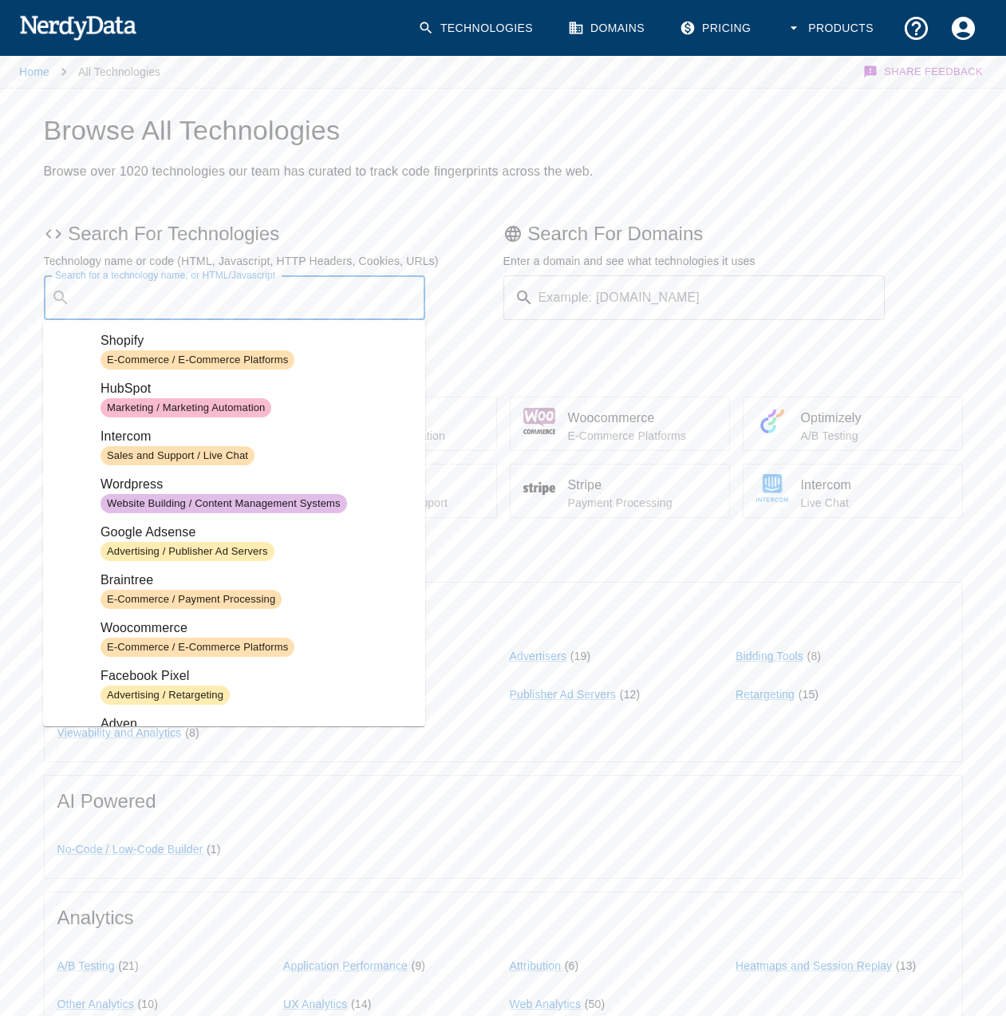
click at [357, 299] on input "Search for a technology name, or HTML/Javascript" at bounding box center [248, 297] width 342 height 30
paste input "site:.it "deposit" "criptovaluta" -site:[DOMAIN_NAME] -site:[DOMAIN_NAME] -site…"
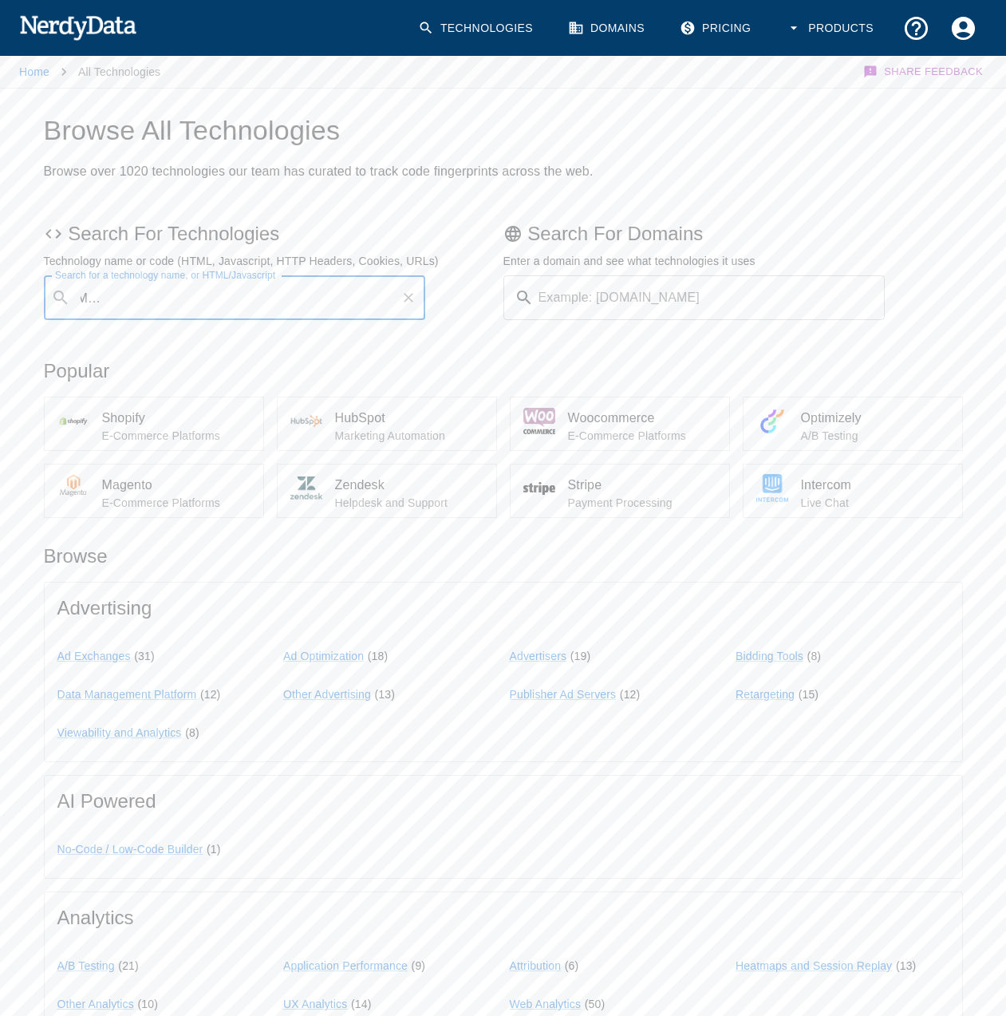
scroll to position [0, 282]
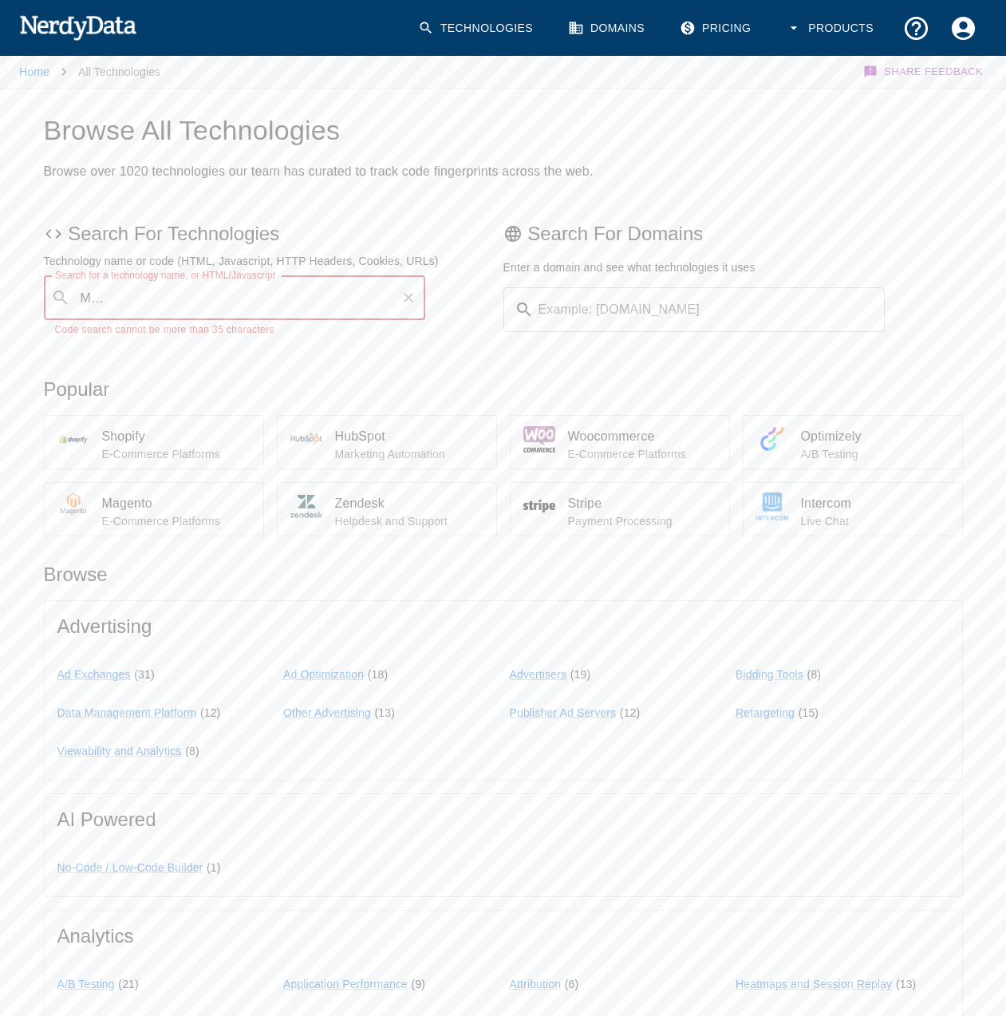
type input "site:.it "deposit" "criptovaluta" -site:[DOMAIN_NAME] -site:[DOMAIN_NAME] -site…"
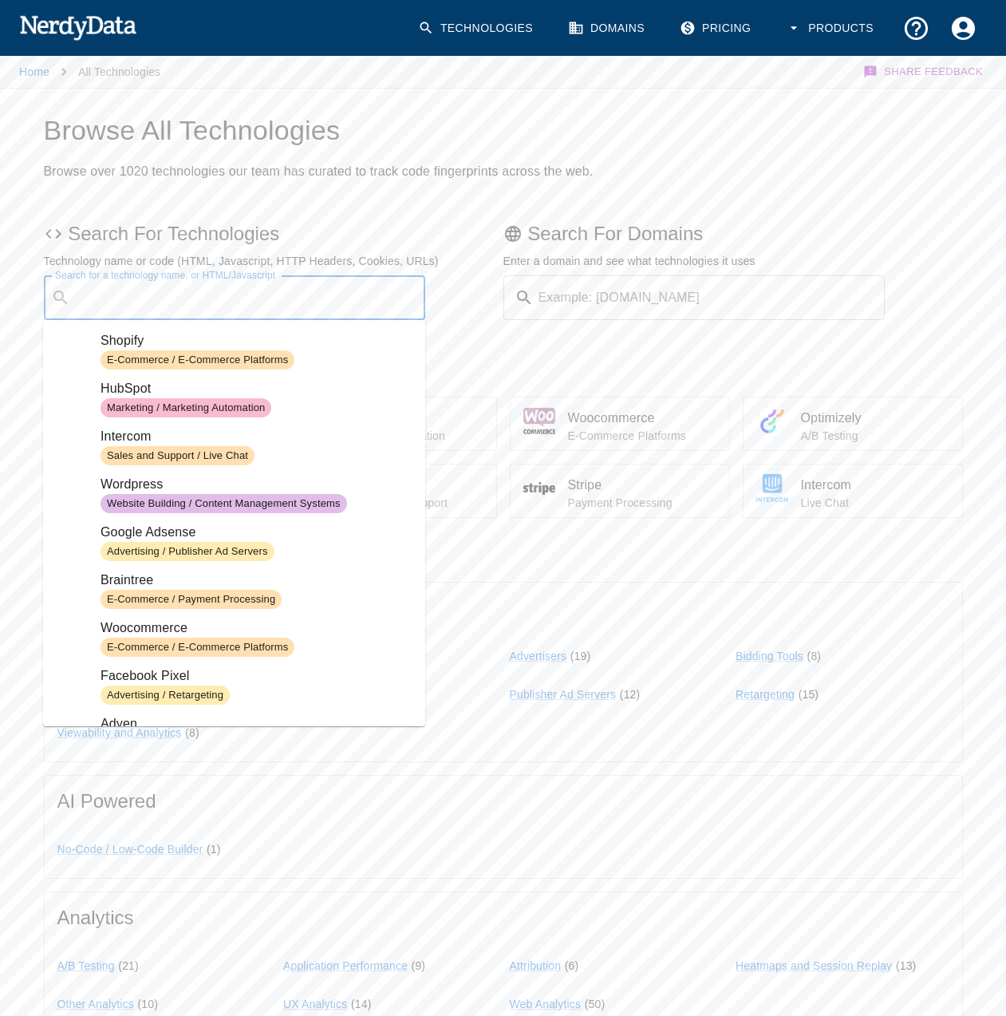
scroll to position [0, 0]
click at [254, 298] on input "Search for a technology name, or HTML/Javascript" at bounding box center [248, 297] width 342 height 30
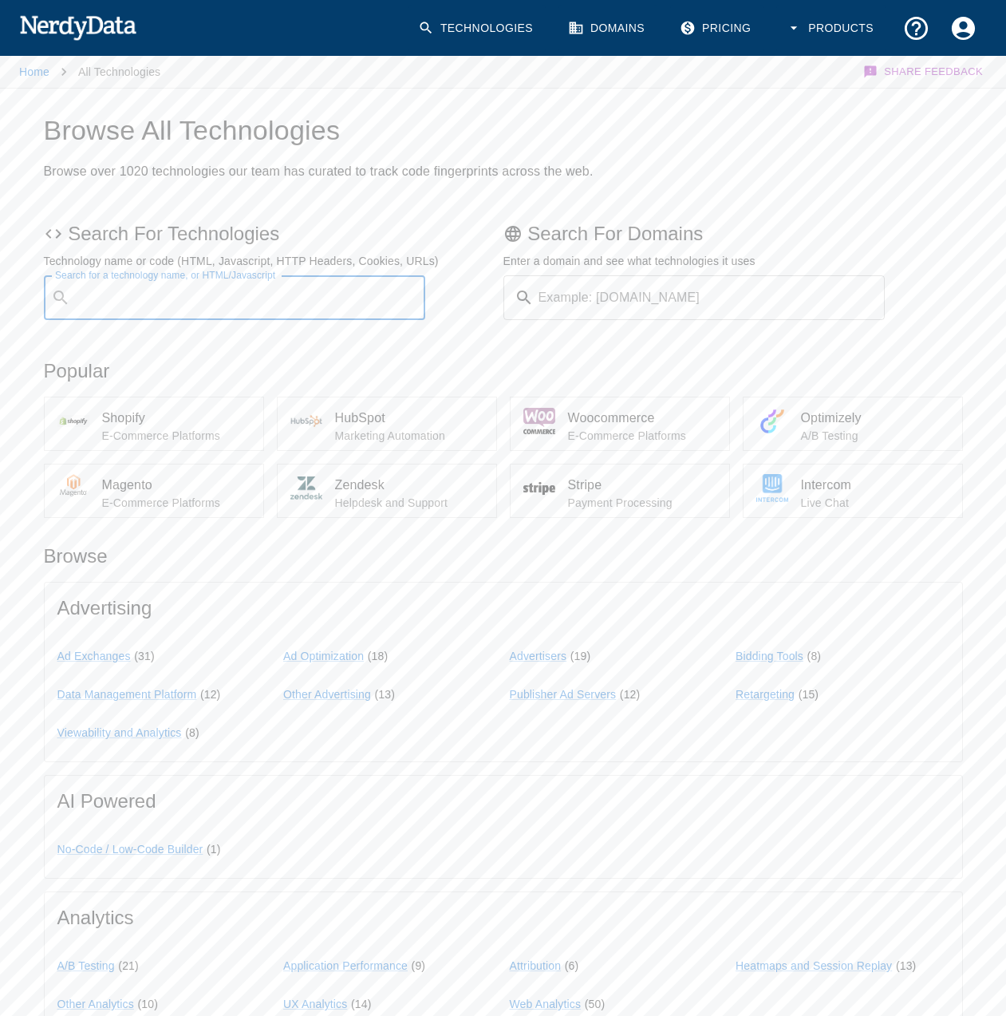
paste input "site:.it ("preleva" OR "prelievo") -"binance" -"coinbase" -"kraken""
type input "site:.it ("preleva" OR "prelievo") -"binance" -"coinbase" -"kraken""
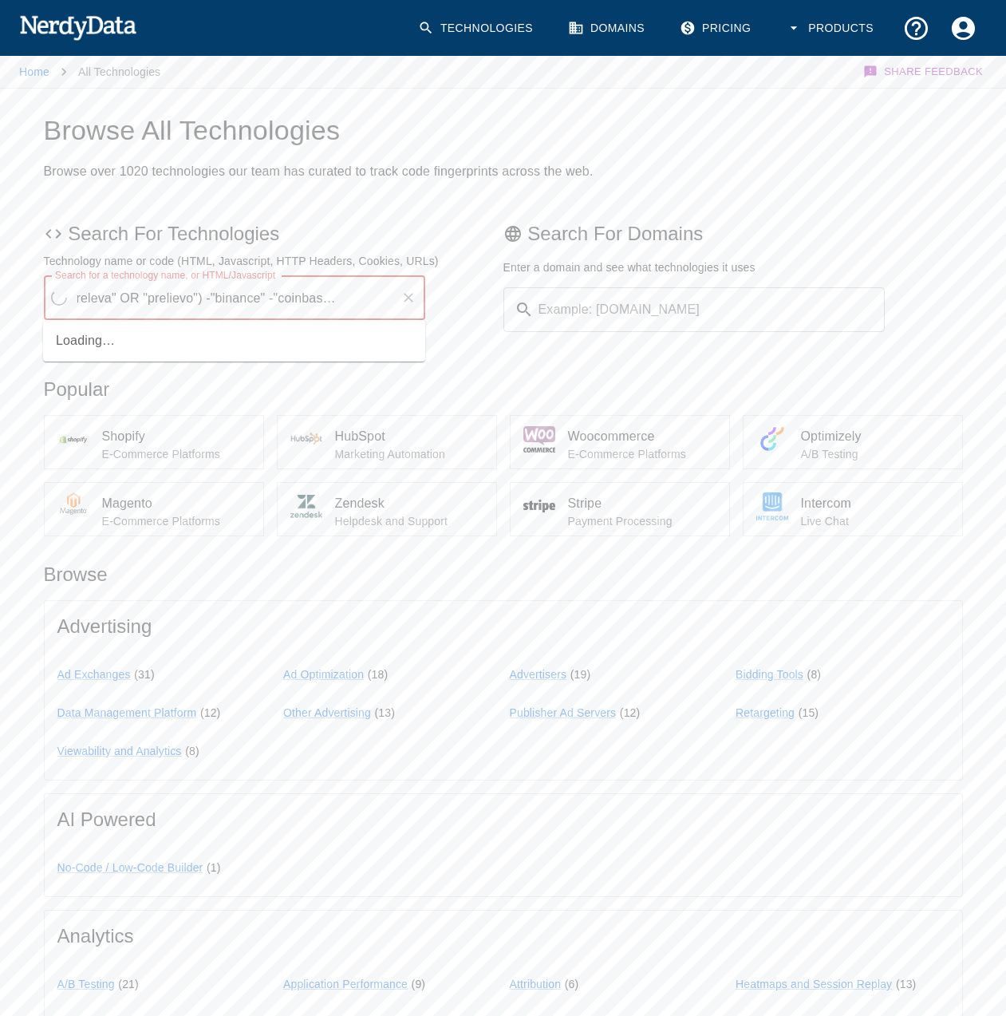
scroll to position [0, 55]
click at [402, 294] on icon "Clear" at bounding box center [408, 298] width 16 height 16
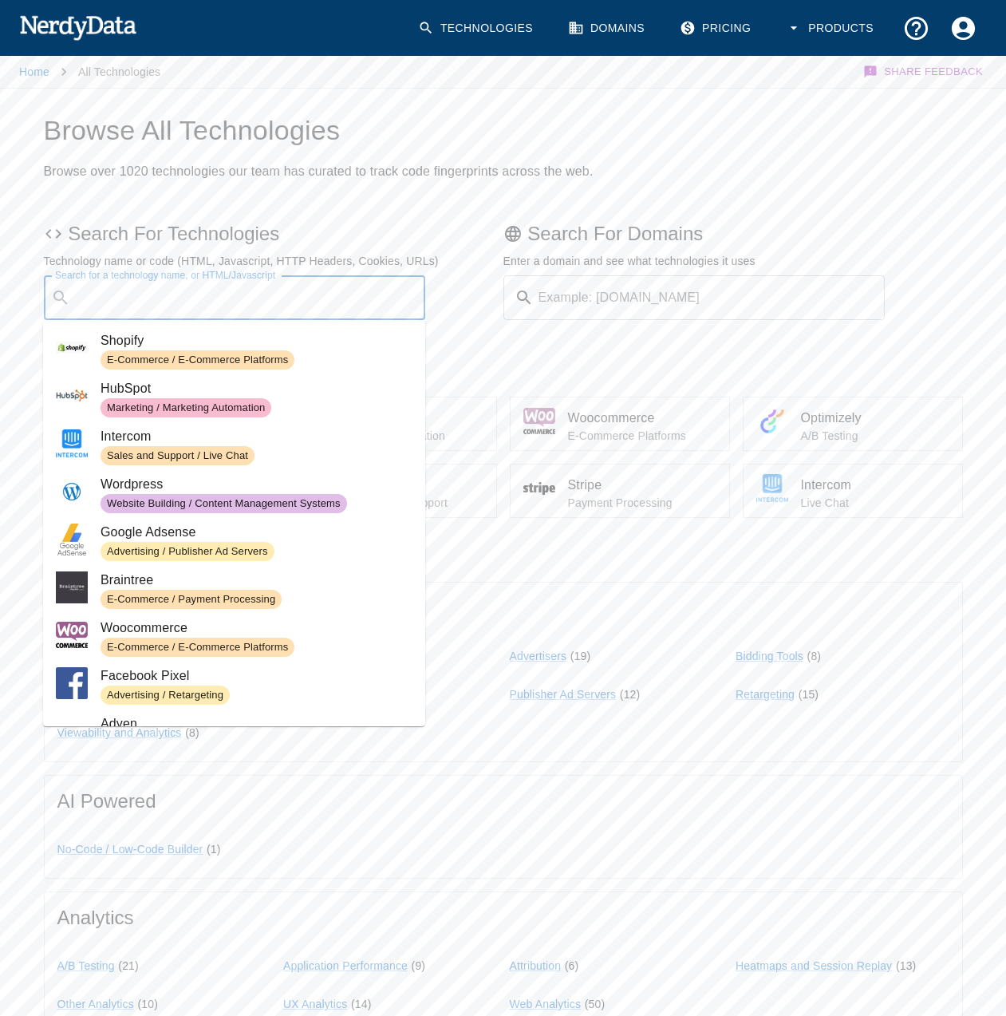
click at [207, 293] on input "Search for a technology name, or HTML/Javascript" at bounding box center [248, 297] width 342 height 30
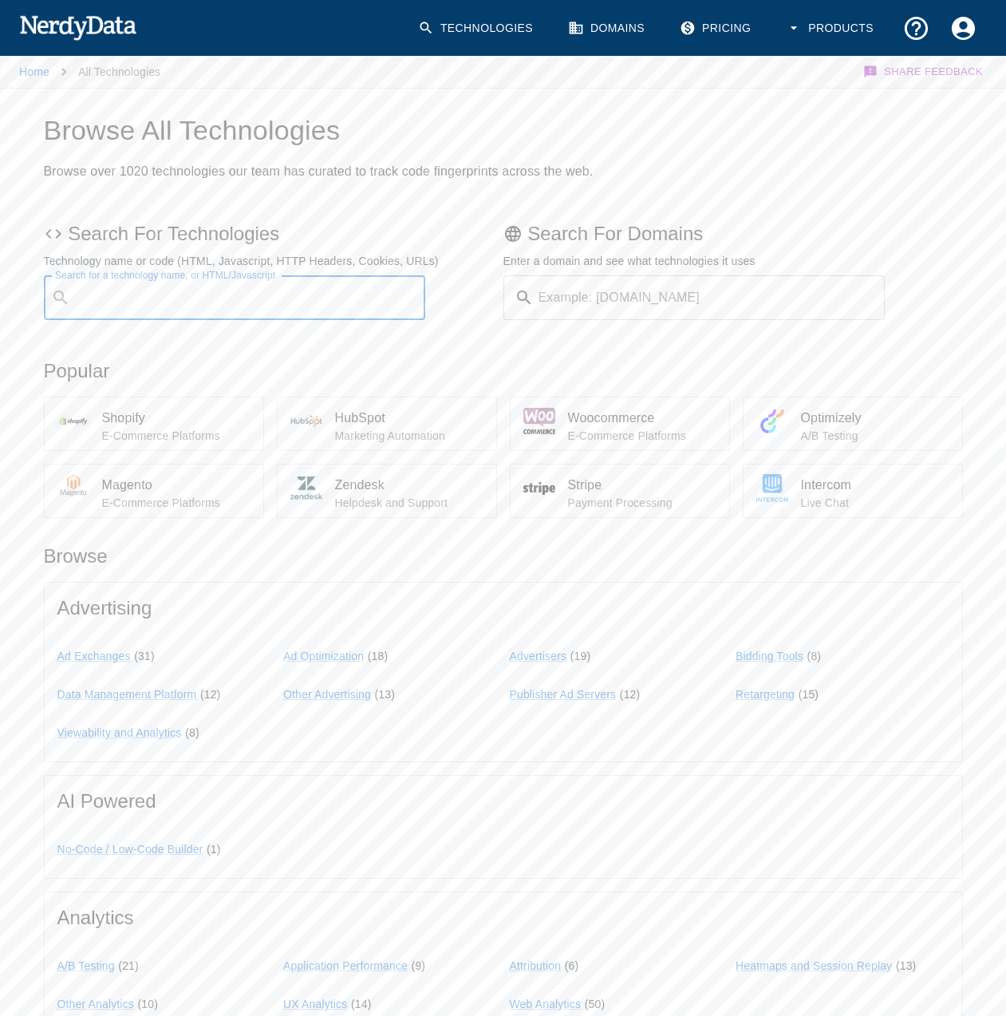
paste input ""Buy with Bank Transfer" OR "Buy with SEPA" site:.it"
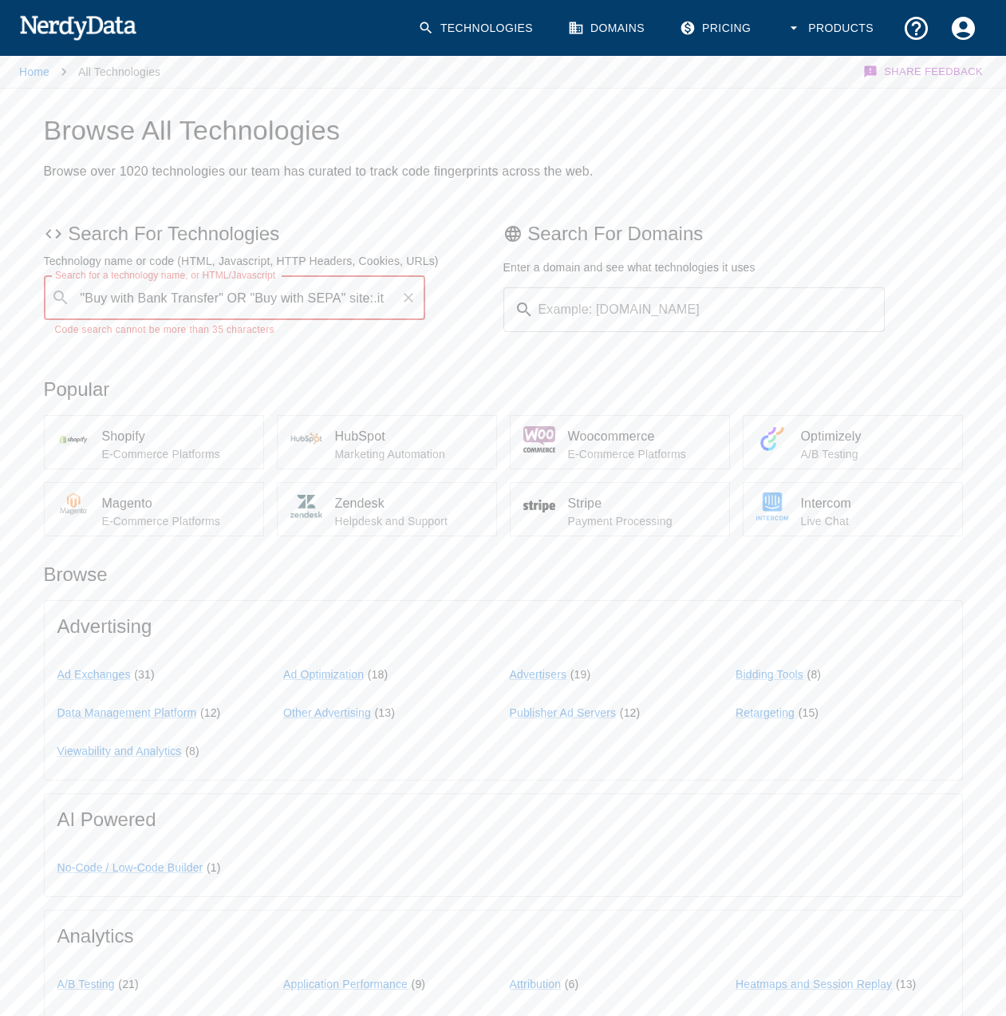
drag, startPoint x: 136, startPoint y: 296, endPoint x: 209, endPoint y: 289, distance: 73.0
click at [209, 289] on input ""Buy with Bank Transfer" OR "Buy with SEPA" site:.it" at bounding box center [236, 297] width 318 height 30
drag, startPoint x: 345, startPoint y: 297, endPoint x: 430, endPoint y: 290, distance: 84.8
click at [430, 290] on div "Search For Technologies Technology name or code (HTML, Javascript, HTTP Headers…" at bounding box center [270, 277] width 466 height 124
drag, startPoint x: 360, startPoint y: 295, endPoint x: 231, endPoint y: 299, distance: 129.3
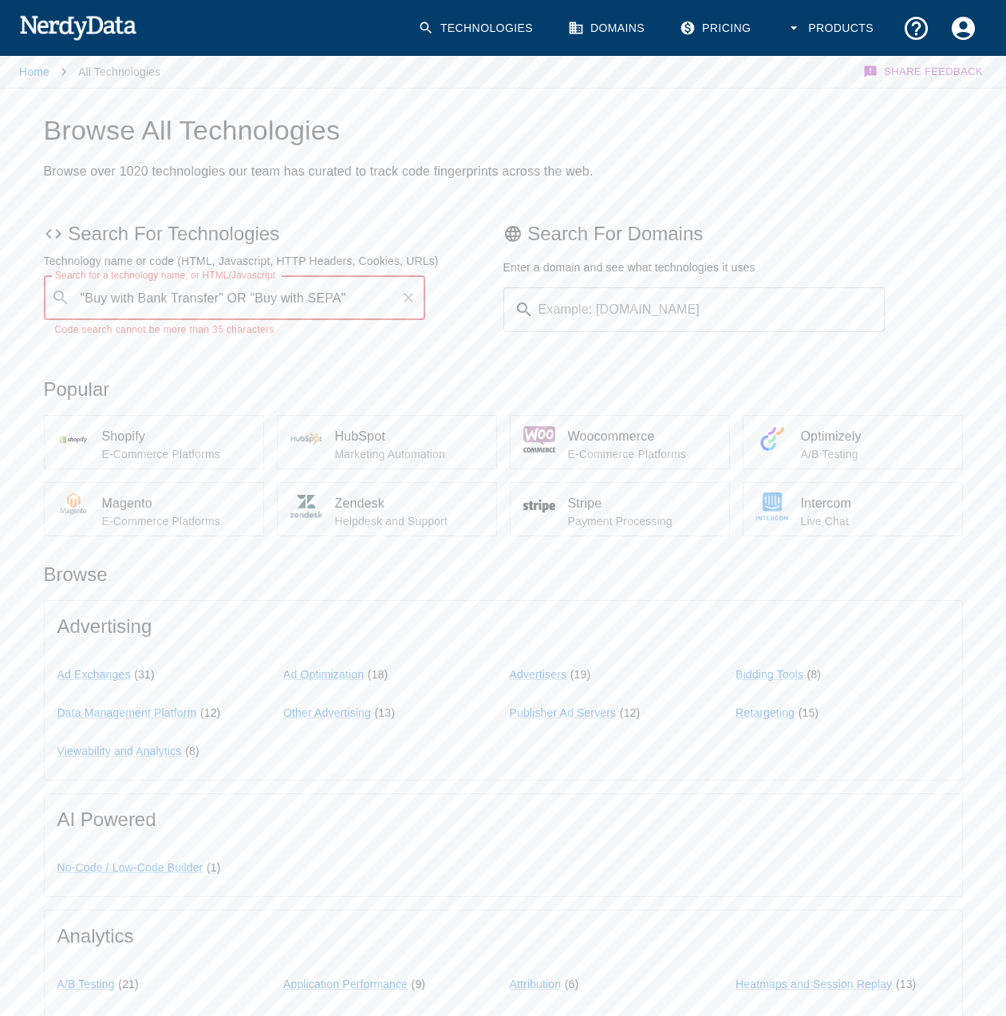
click at [231, 299] on input ""Buy with Bank Transfer" OR "Buy with SEPA"" at bounding box center [236, 297] width 318 height 30
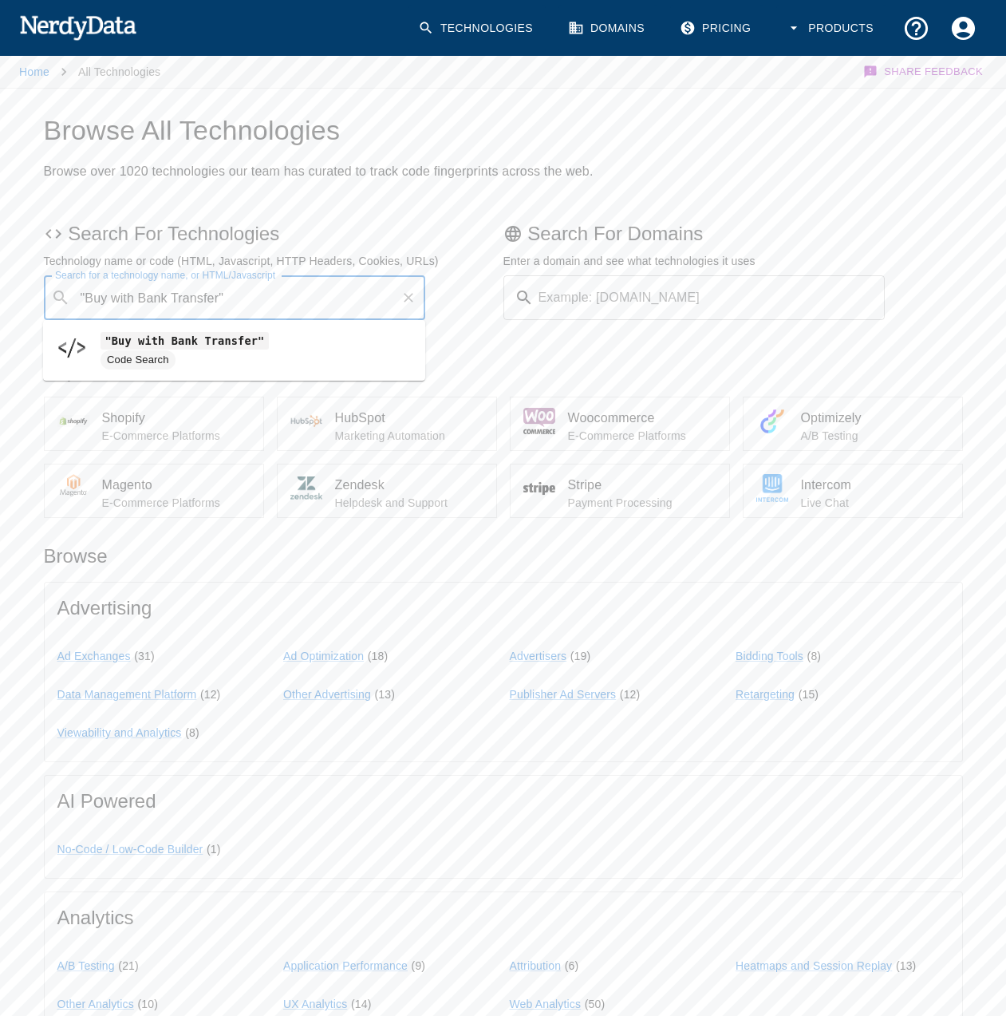
click at [133, 299] on input ""Buy with Bank Transfer"" at bounding box center [236, 297] width 318 height 30
drag, startPoint x: 136, startPoint y: 300, endPoint x: 217, endPoint y: 298, distance: 81.4
click at [217, 298] on input ""Buy with Bank Transfer"" at bounding box center [236, 297] width 318 height 30
type input ""Buy with debit cards""
click at [302, 272] on div "Search for a technology name, or HTML/Javascript ​ Search for a technology name…" at bounding box center [231, 294] width 389 height 51
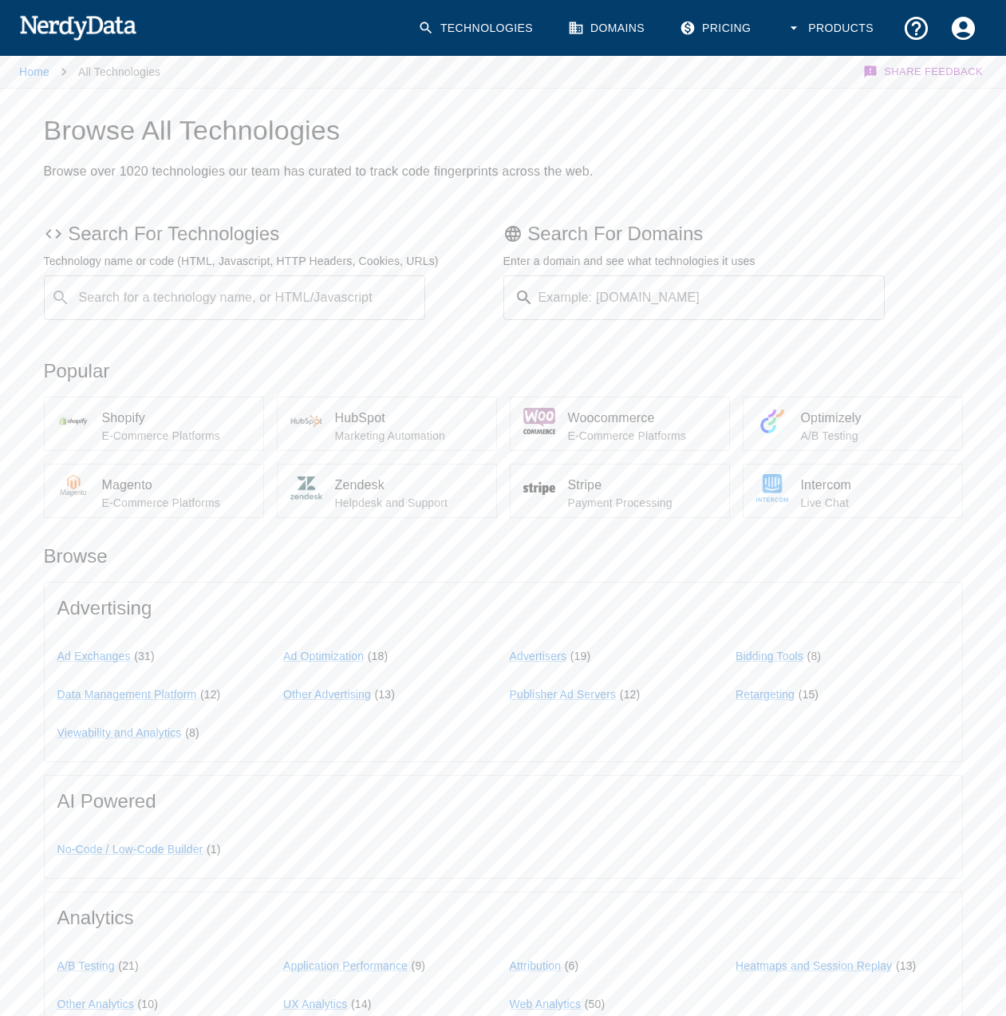
click at [299, 293] on input "Search for a technology name, or HTML/Javascript" at bounding box center [248, 297] width 342 height 30
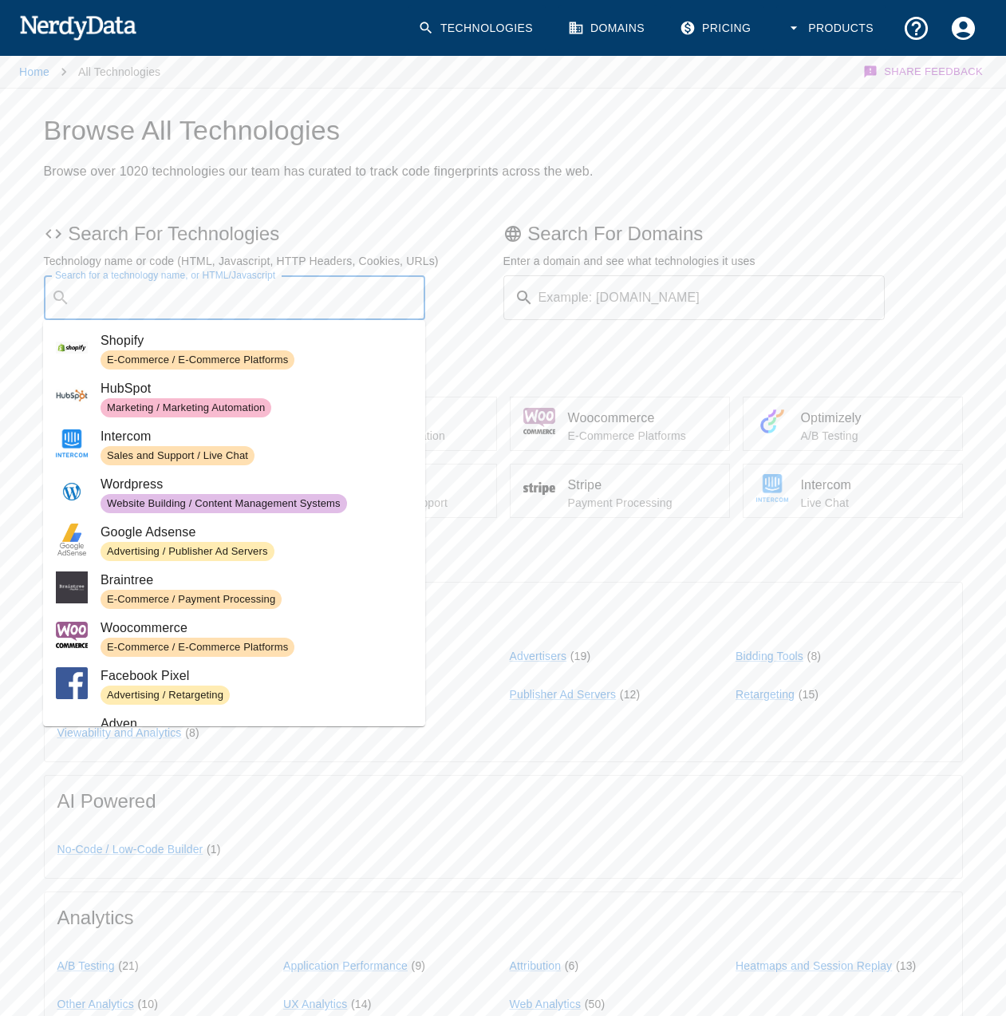
paste input ""Buy with Bank Transfer" OR "Buy with SEPA" site:.it"
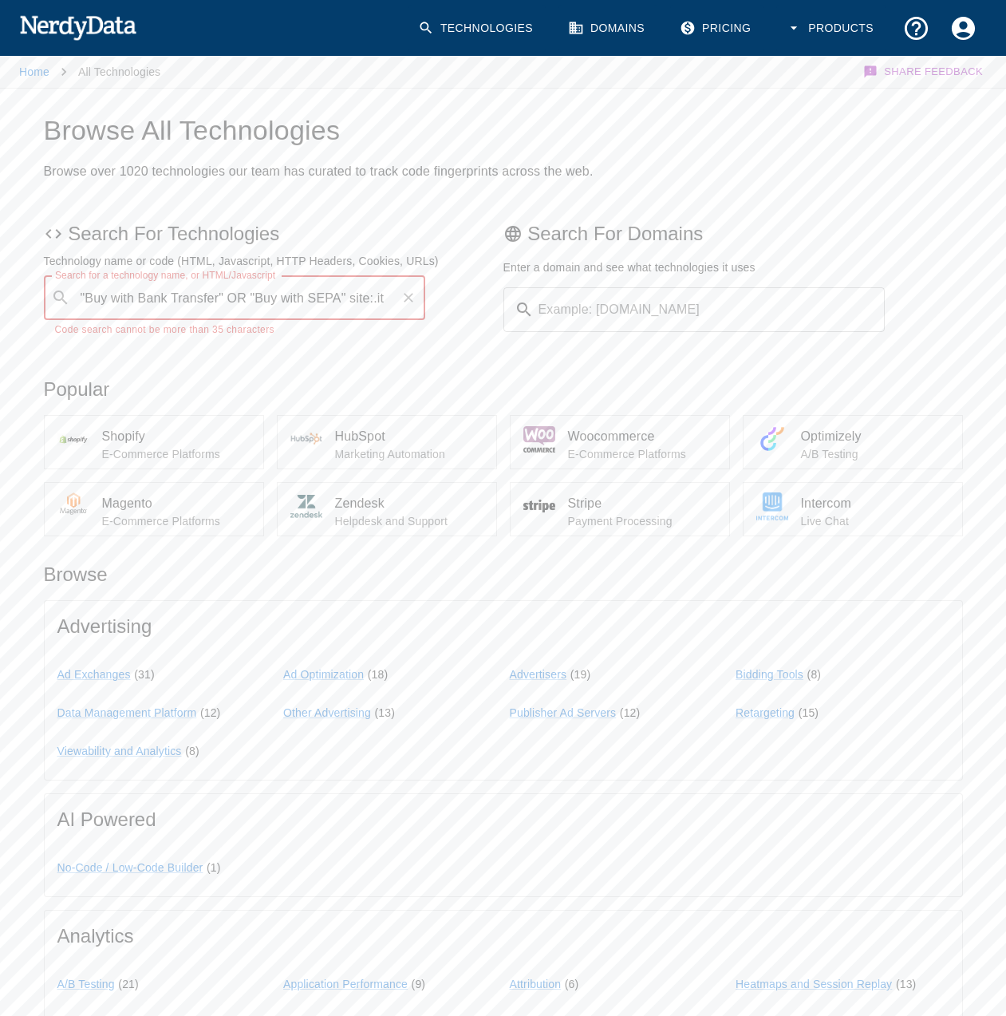
type input ""Buy with Bank Transfer" OR "Buy with SEPA" site:.it"
